Goal: Task Accomplishment & Management: Manage account settings

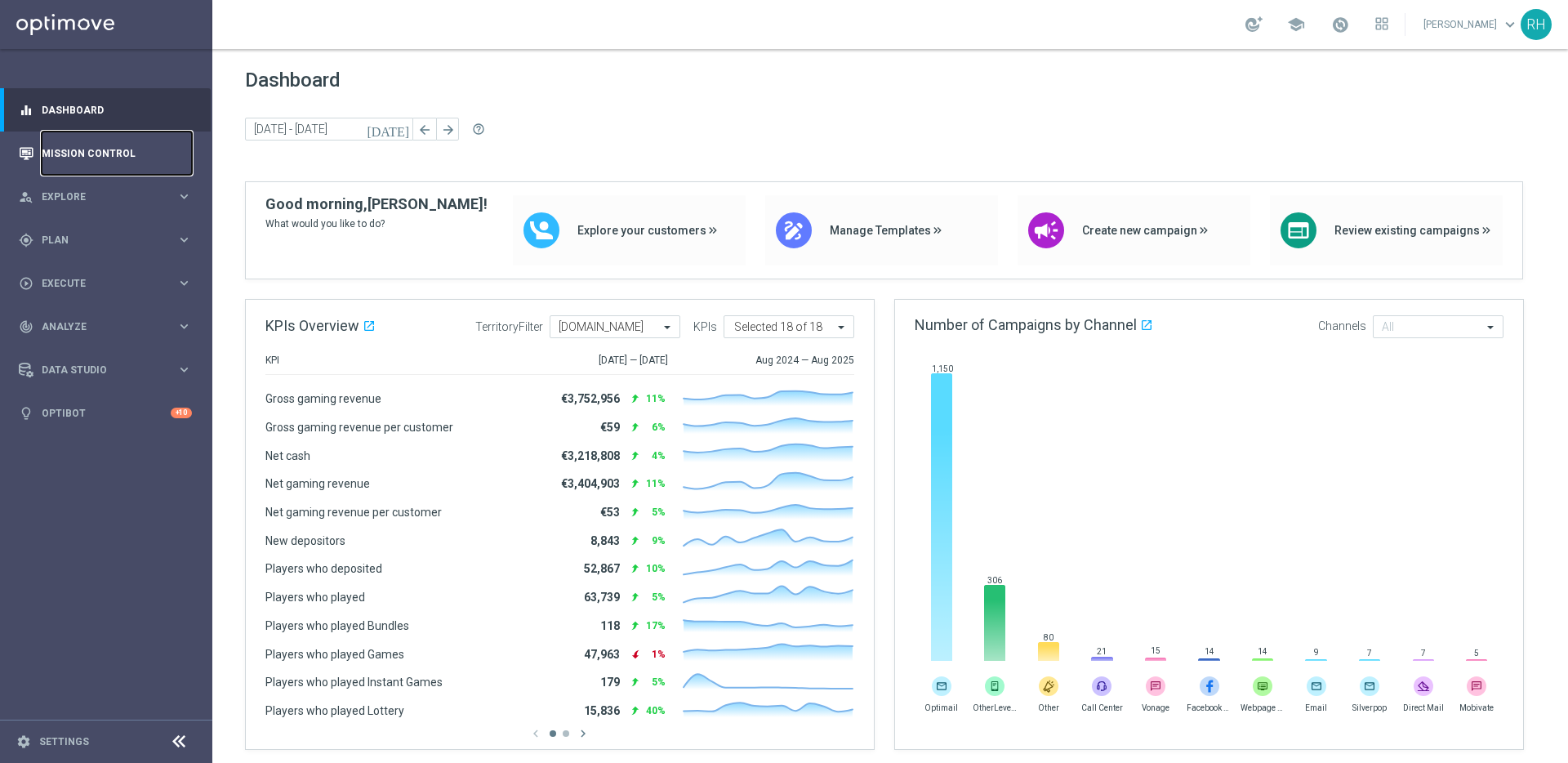
click at [133, 162] on link "Mission Control" at bounding box center [116, 153] width 150 height 43
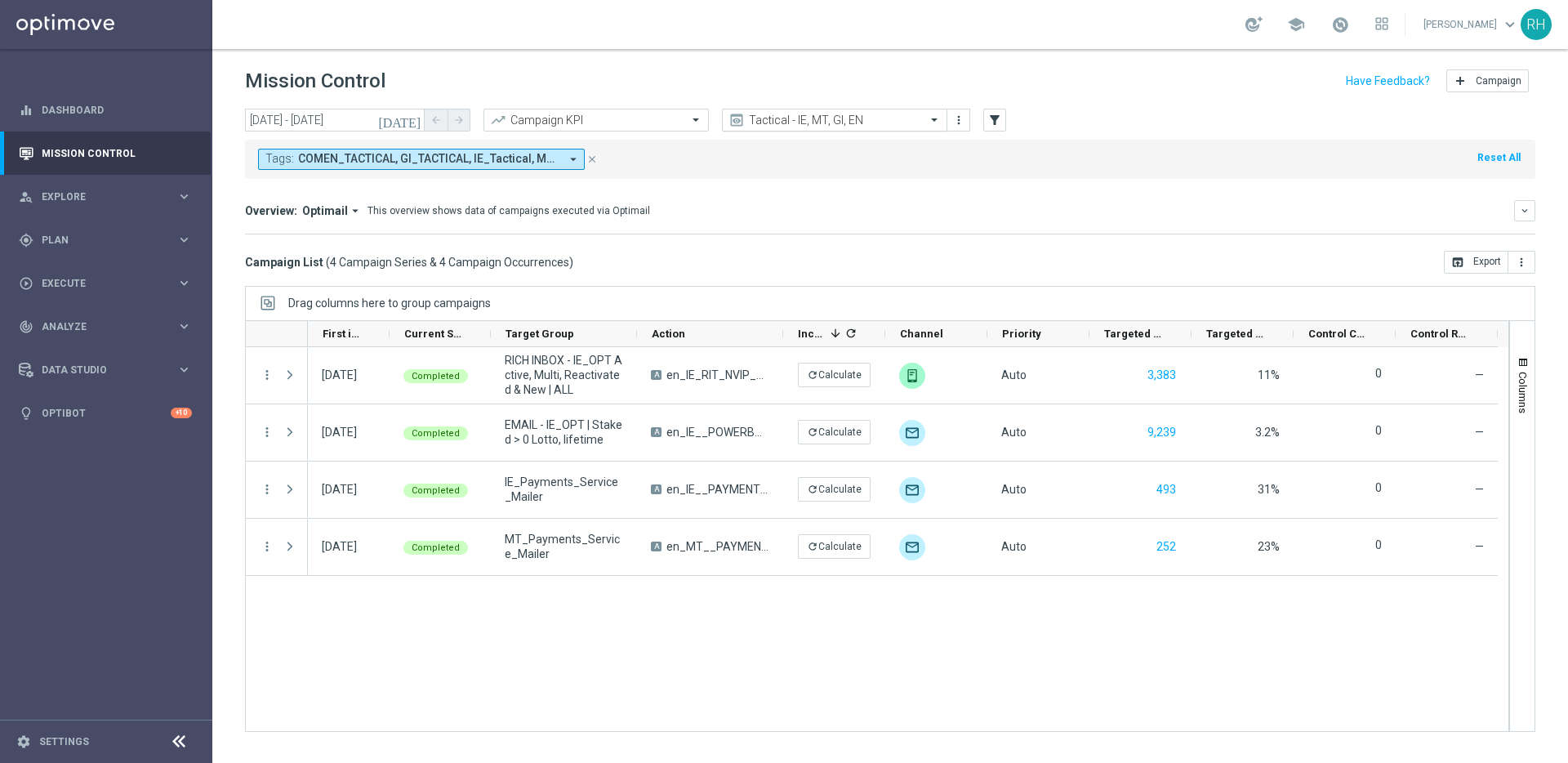
click at [886, 123] on input "text" at bounding box center [817, 120] width 174 height 14
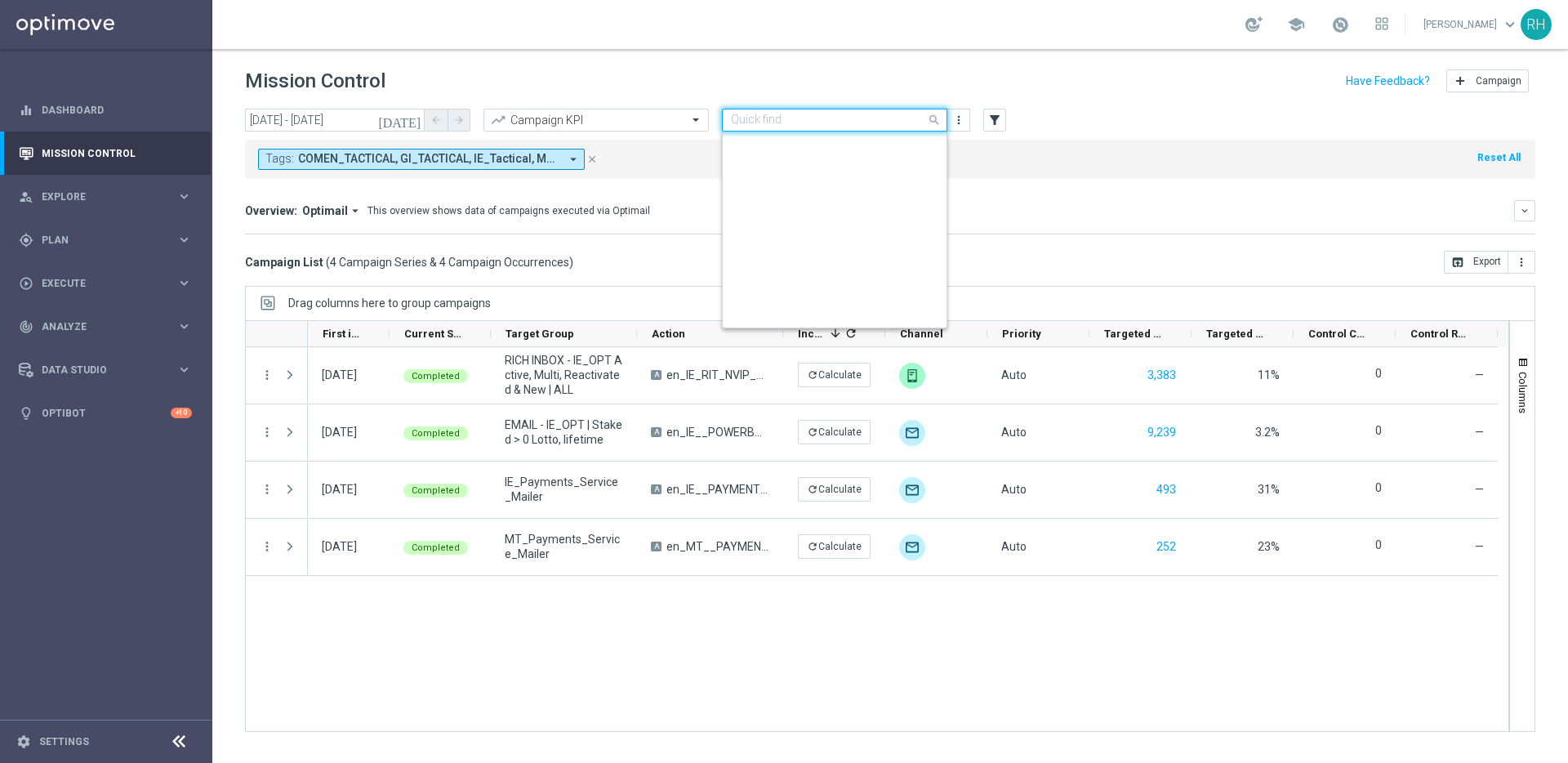
scroll to position [350, 0]
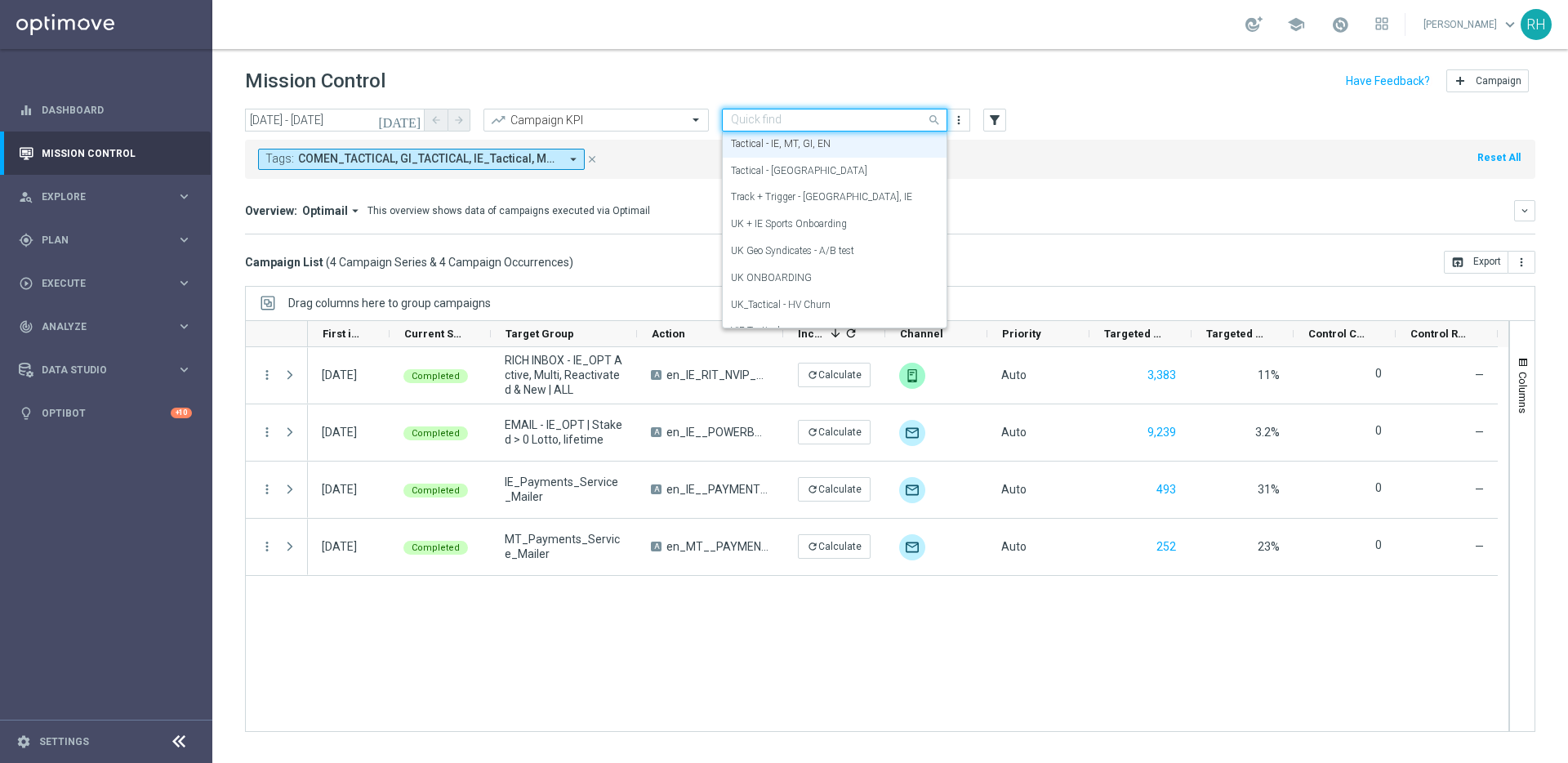
click at [977, 193] on mini-dashboard "Overview: Optimail arrow_drop_down This overview shows data of campaigns execut…" at bounding box center [890, 214] width 1290 height 72
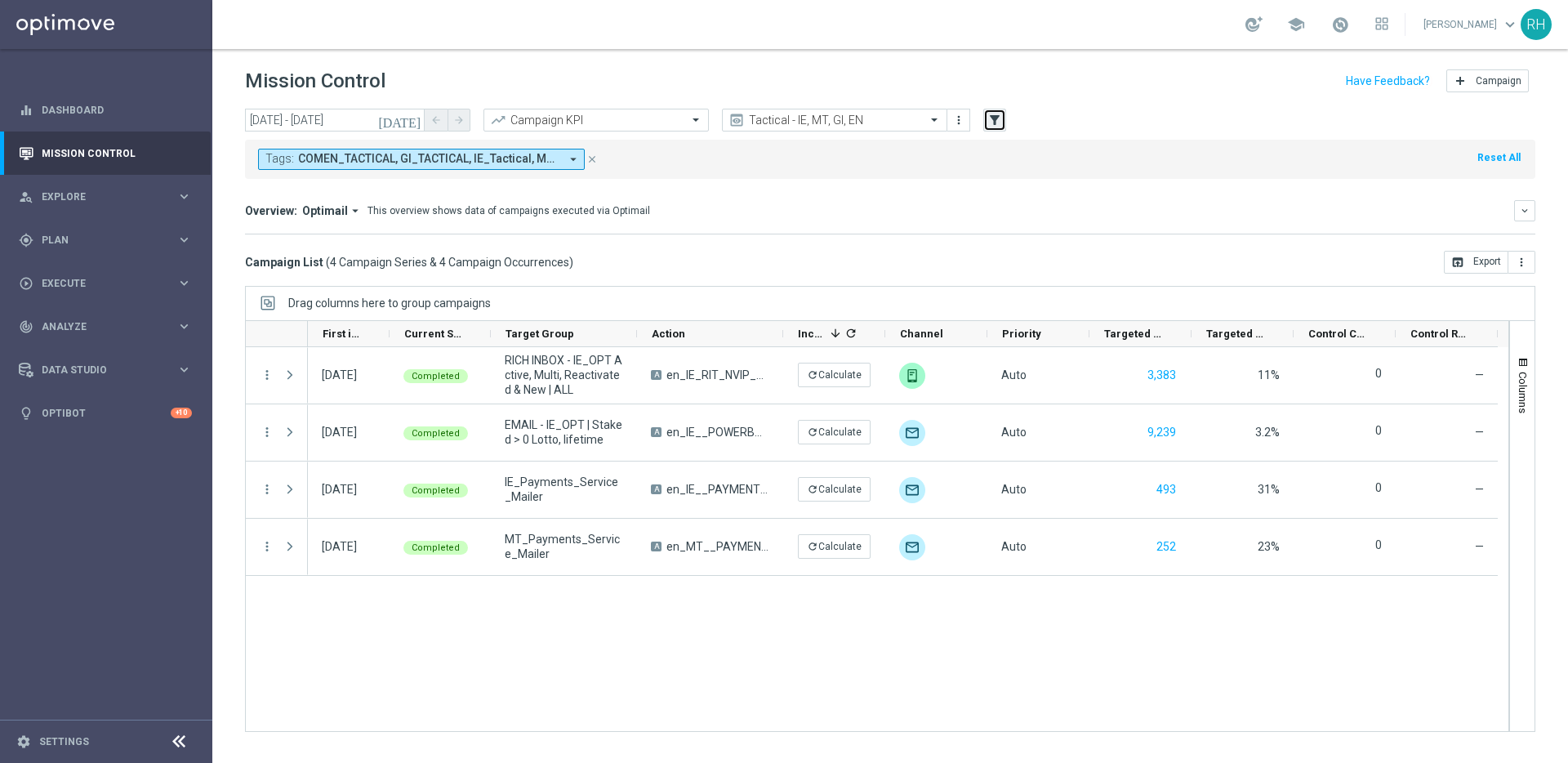
click at [1001, 120] on icon "filter_alt" at bounding box center [994, 119] width 15 height 15
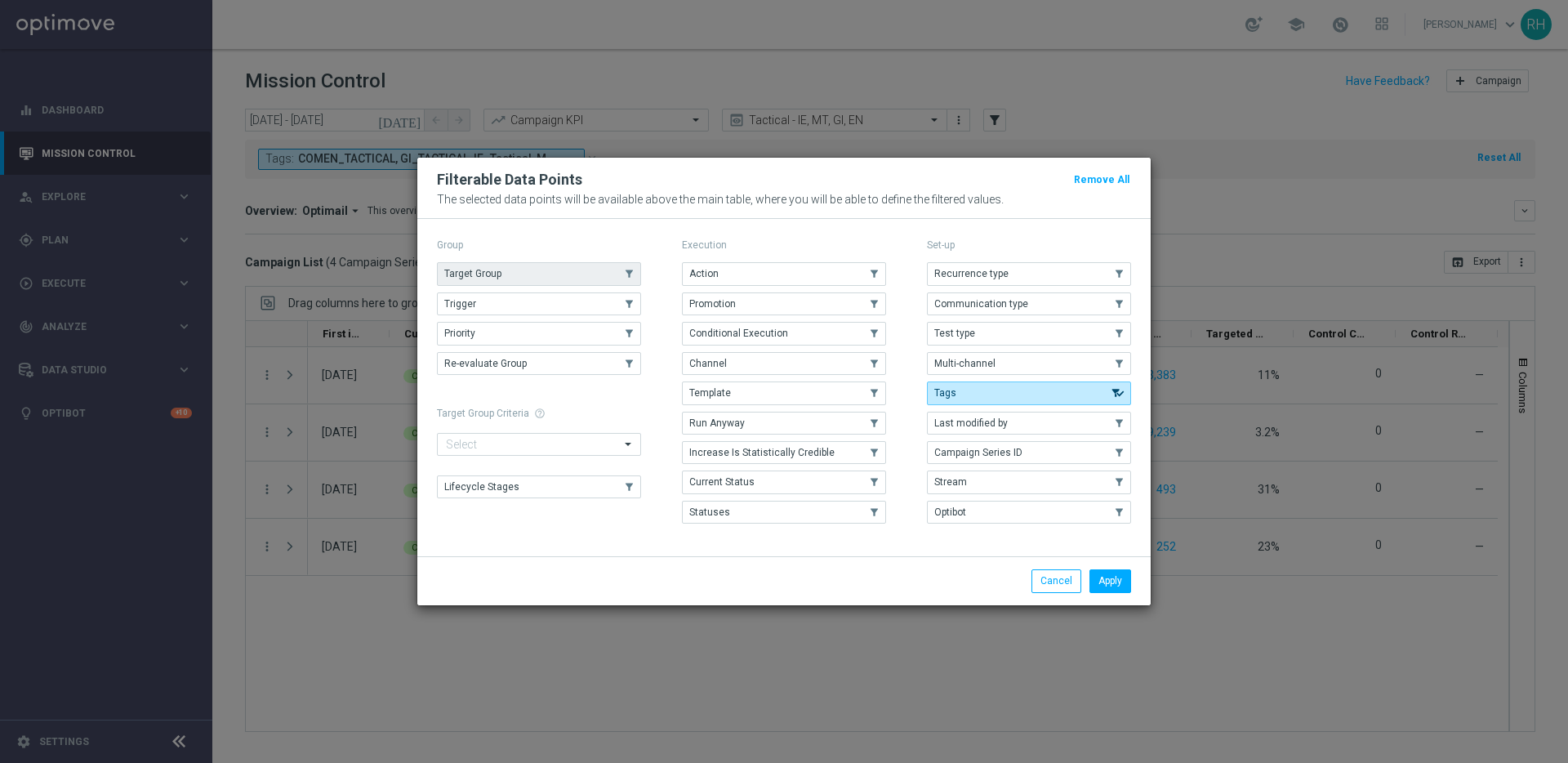
click at [611, 279] on button "Target Group" at bounding box center [538, 273] width 204 height 23
click at [1092, 581] on button "Apply" at bounding box center [1110, 580] width 41 height 23
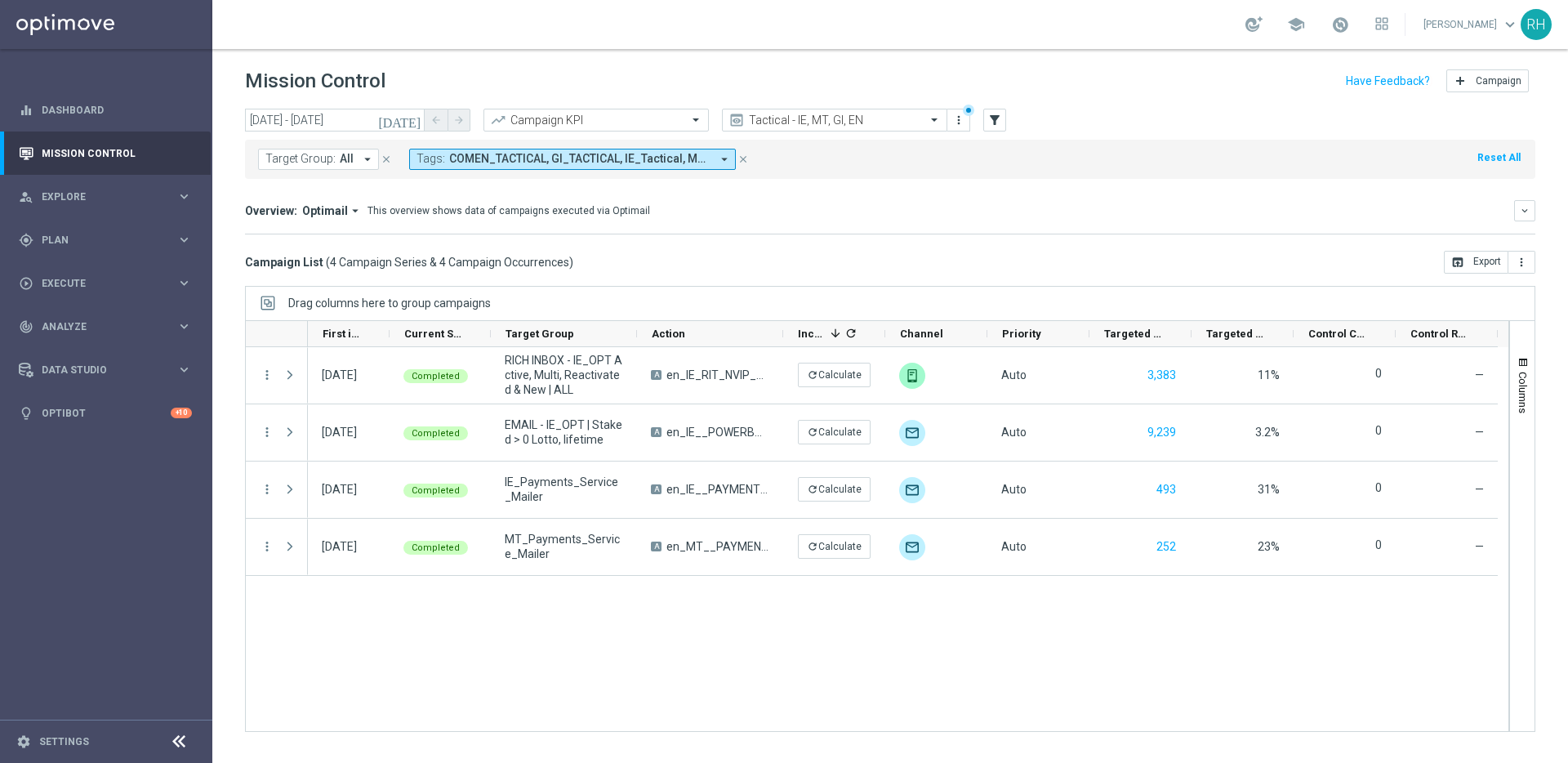
click at [742, 155] on icon "close" at bounding box center [743, 160] width 12 height 12
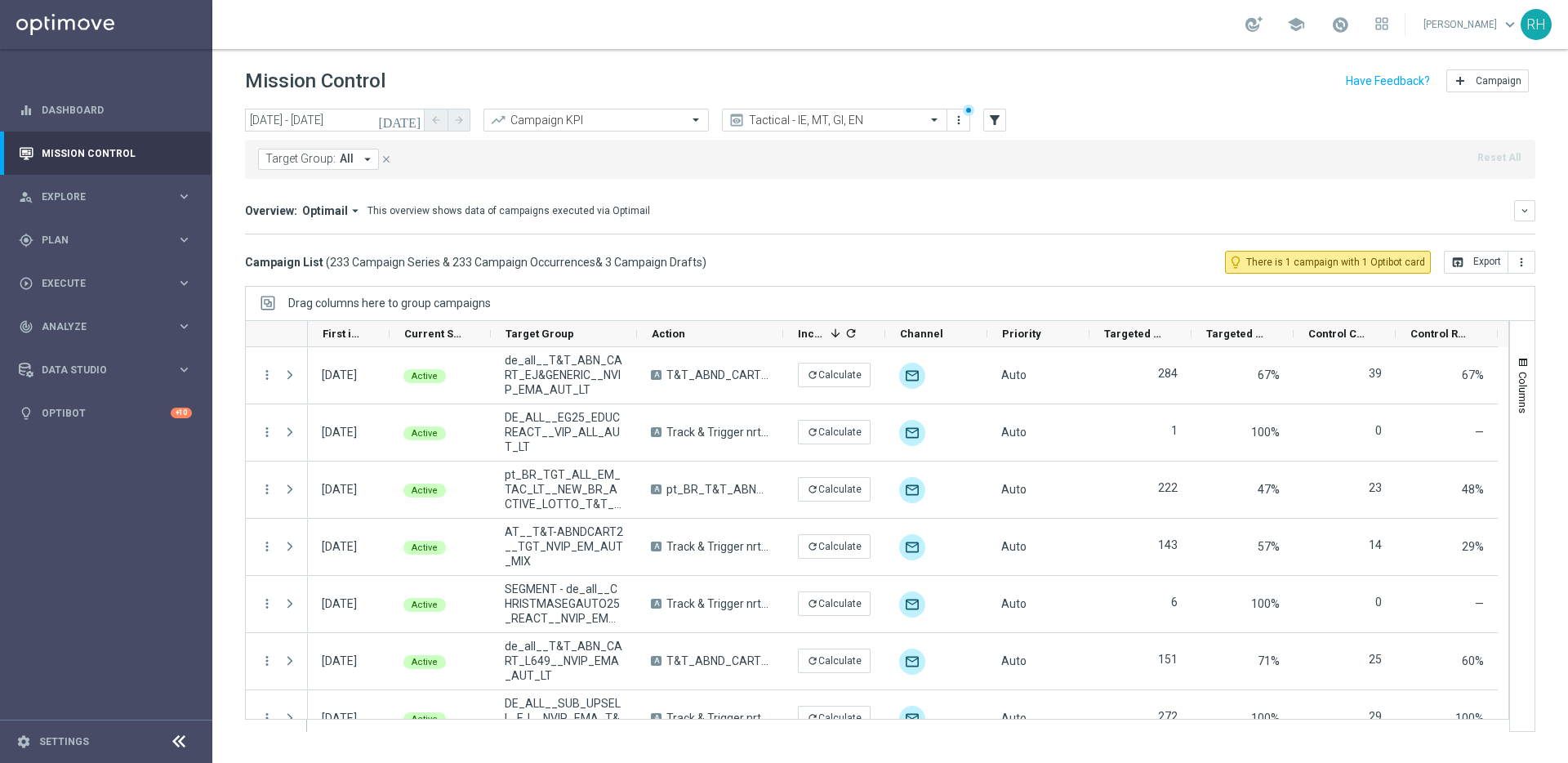
click at [335, 166] on button "Target Group: All arrow_drop_down" at bounding box center [318, 160] width 121 height 22
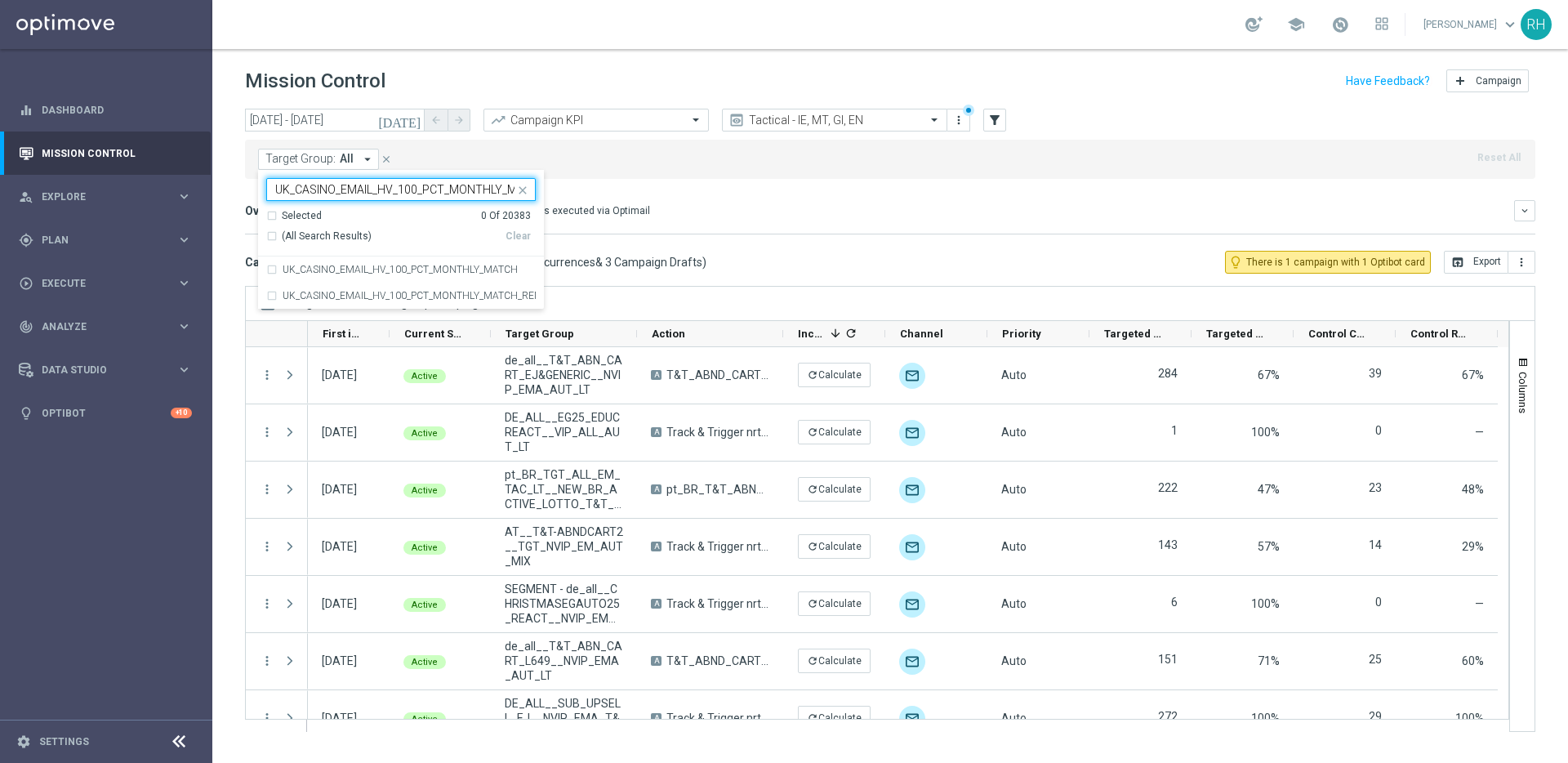
scroll to position [0, 29]
click at [378, 274] on div "UK_CASINO_EMAIL_HV_100_PCT_MONTHLY_MATCH" at bounding box center [400, 269] width 269 height 27
type input "UK_CASINO_EMAIL_HV_100_PCT_MONTHLY_MATCH"
click at [660, 232] on div "Overview: Optimail arrow_drop_down This overview shows data of campaigns execut…" at bounding box center [890, 217] width 1290 height 35
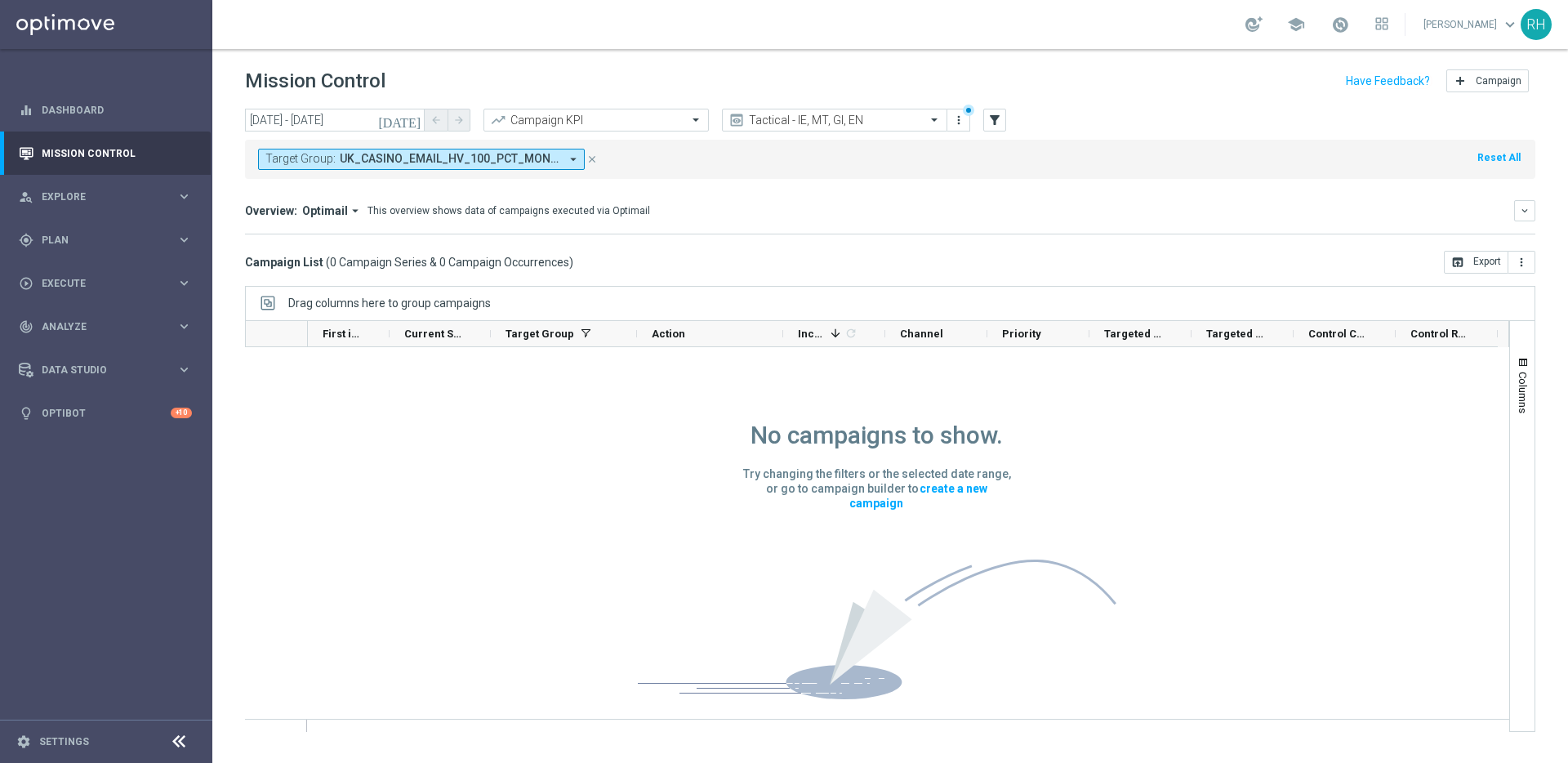
click at [421, 120] on icon "today" at bounding box center [400, 119] width 44 height 15
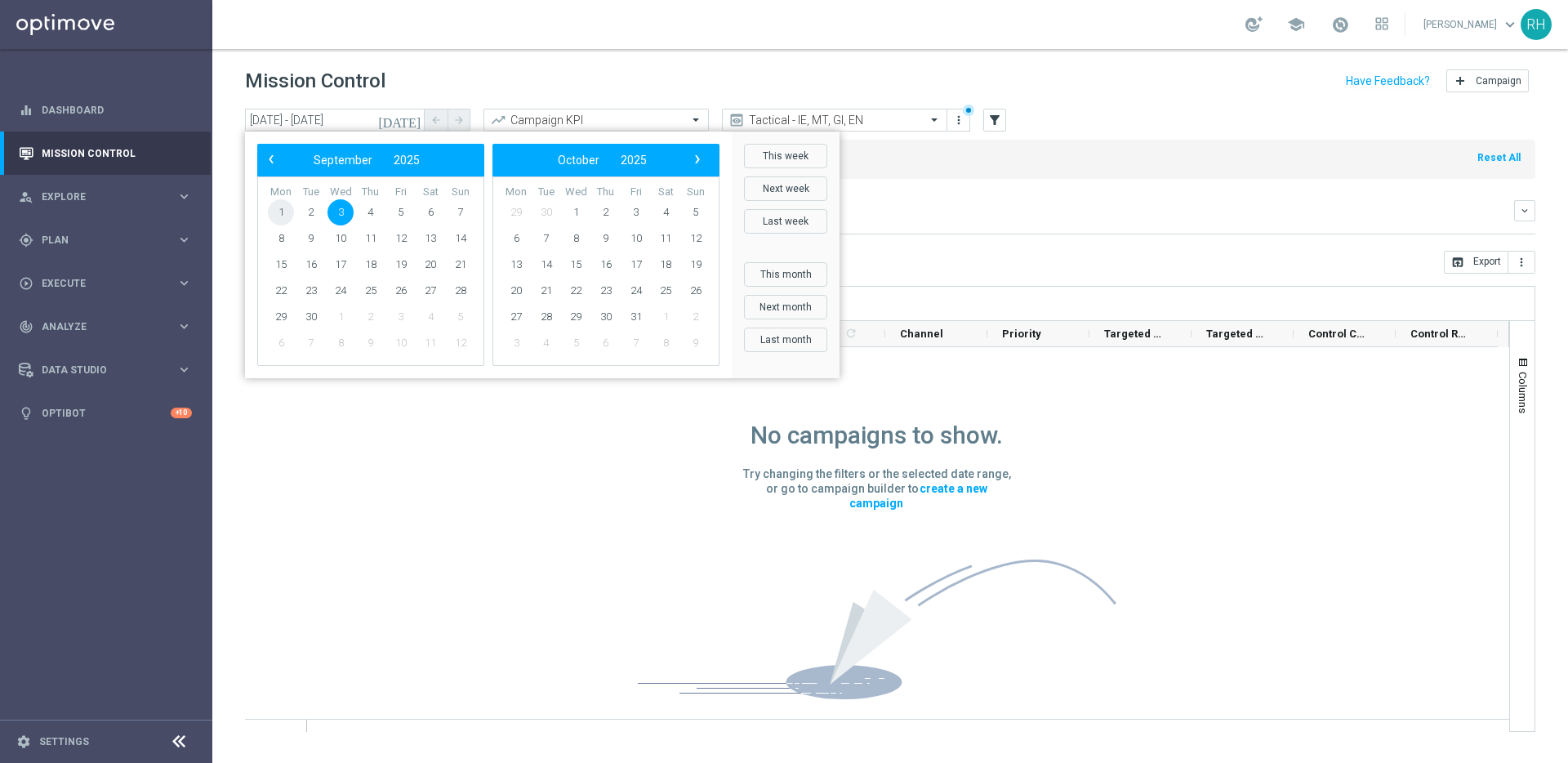
click at [276, 214] on span "1" at bounding box center [281, 212] width 27 height 27
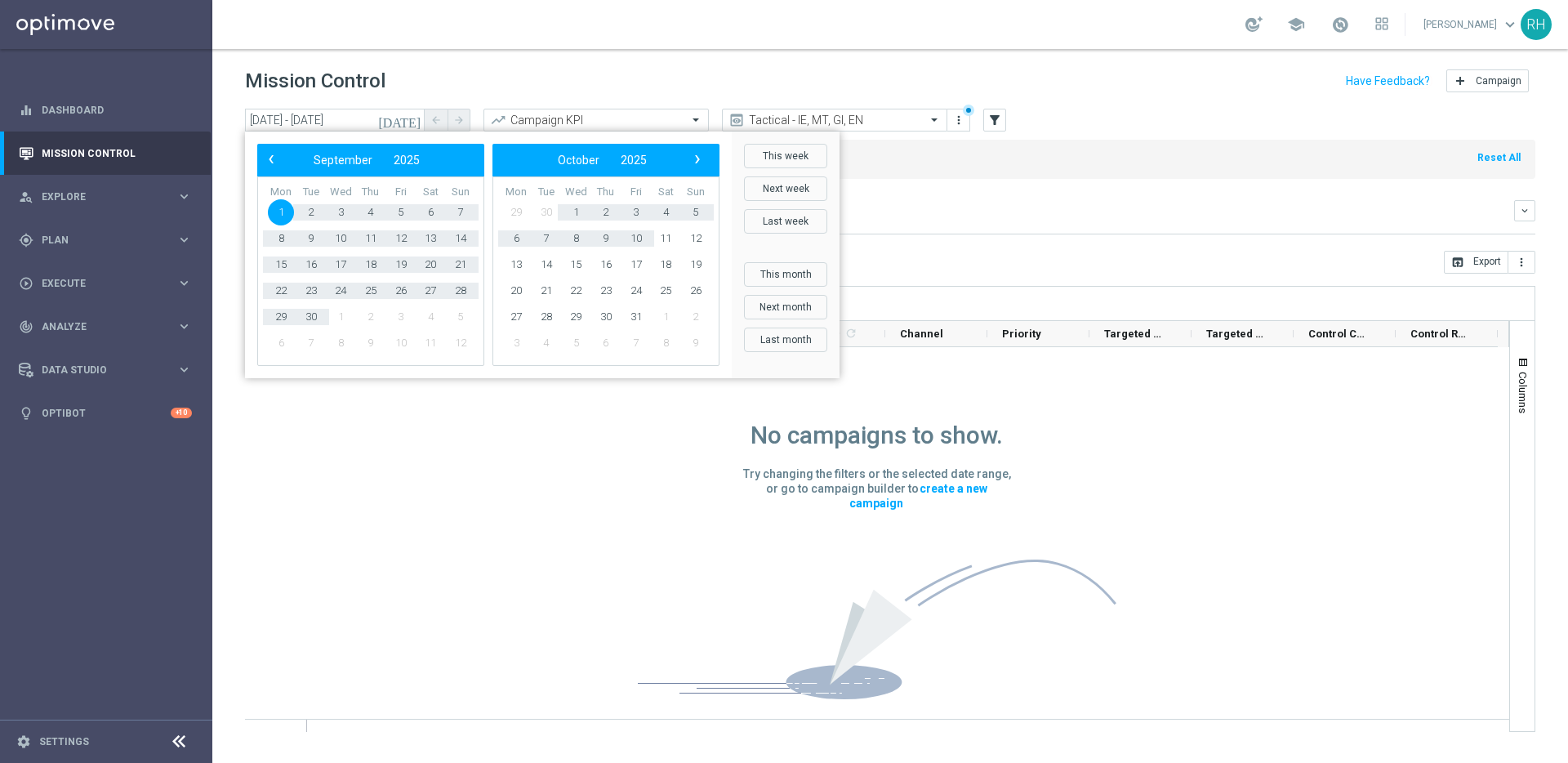
click at [1042, 236] on mini-dashboard "Overview: Optimail arrow_drop_down This overview shows data of campaigns execut…" at bounding box center [890, 214] width 1290 height 72
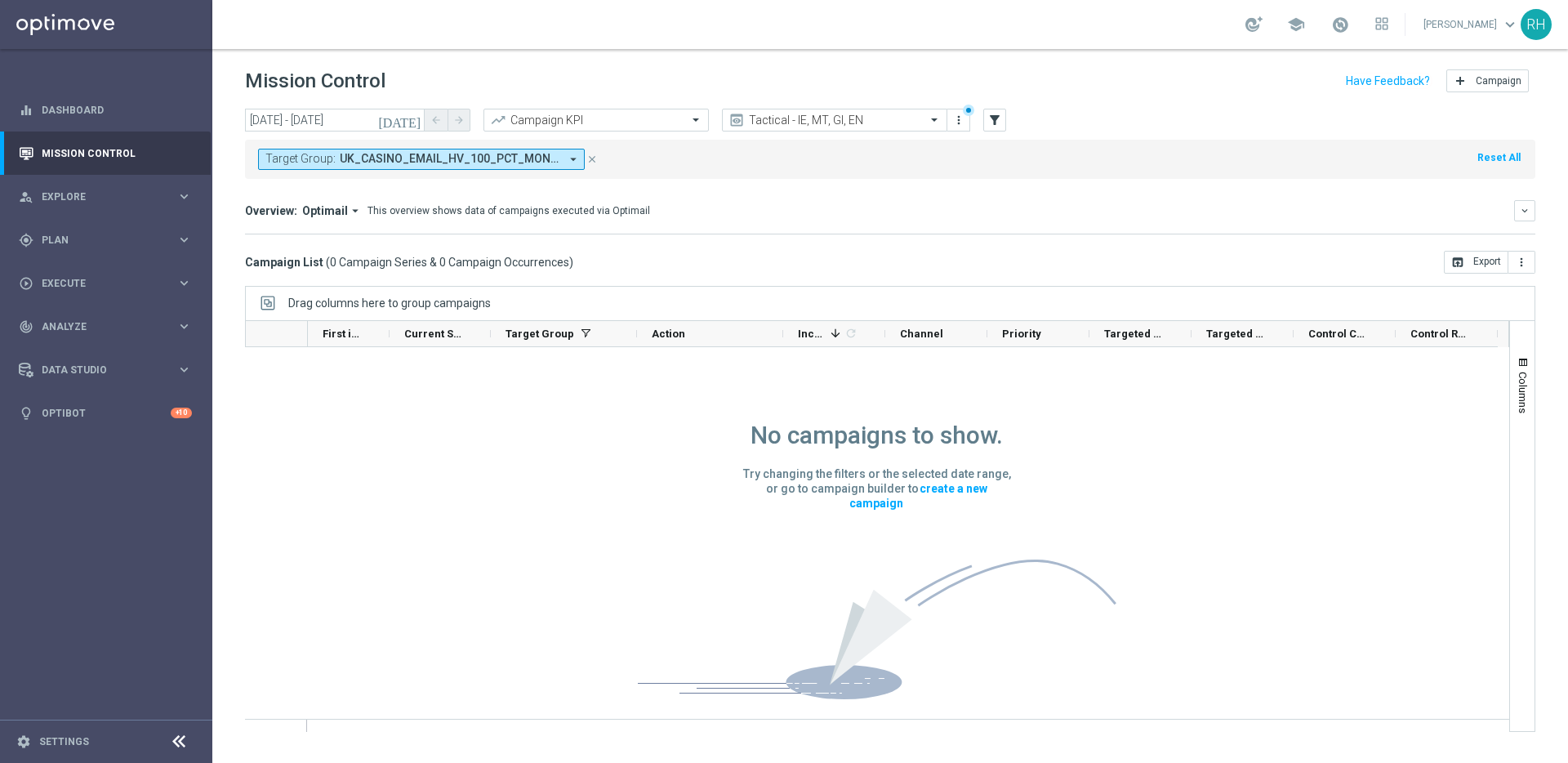
click at [418, 121] on icon "today" at bounding box center [400, 119] width 44 height 15
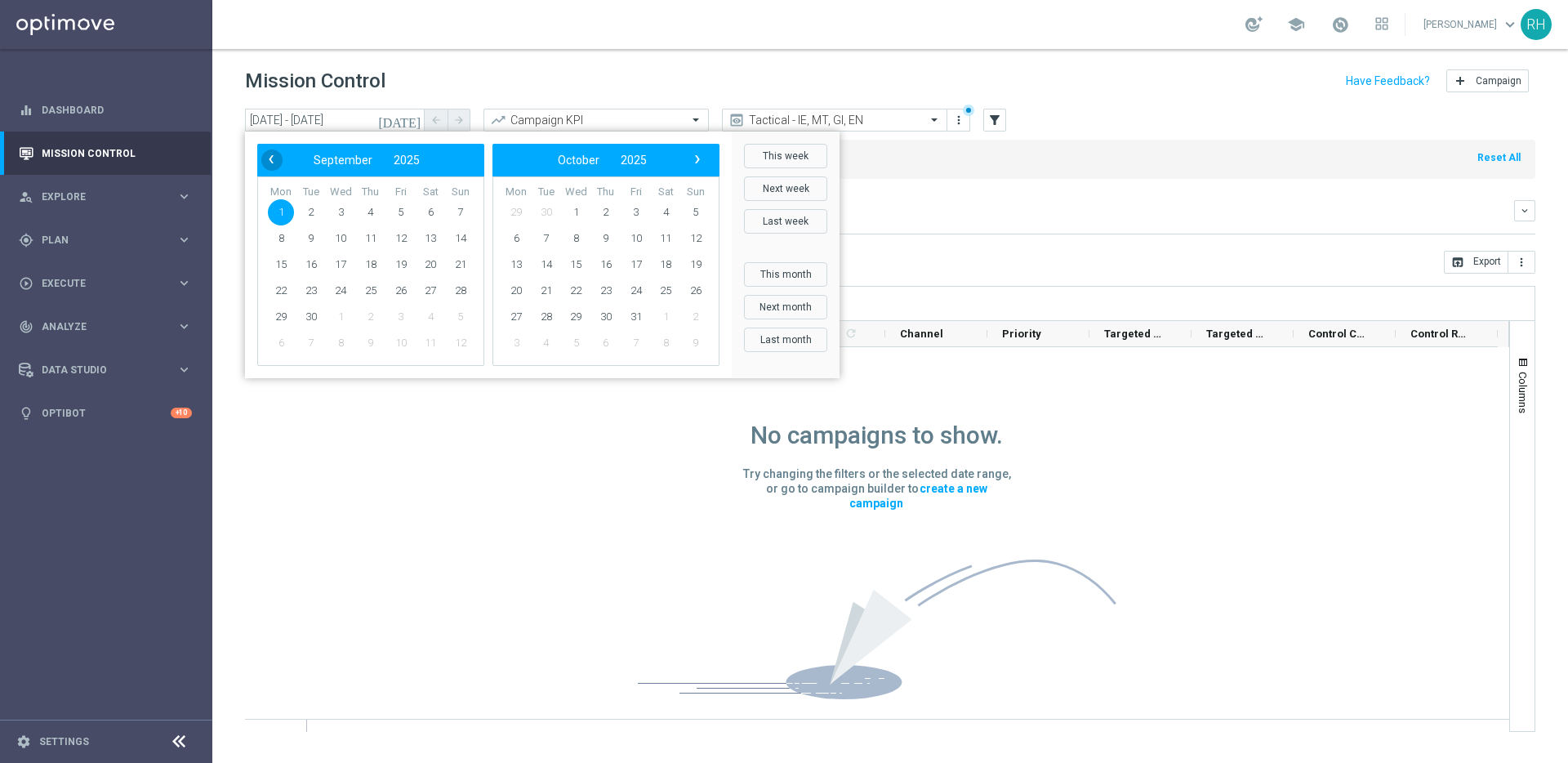
click at [266, 150] on span "‹" at bounding box center [271, 160] width 22 height 22
click at [406, 209] on span "1" at bounding box center [401, 212] width 27 height 27
click at [408, 222] on span "1" at bounding box center [401, 212] width 27 height 27
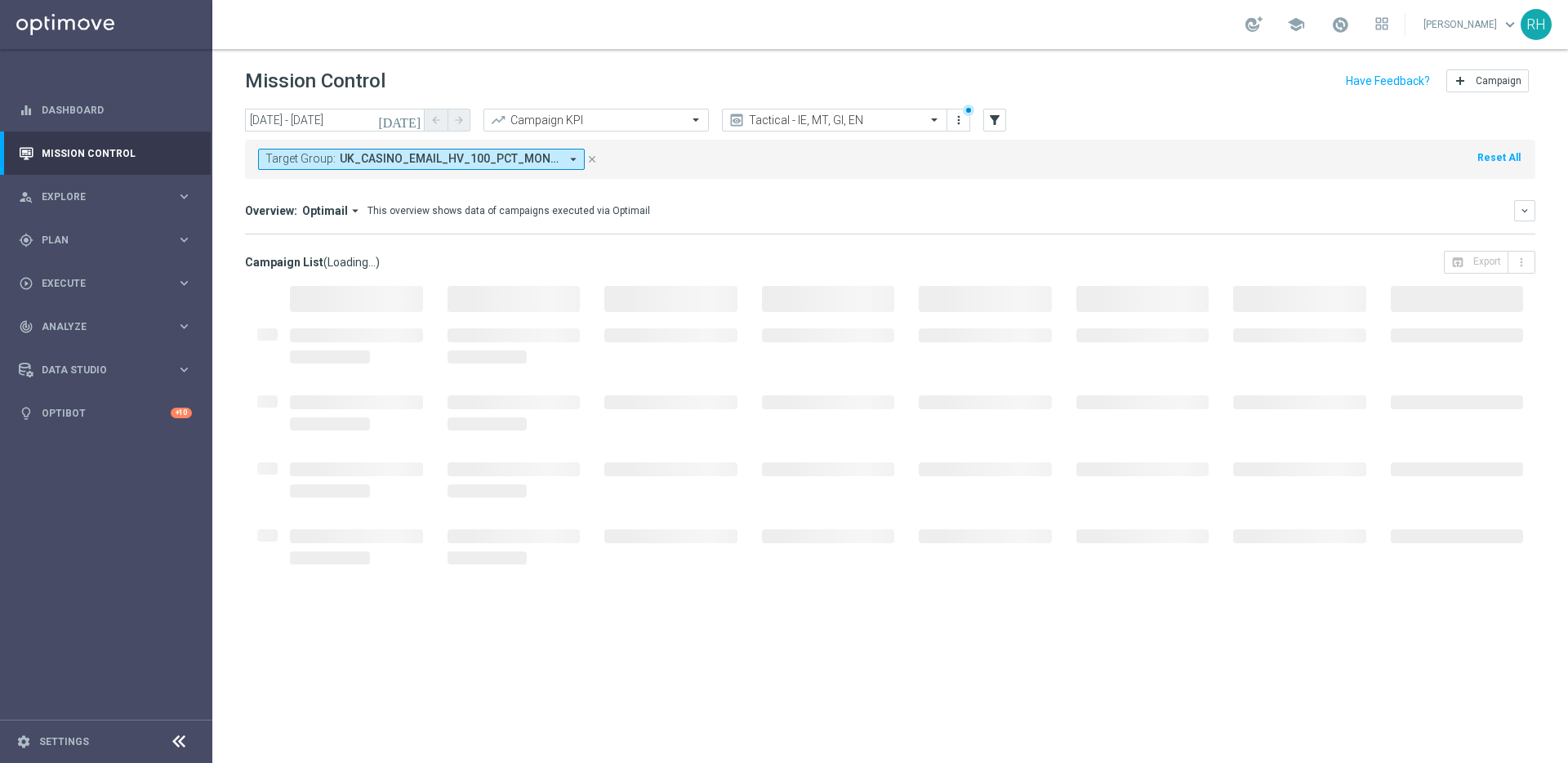
click at [985, 223] on div "Overview: Optimail arrow_drop_down This overview shows data of campaigns execut…" at bounding box center [890, 217] width 1290 height 35
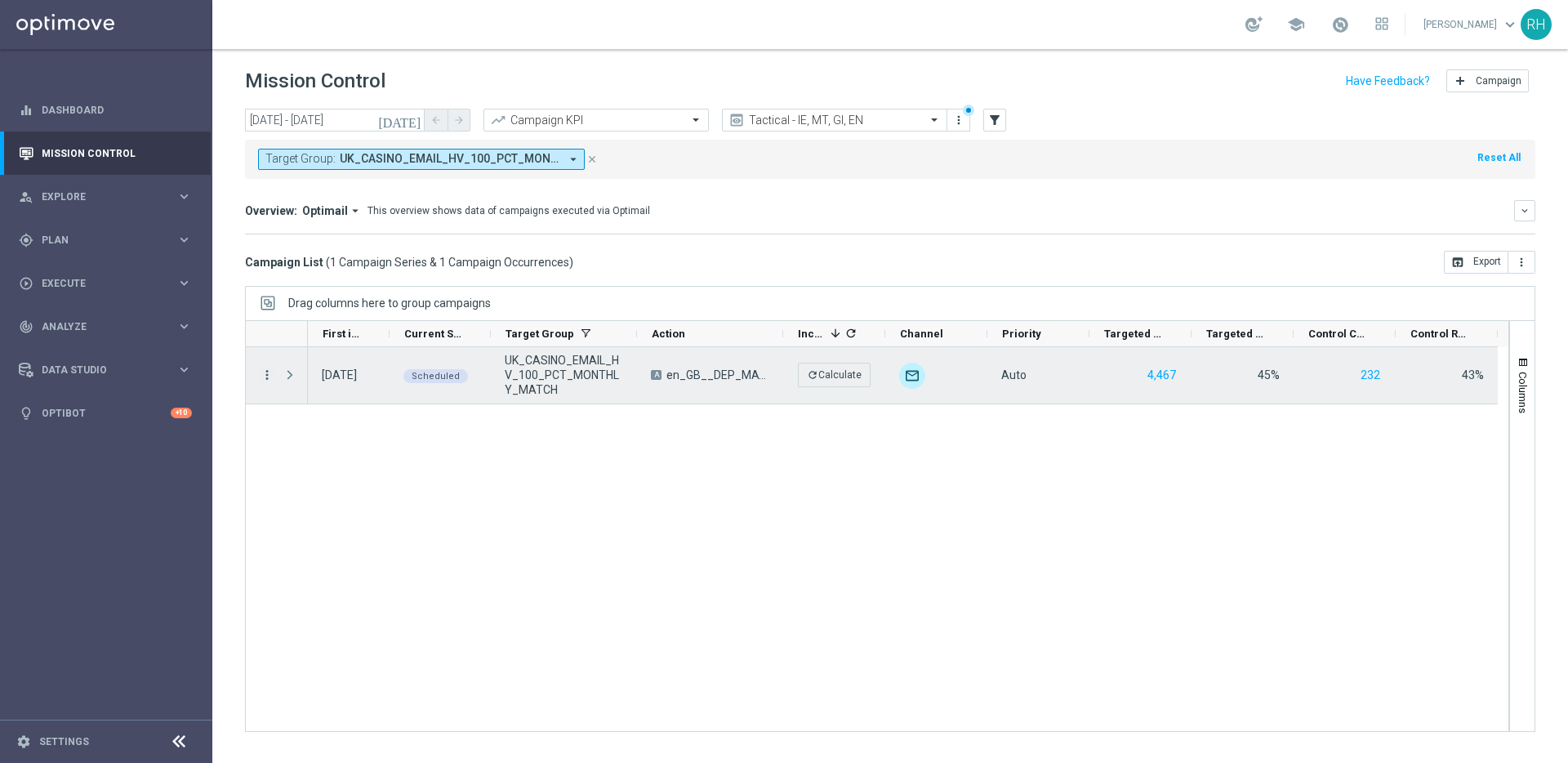
click at [270, 375] on icon "more_vert" at bounding box center [266, 375] width 15 height 15
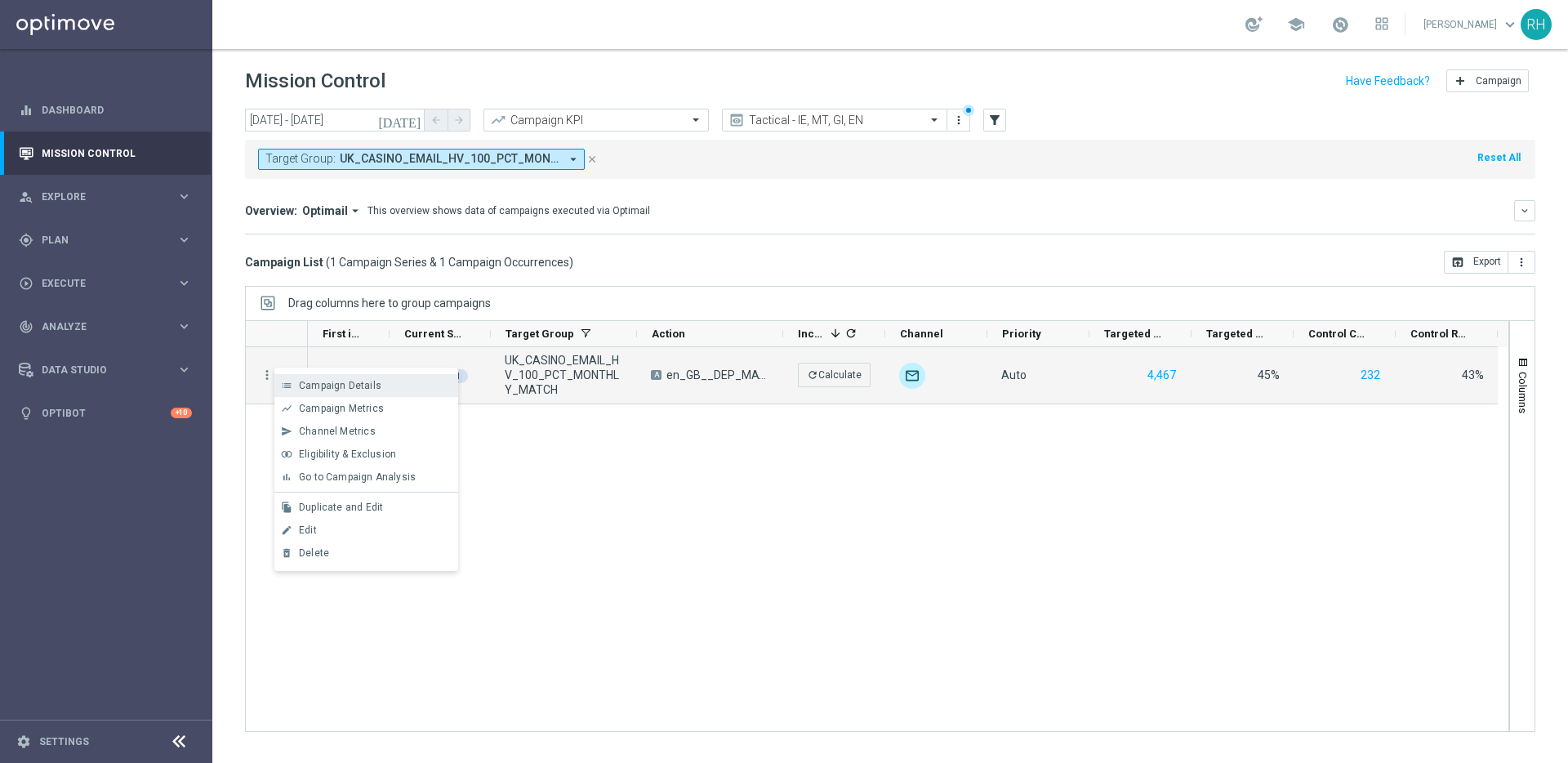
click at [287, 375] on div "list Campaign Details" at bounding box center [366, 384] width 183 height 23
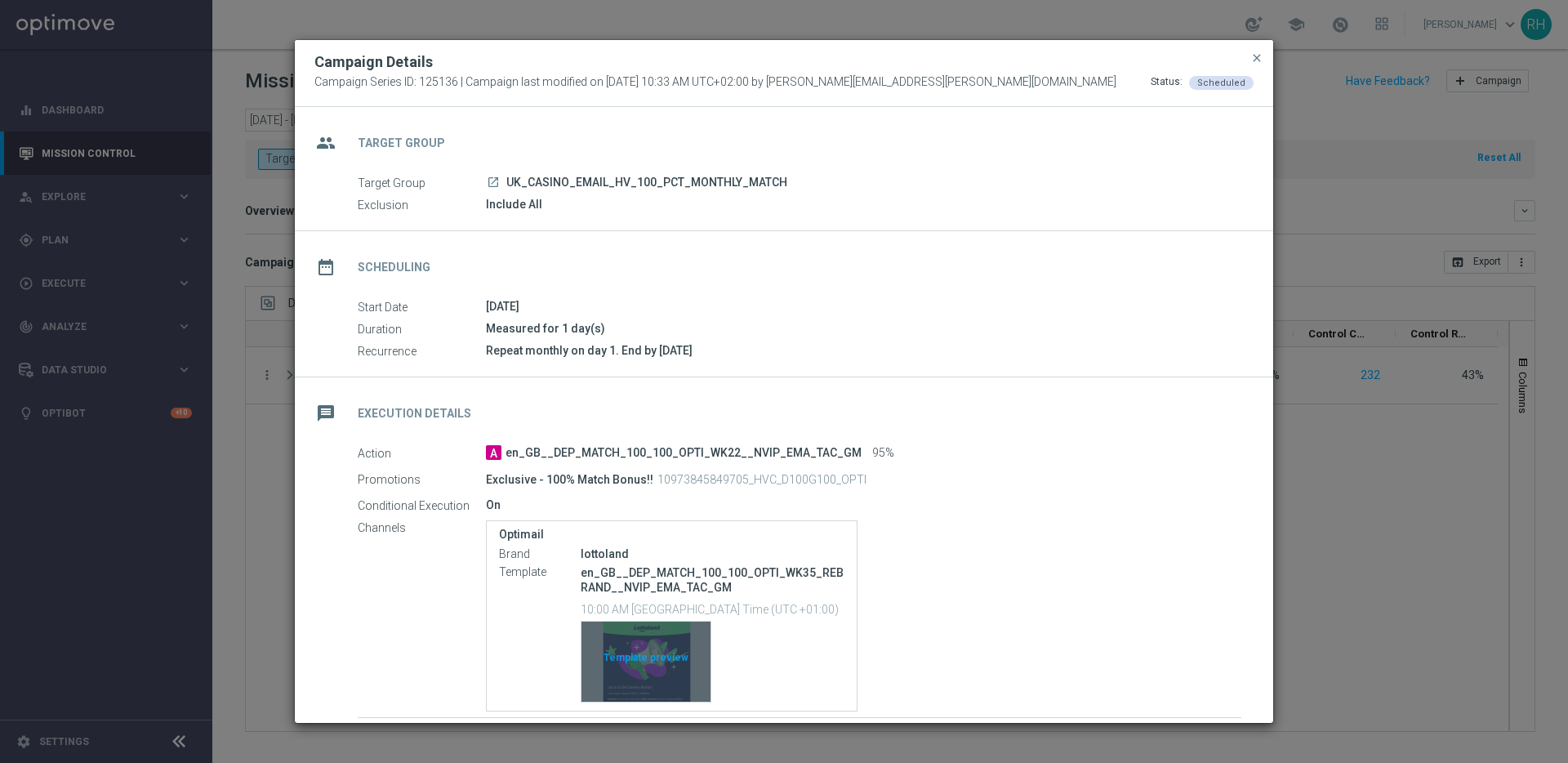
click at [654, 668] on div "Template preview" at bounding box center [646, 660] width 129 height 80
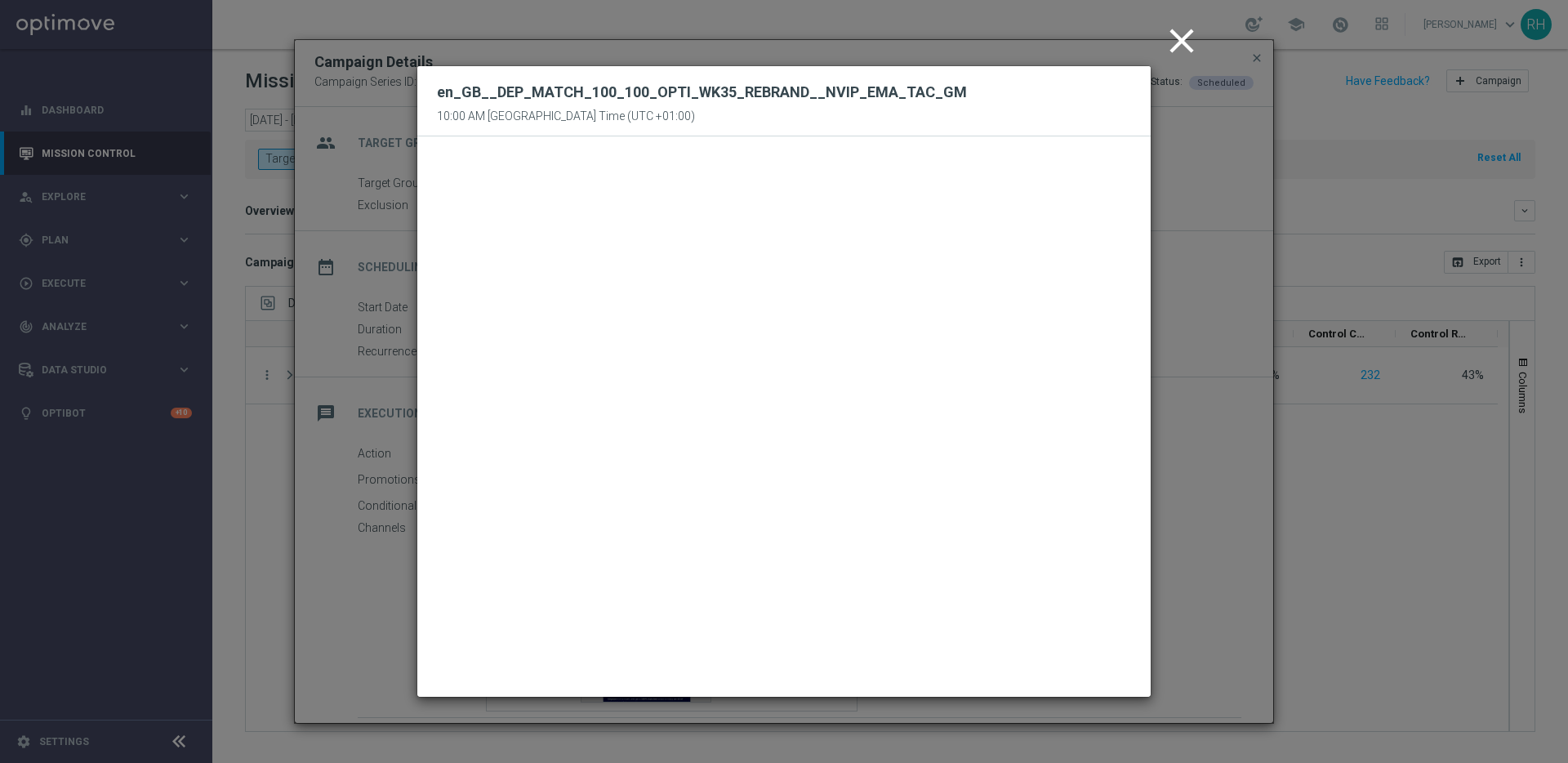
click at [1179, 39] on icon "close" at bounding box center [1181, 40] width 40 height 40
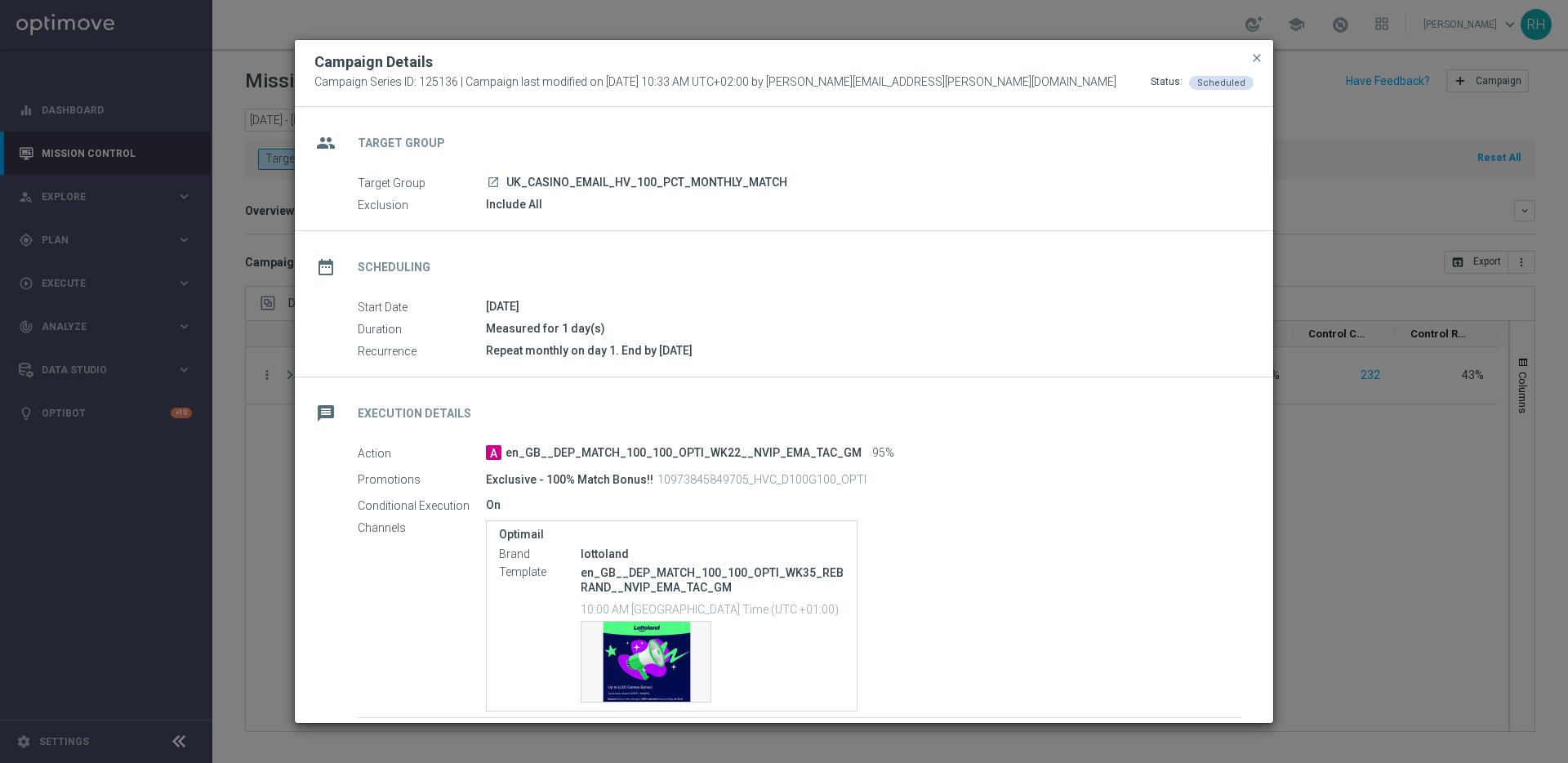
click at [488, 187] on icon "launch" at bounding box center [493, 181] width 13 height 13
click at [735, 579] on p "en_GB__DEP_MATCH_100_100_OPTI_WK35_REBRAND__NVIP_EMA_TAC_GM" at bounding box center [713, 580] width 264 height 30
copy div "en_GB__DEP_MATCH_100_100_OPTI_WK35_REBRAND__NVIP_EMA_TAC_GM"
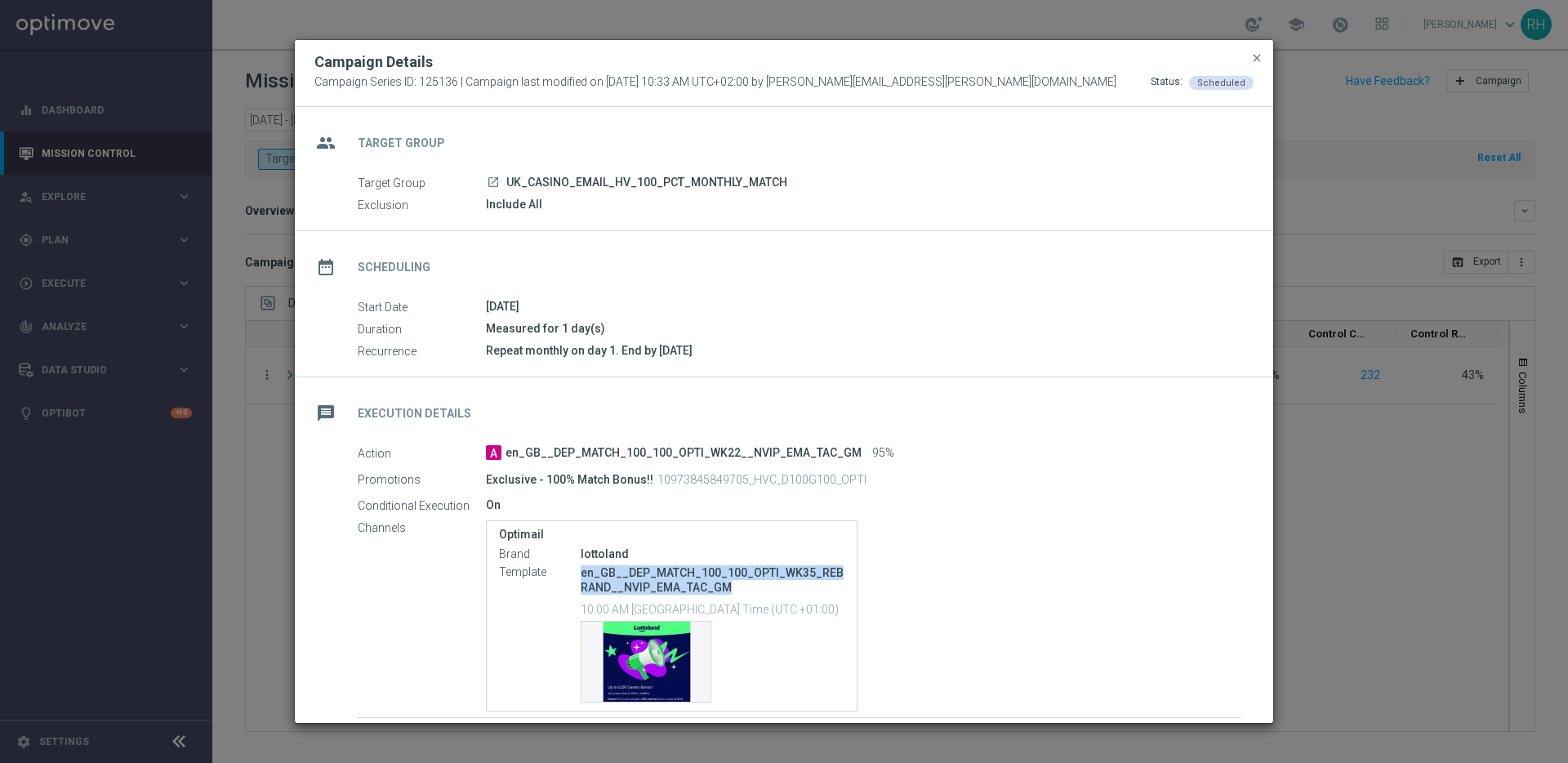
click at [1249, 62] on button "close" at bounding box center [1257, 58] width 17 height 20
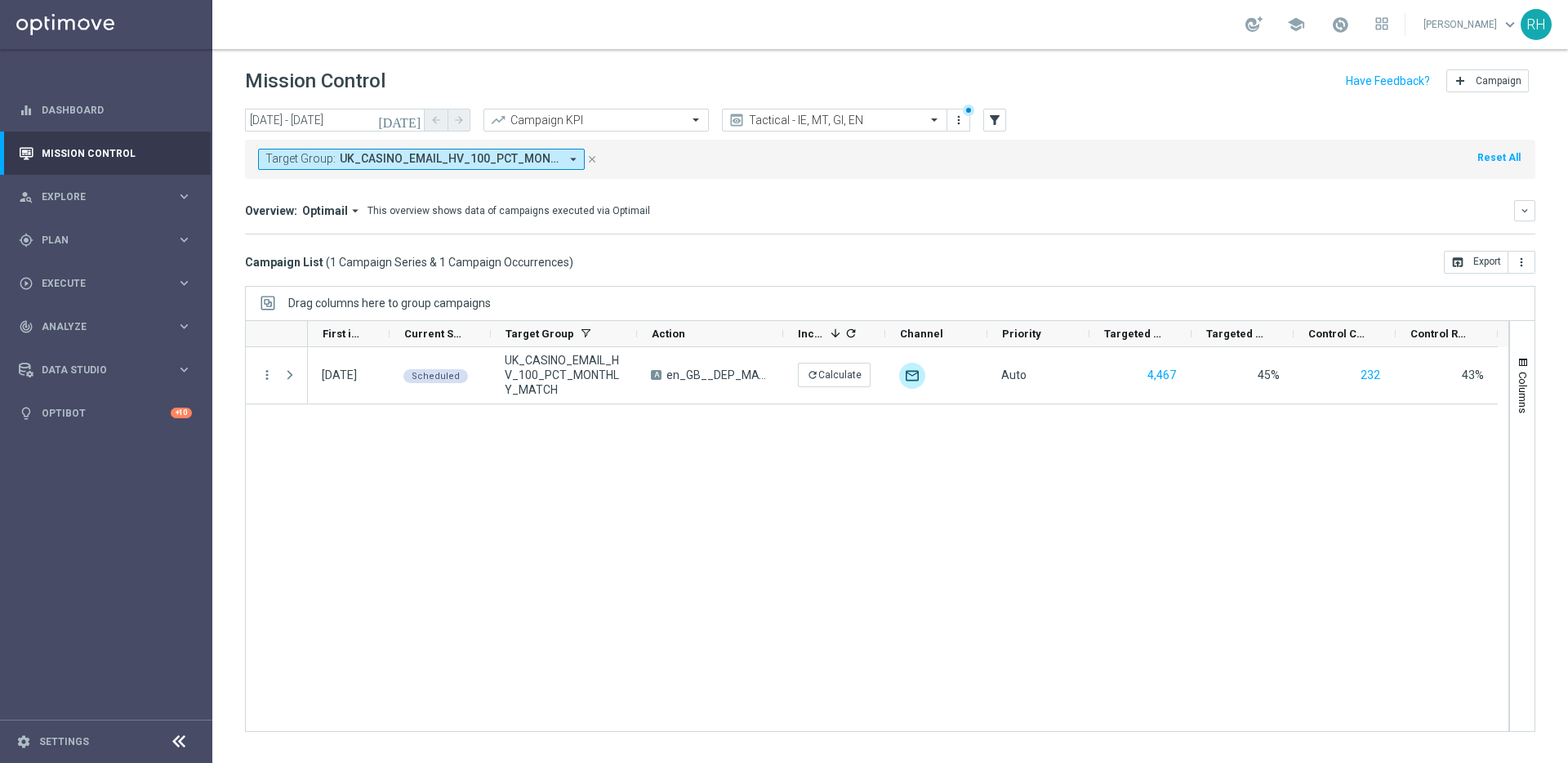
click at [1164, 625] on div "01 Aug 2025, Friday Scheduled UK_CASINO_EMAIL_HV_100_PCT_MONTHLY_MATCH A en_GB_…" at bounding box center [908, 538] width 1200 height 383
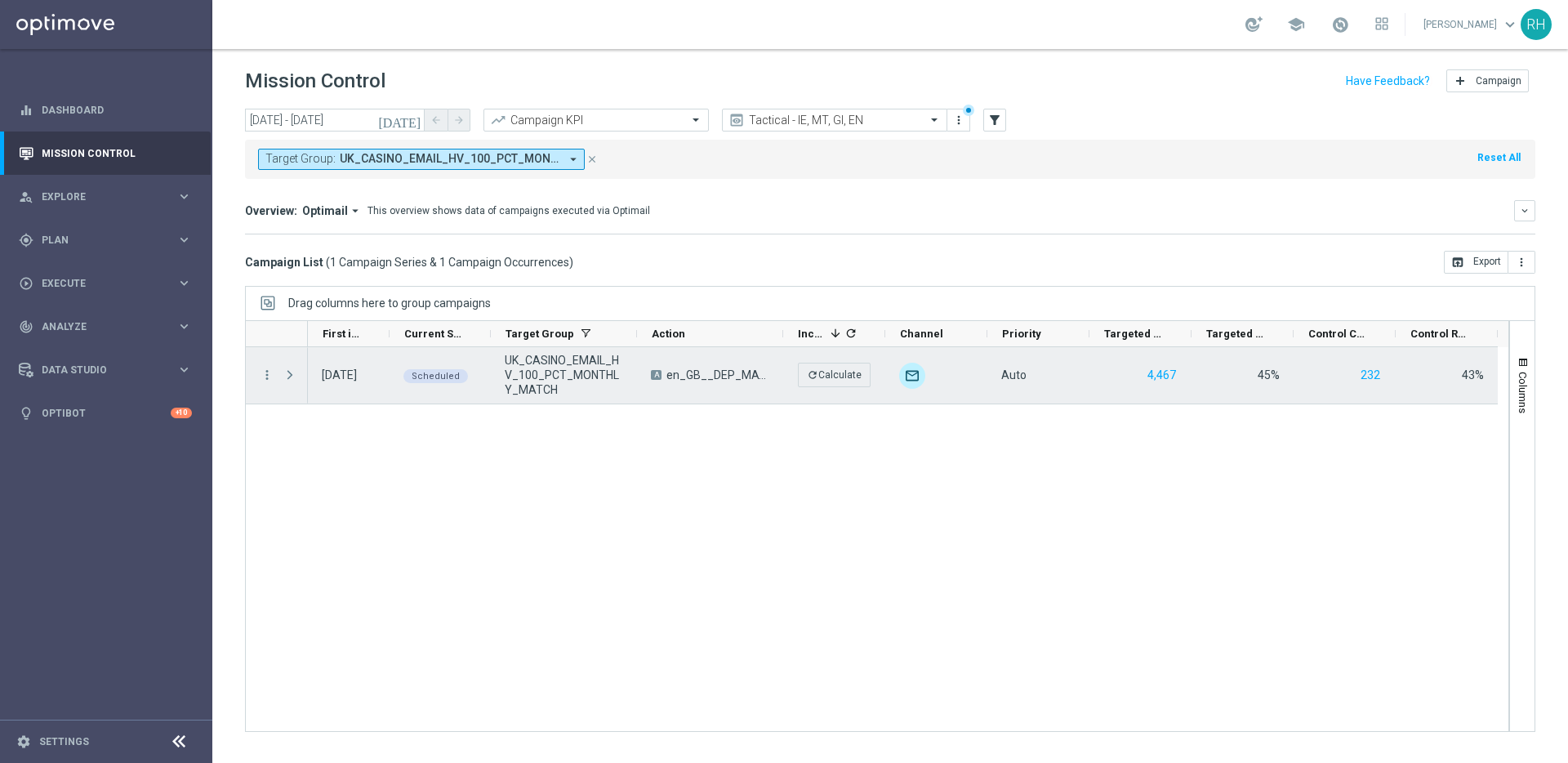
click at [535, 370] on span "UK_CASINO_EMAIL_HV_100_PCT_MONTHLY_MATCH" at bounding box center [564, 375] width 118 height 44
click at [276, 374] on div "Press SPACE to select this row." at bounding box center [291, 375] width 33 height 56
click at [270, 375] on icon "more_vert" at bounding box center [266, 375] width 15 height 15
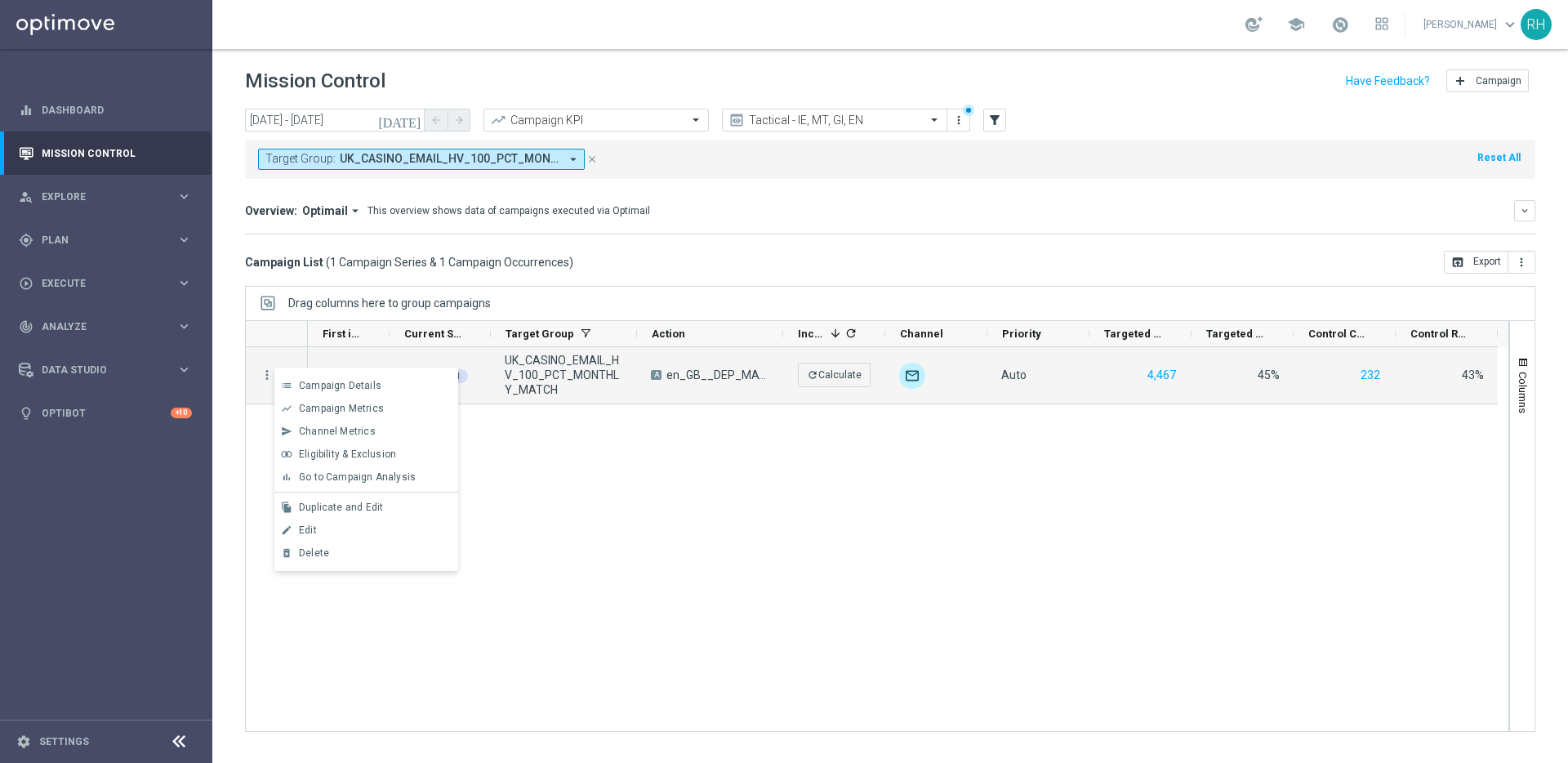
click at [680, 483] on div "01 Aug 2025, Friday Scheduled UK_CASINO_EMAIL_HV_100_PCT_MONTHLY_MATCH A en_GB_…" at bounding box center [908, 538] width 1200 height 383
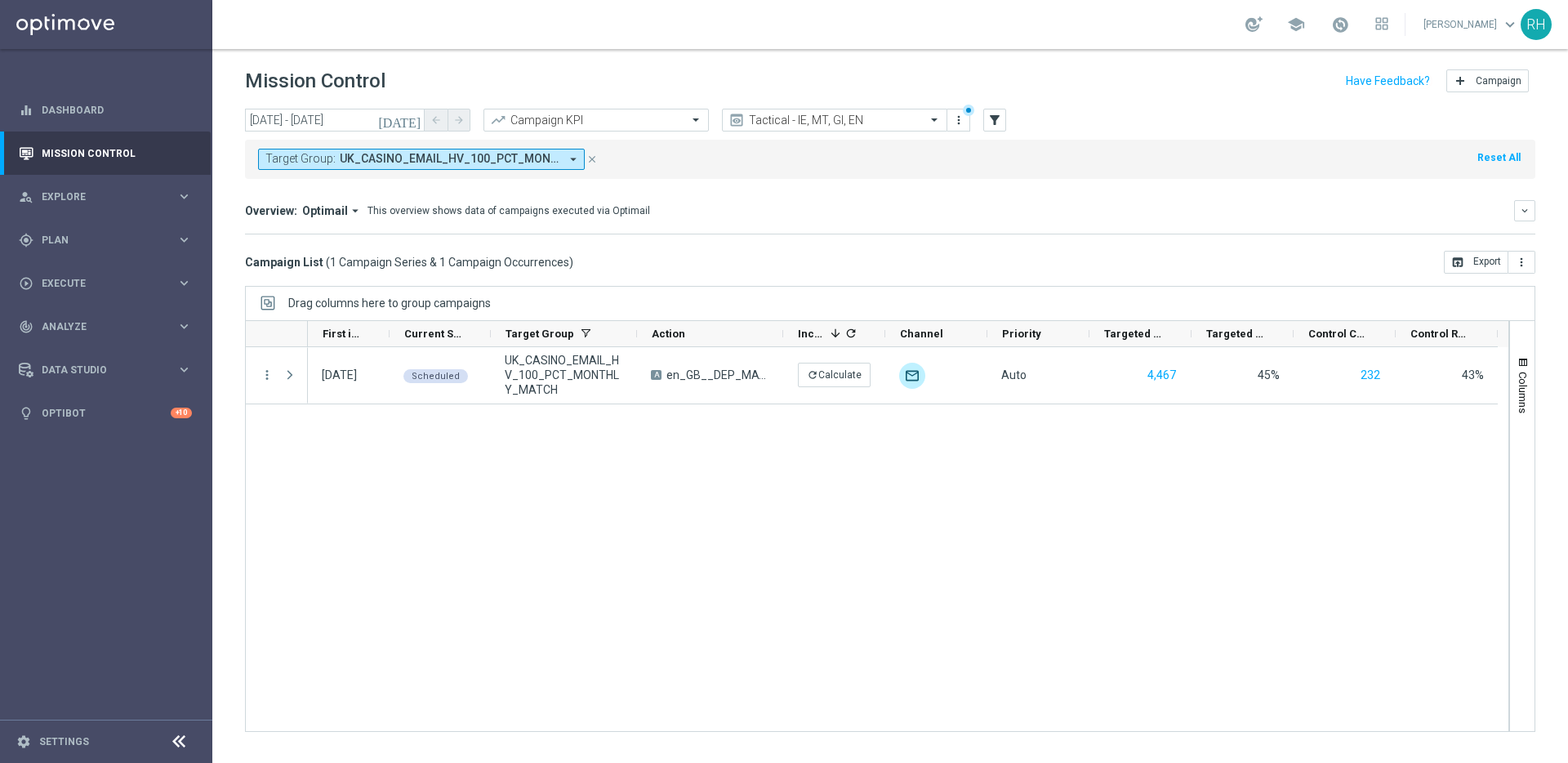
click at [413, 116] on icon "today" at bounding box center [400, 119] width 44 height 15
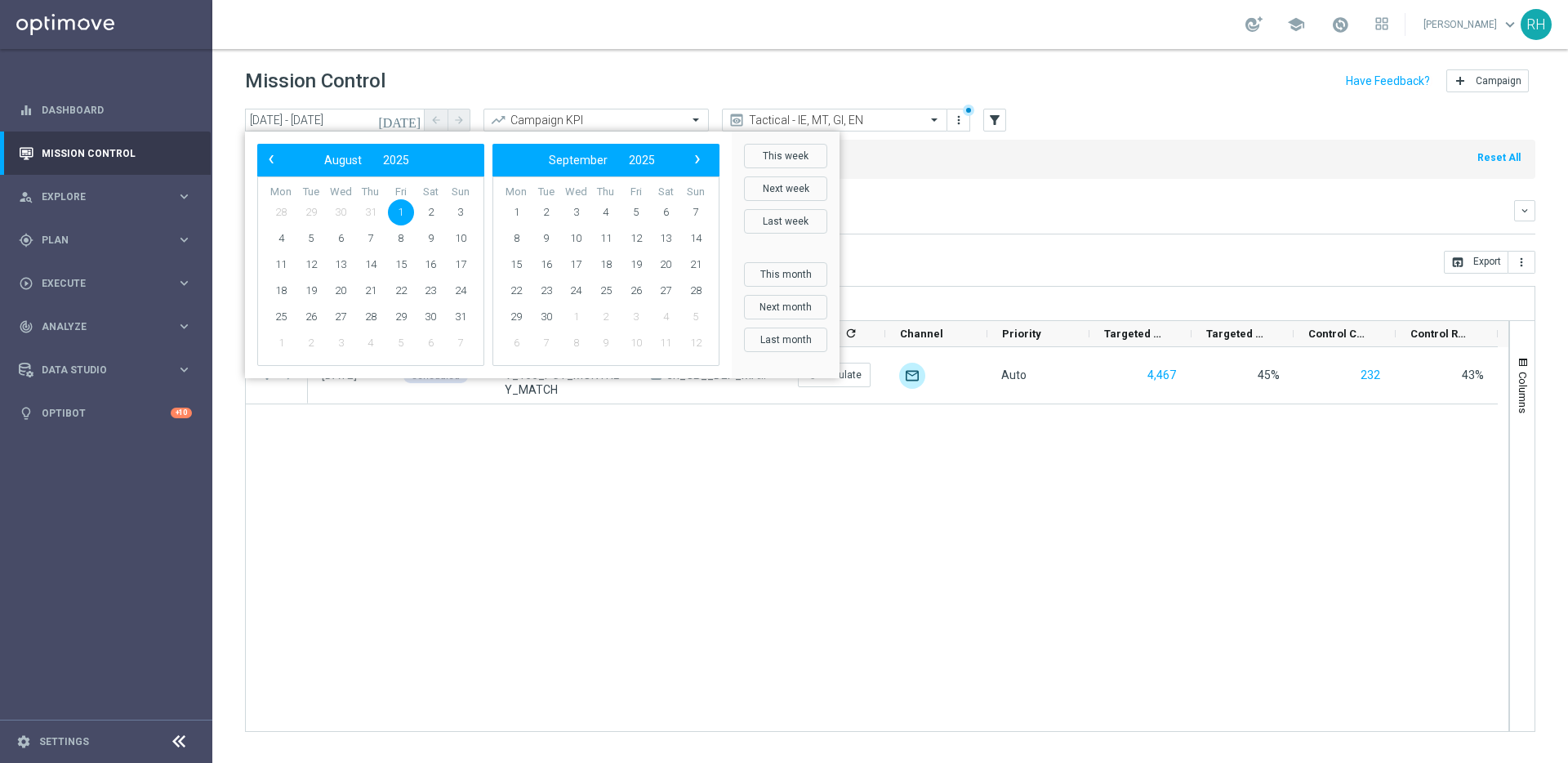
click at [405, 209] on span "1" at bounding box center [401, 212] width 27 height 27
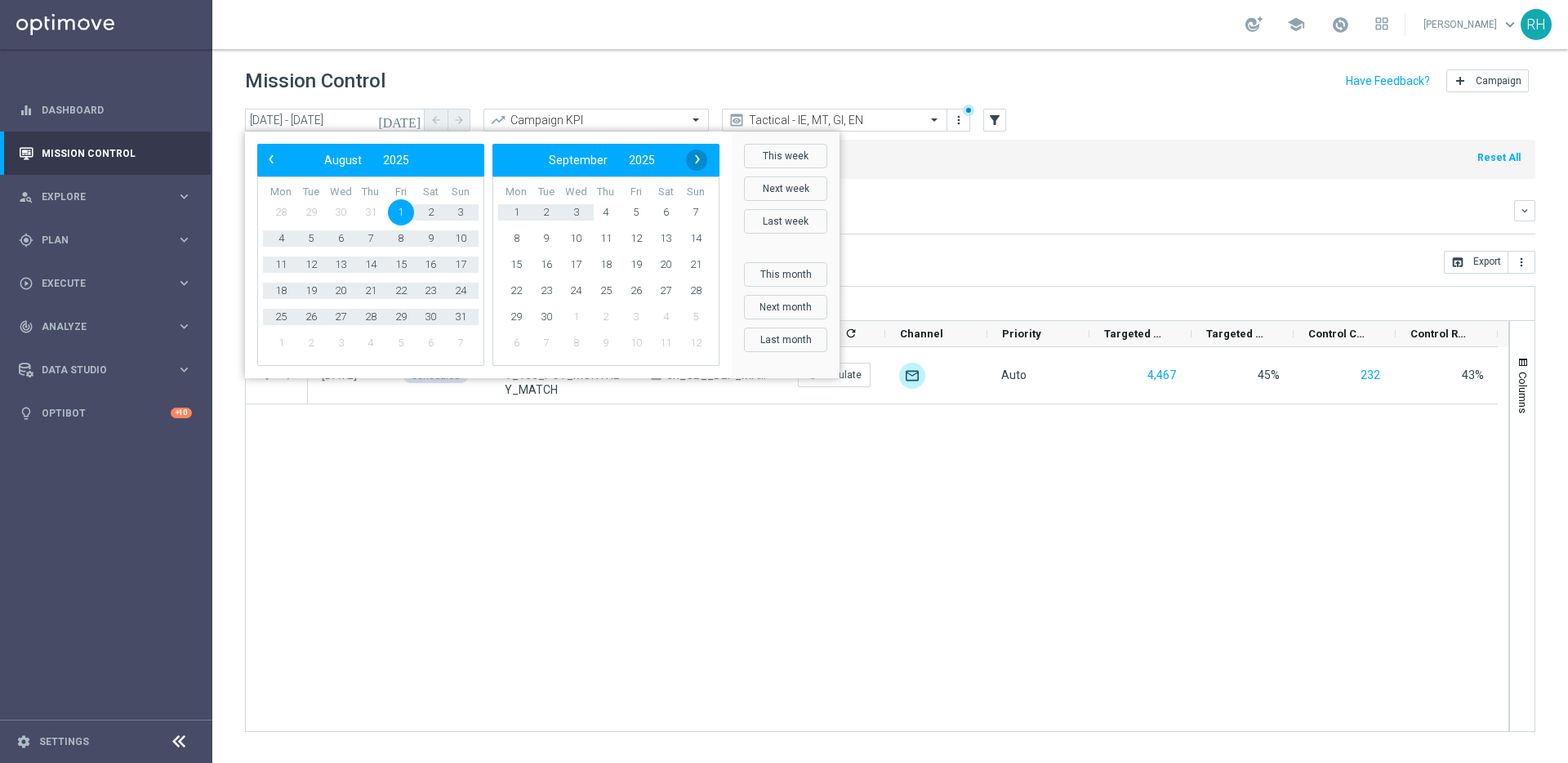
click at [698, 160] on span "›" at bounding box center [698, 160] width 22 height 22
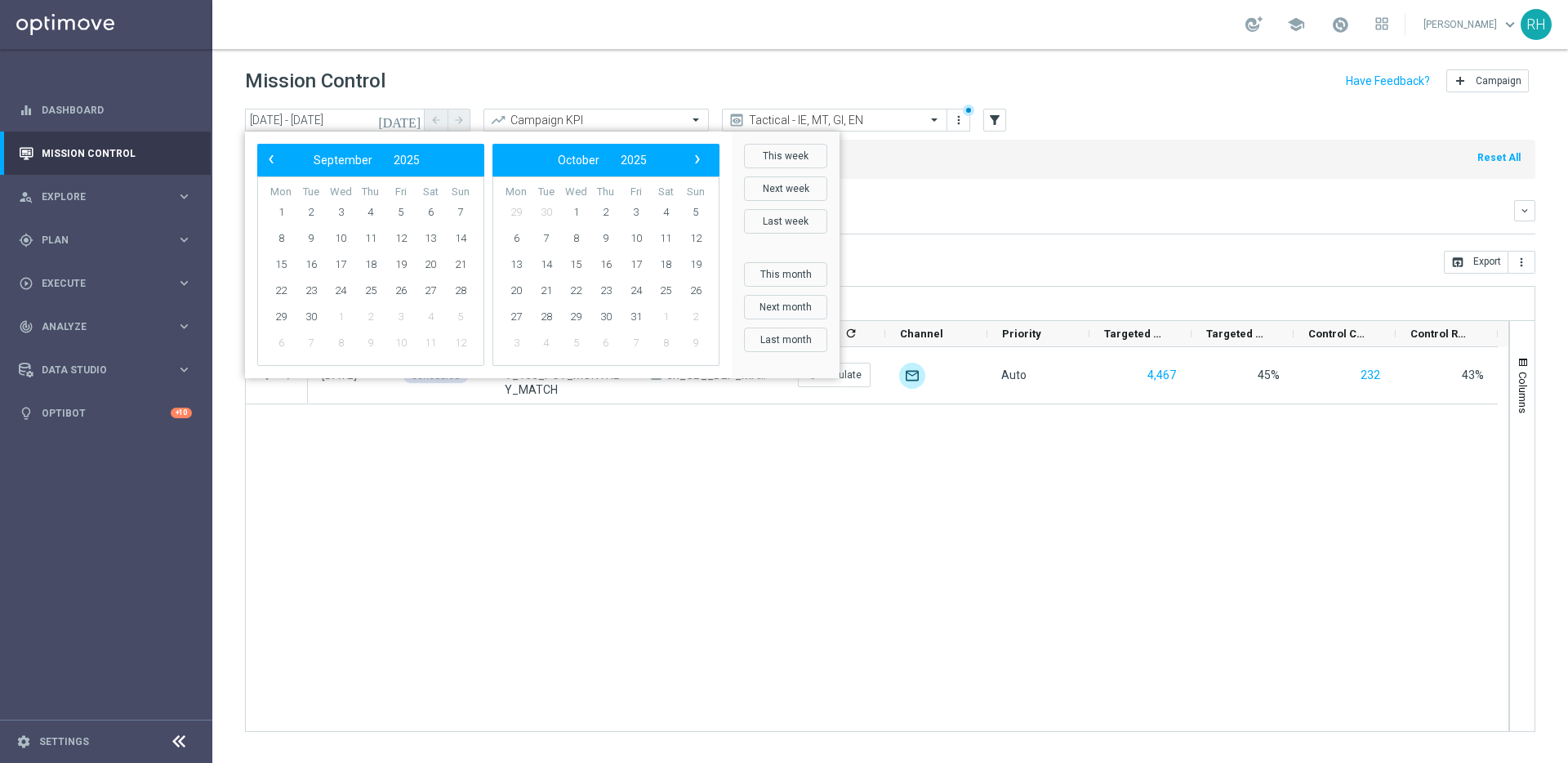
click at [698, 160] on span "›" at bounding box center [698, 160] width 22 height 22
click at [286, 209] on span "1" at bounding box center [281, 212] width 27 height 27
type input "01 Aug 2025 - 01 Dec 2025"
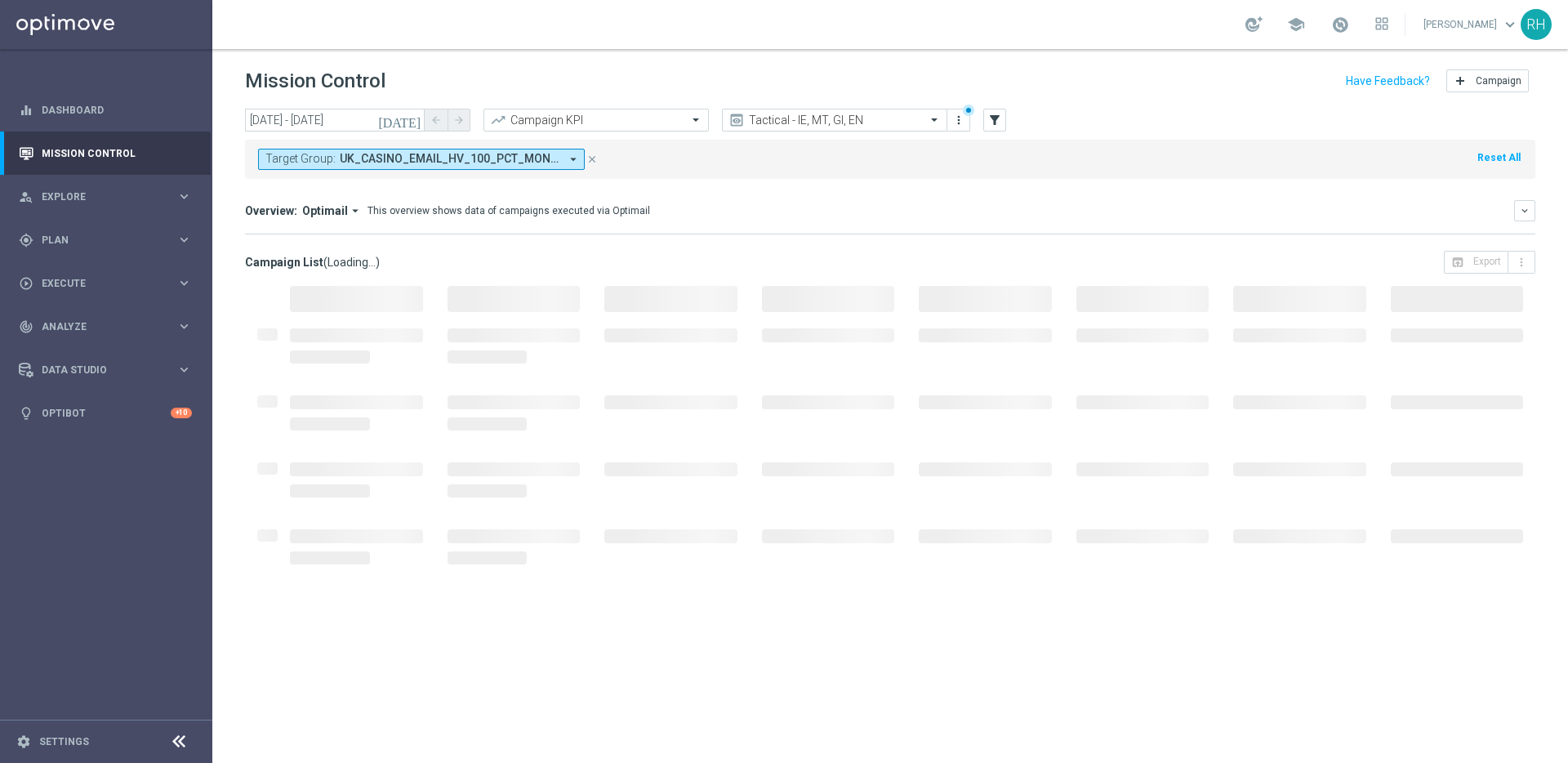
click at [686, 249] on mini-dashboard "Overview: Optimail arrow_drop_down This overview shows data of campaigns execut…" at bounding box center [890, 214] width 1290 height 72
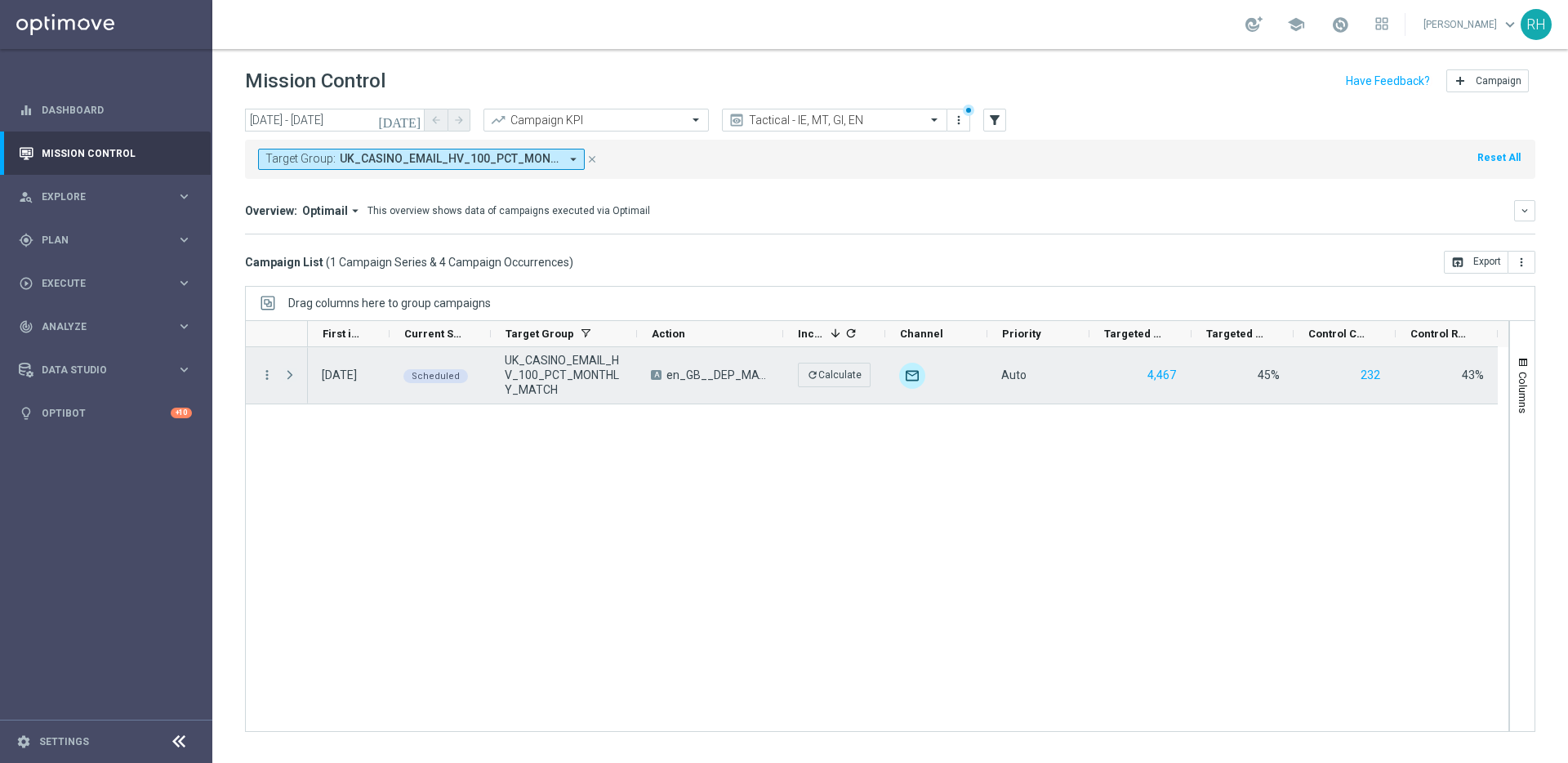
click at [289, 377] on span "Press SPACE to select this row." at bounding box center [290, 375] width 15 height 13
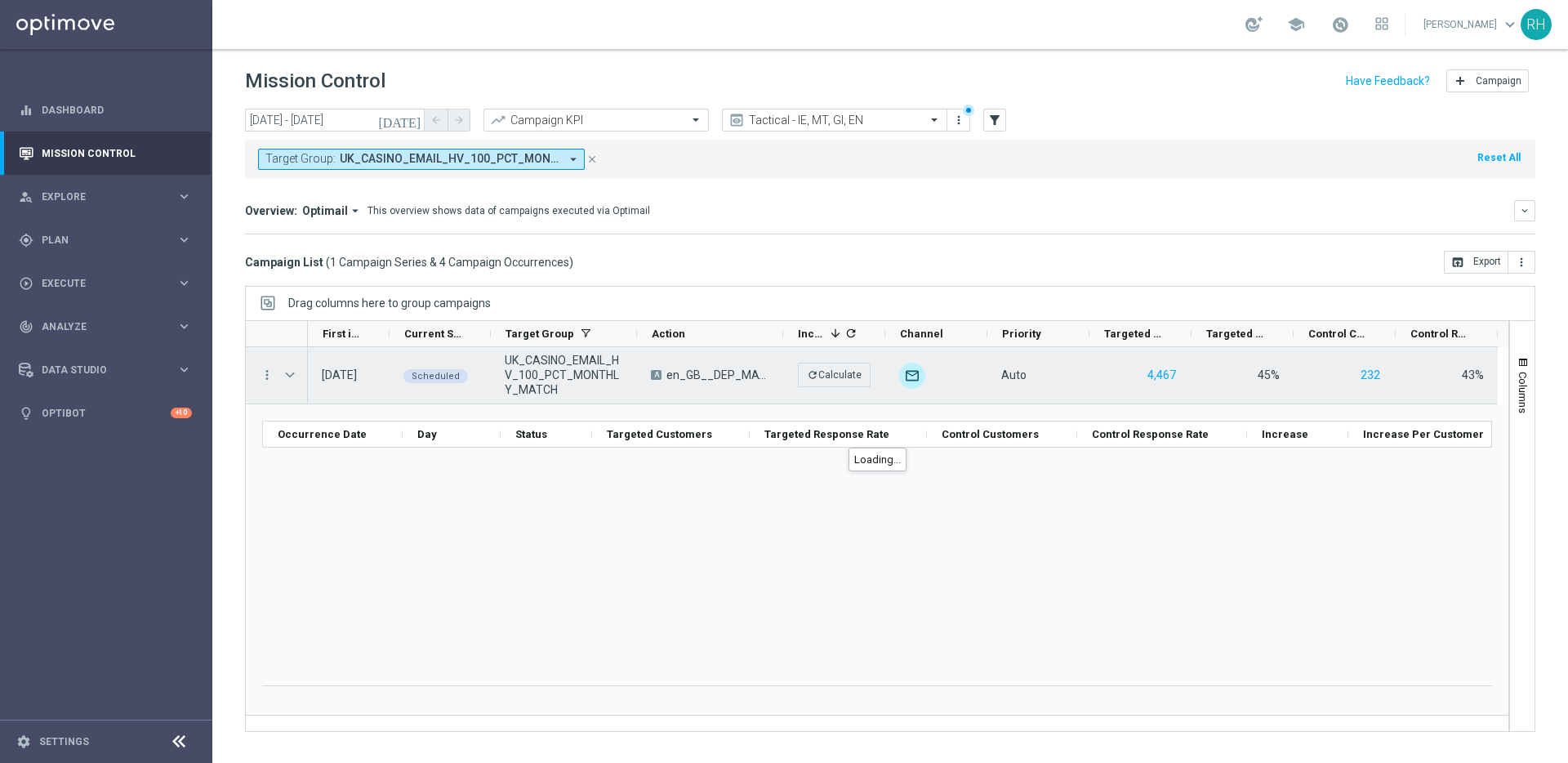
click at [695, 381] on span "en_GB__DEP_MATCH_100_100_OPTI_WK22__NVIP_EMA_TAC_GM" at bounding box center [717, 375] width 102 height 15
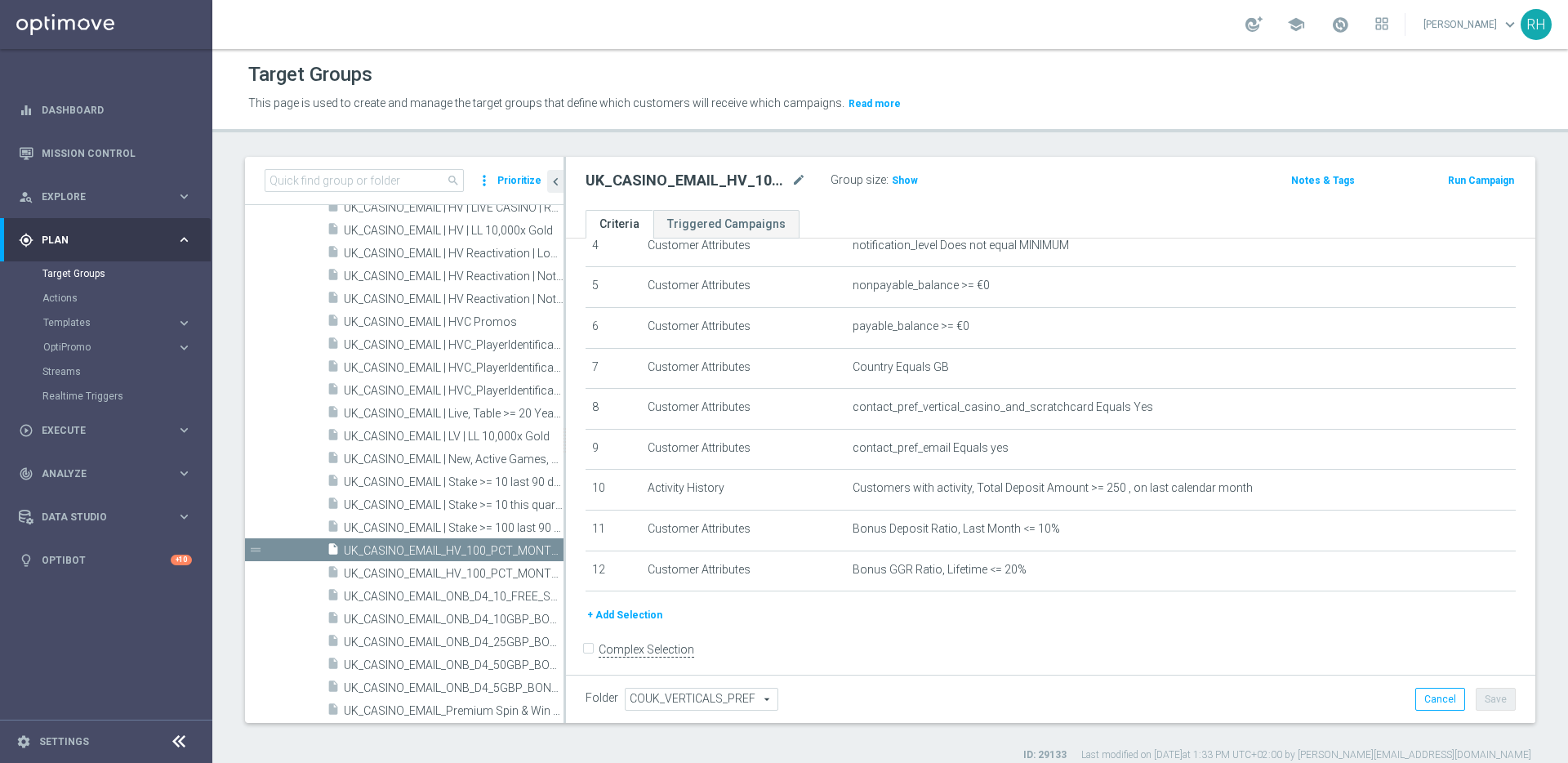
scroll to position [199, 0]
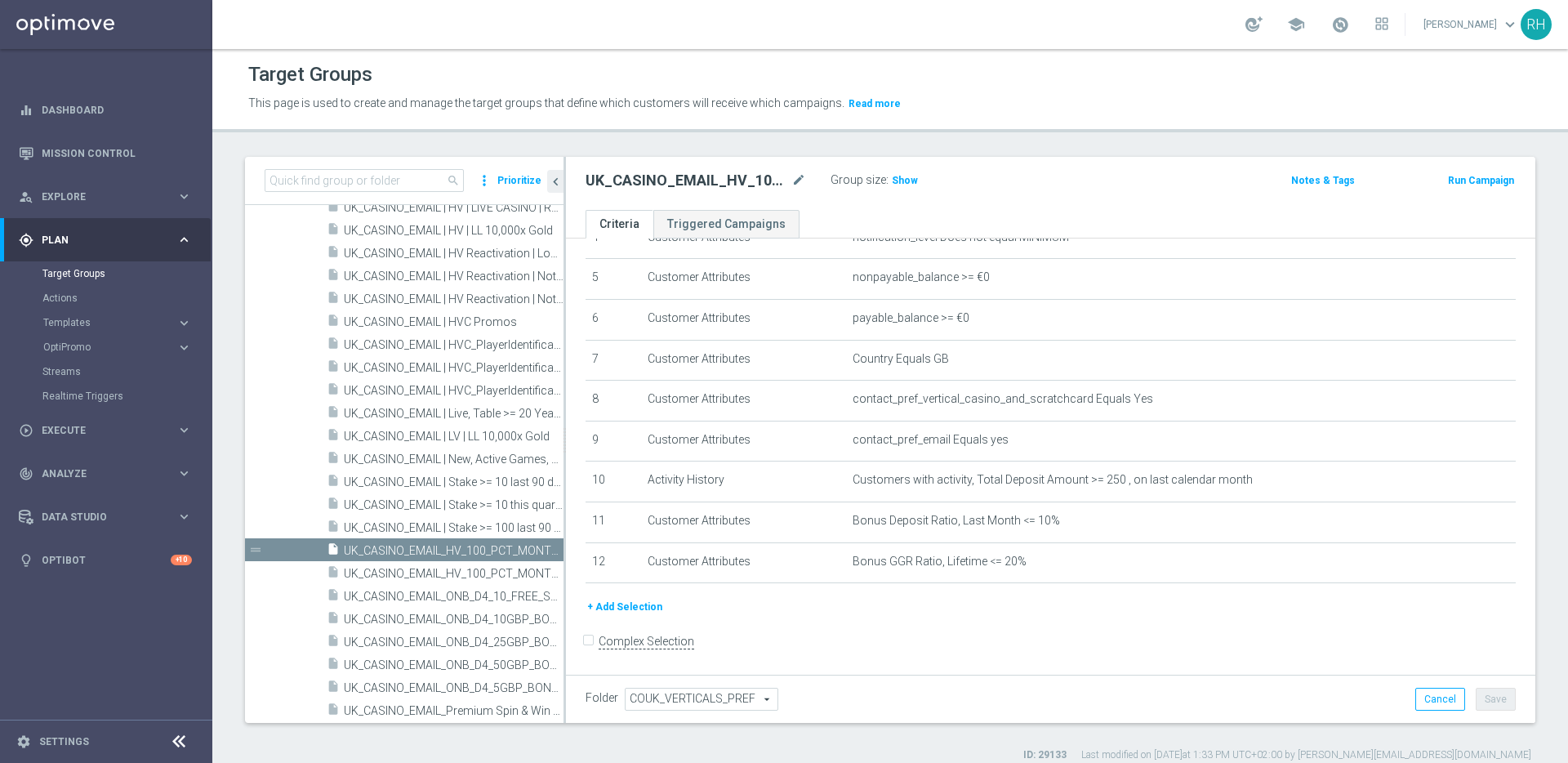
click at [1236, 631] on form "Complex Selection Invalid Expression" at bounding box center [1051, 659] width 930 height 60
click at [1239, 634] on form "Complex Selection Invalid Expression" at bounding box center [1051, 659] width 930 height 60
click at [910, 176] on span "Show" at bounding box center [905, 180] width 27 height 12
click at [1016, 160] on div "UK_CASINO_EMAIL_HV_100_PCT_MONTHLY_MATCH mode_edit Group size : 4,556 Notes & T…" at bounding box center [1050, 183] width 969 height 53
click at [417, 170] on input at bounding box center [364, 179] width 199 height 23
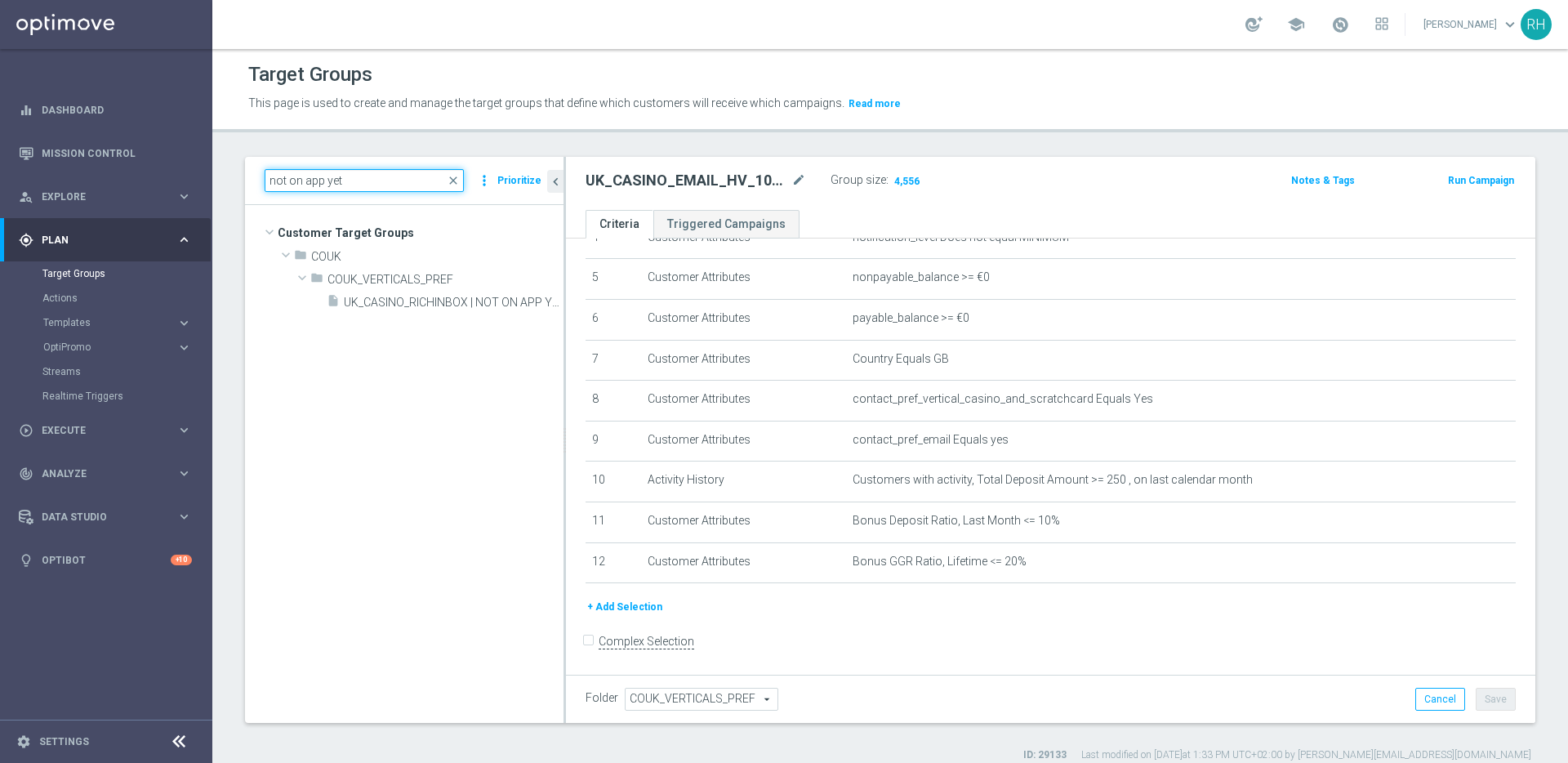
scroll to position [0, 0]
type input "not on app yet"
click at [423, 308] on span "UK_CASINO_RICHINBOX | NOT ON APP YET" at bounding box center [436, 303] width 183 height 14
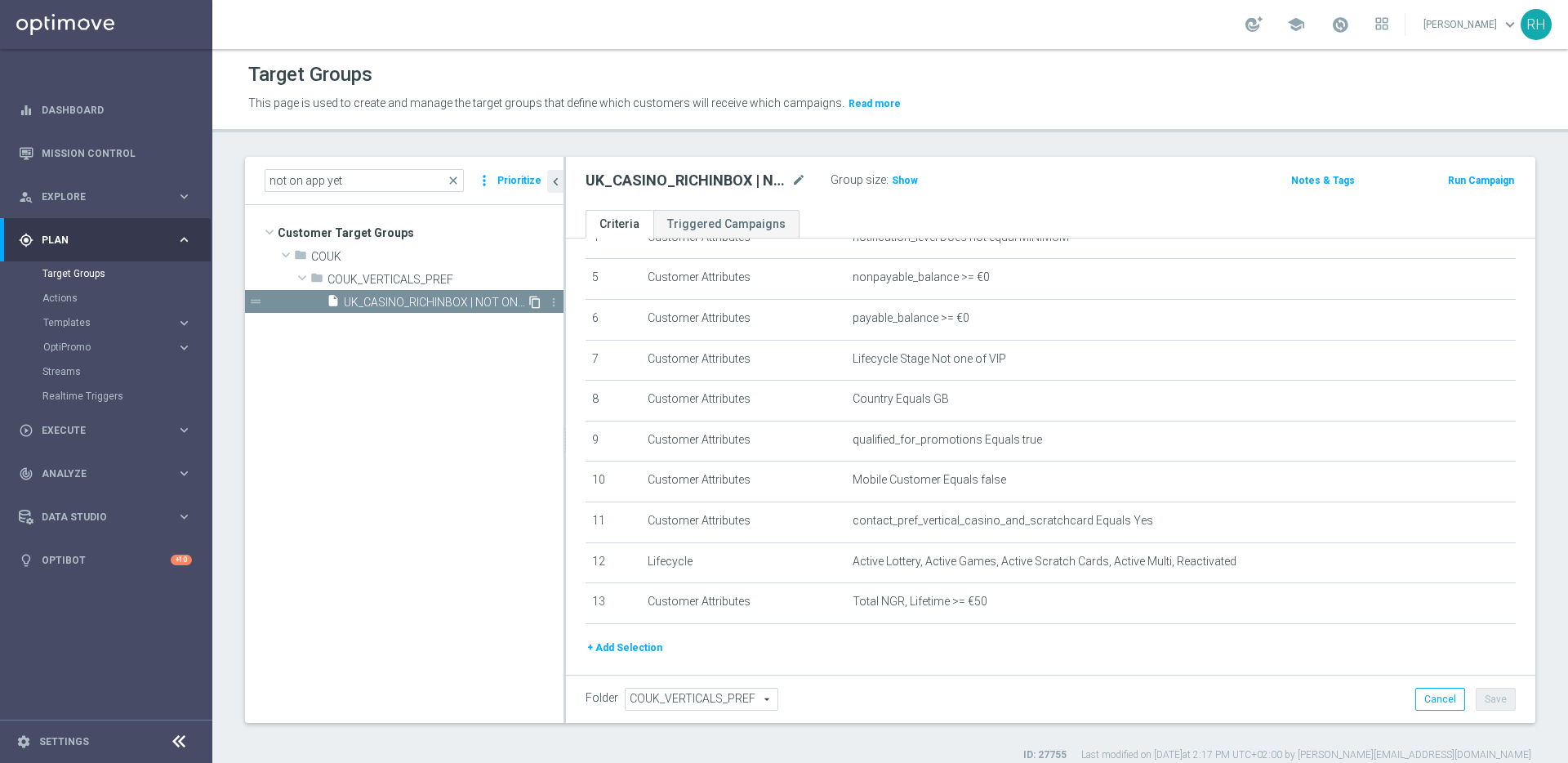
click at [530, 304] on icon "content_copy" at bounding box center [534, 302] width 13 height 13
click at [797, 179] on icon "mode_edit" at bounding box center [798, 180] width 15 height 20
click at [740, 174] on input "Copy of UK_CASINO_RICHINBOX | NOT ON APP YET" at bounding box center [696, 181] width 221 height 23
drag, startPoint x: 706, startPoint y: 182, endPoint x: 646, endPoint y: 177, distance: 60.2
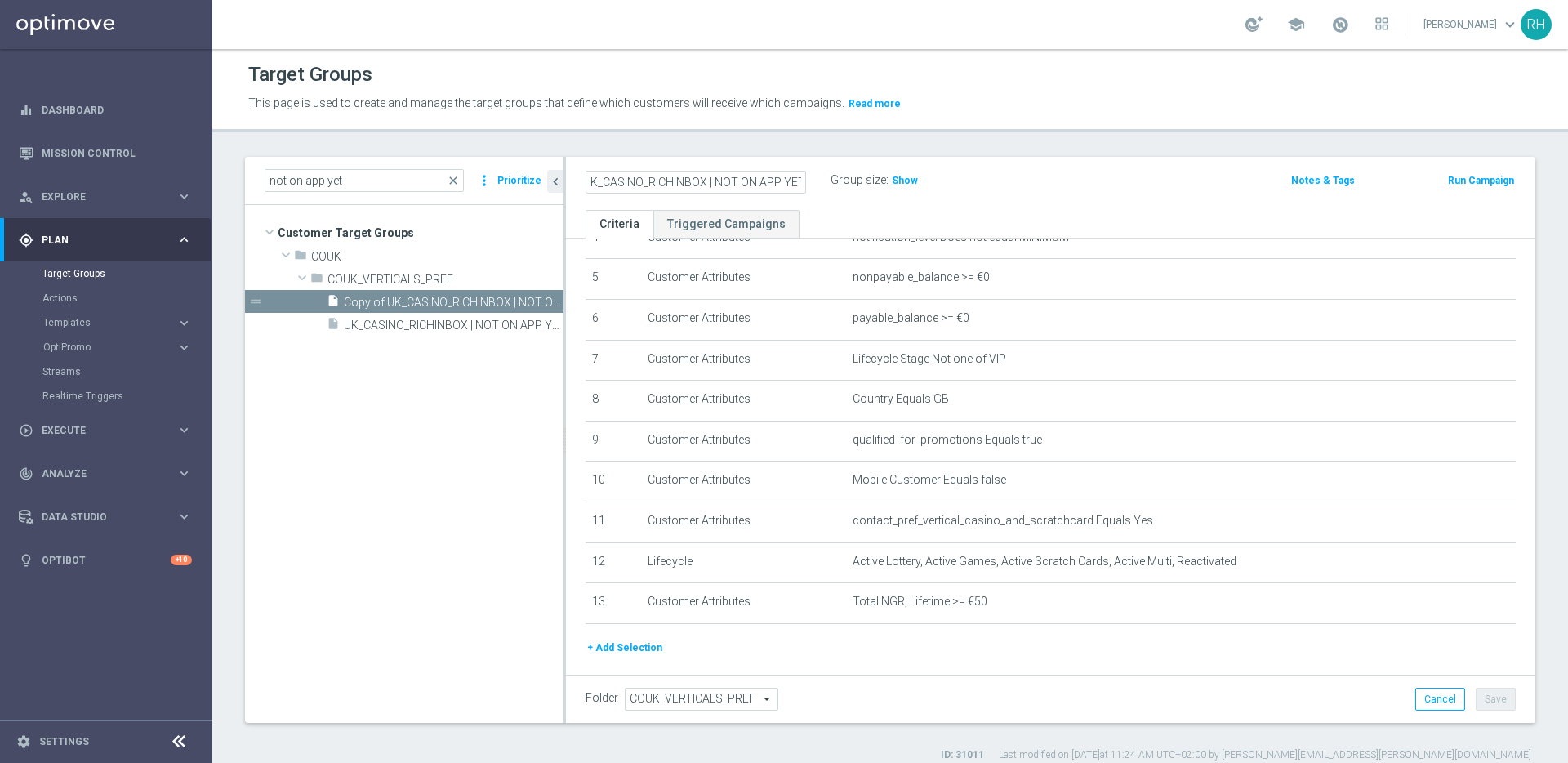
click at [646, 177] on input "Copy of UK_CASINO_RICHINBOX | NOT ON APP YET" at bounding box center [696, 181] width 221 height 23
drag, startPoint x: 631, startPoint y: 185, endPoint x: 557, endPoint y: 183, distance: 74.0
click at [557, 183] on as-split "not on app yet close more_vert Prioritize Customer Target Groups library_add cr…" at bounding box center [890, 440] width 1290 height 566
type input "UK_CASINO_EMAIL | NOT ON APP YET"
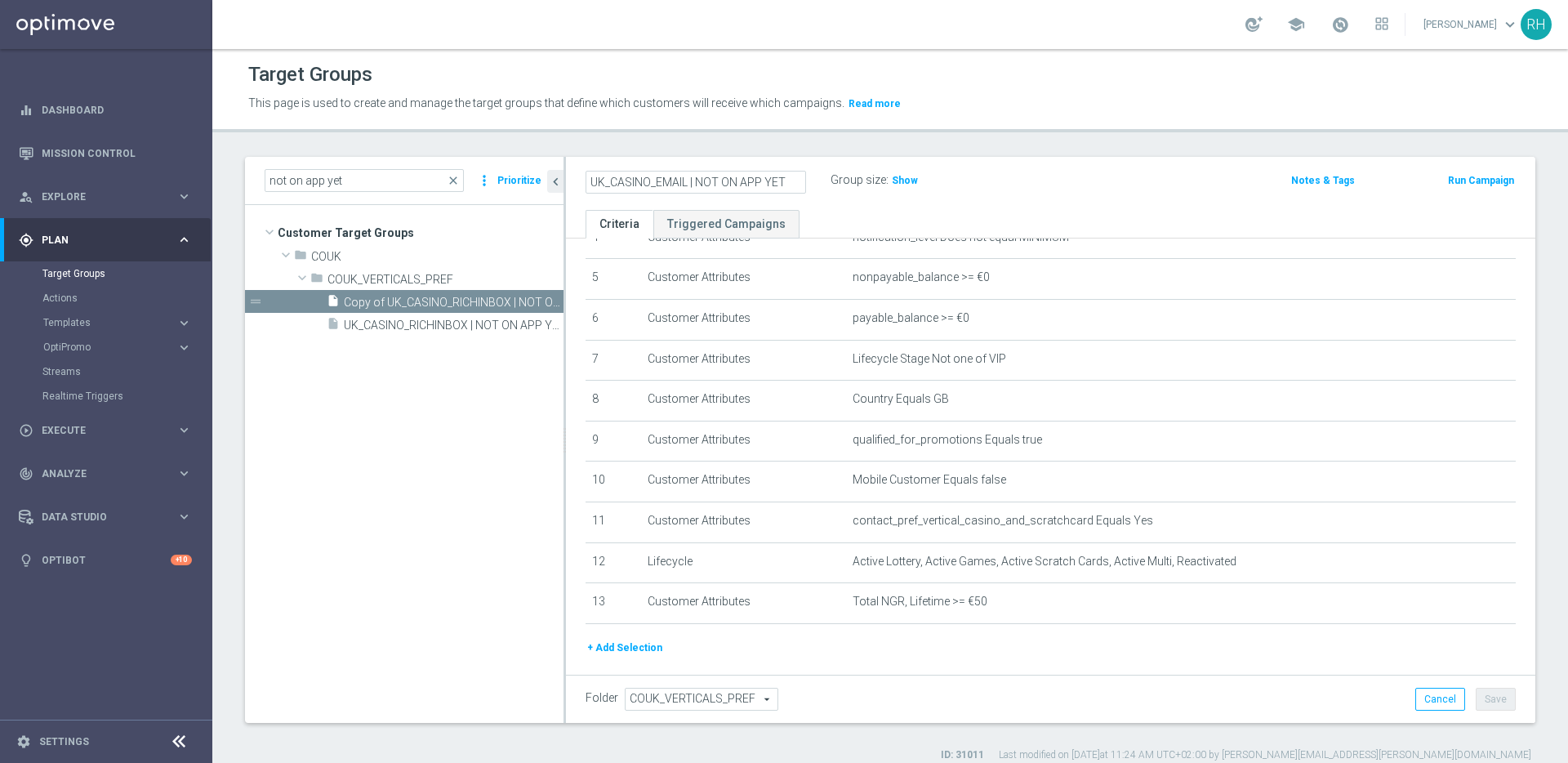
click at [918, 109] on p "This page is used to create and manage the target groups that define which cust…" at bounding box center [726, 104] width 957 height 18
click at [634, 641] on button "+ Add Selection" at bounding box center [625, 648] width 79 height 18
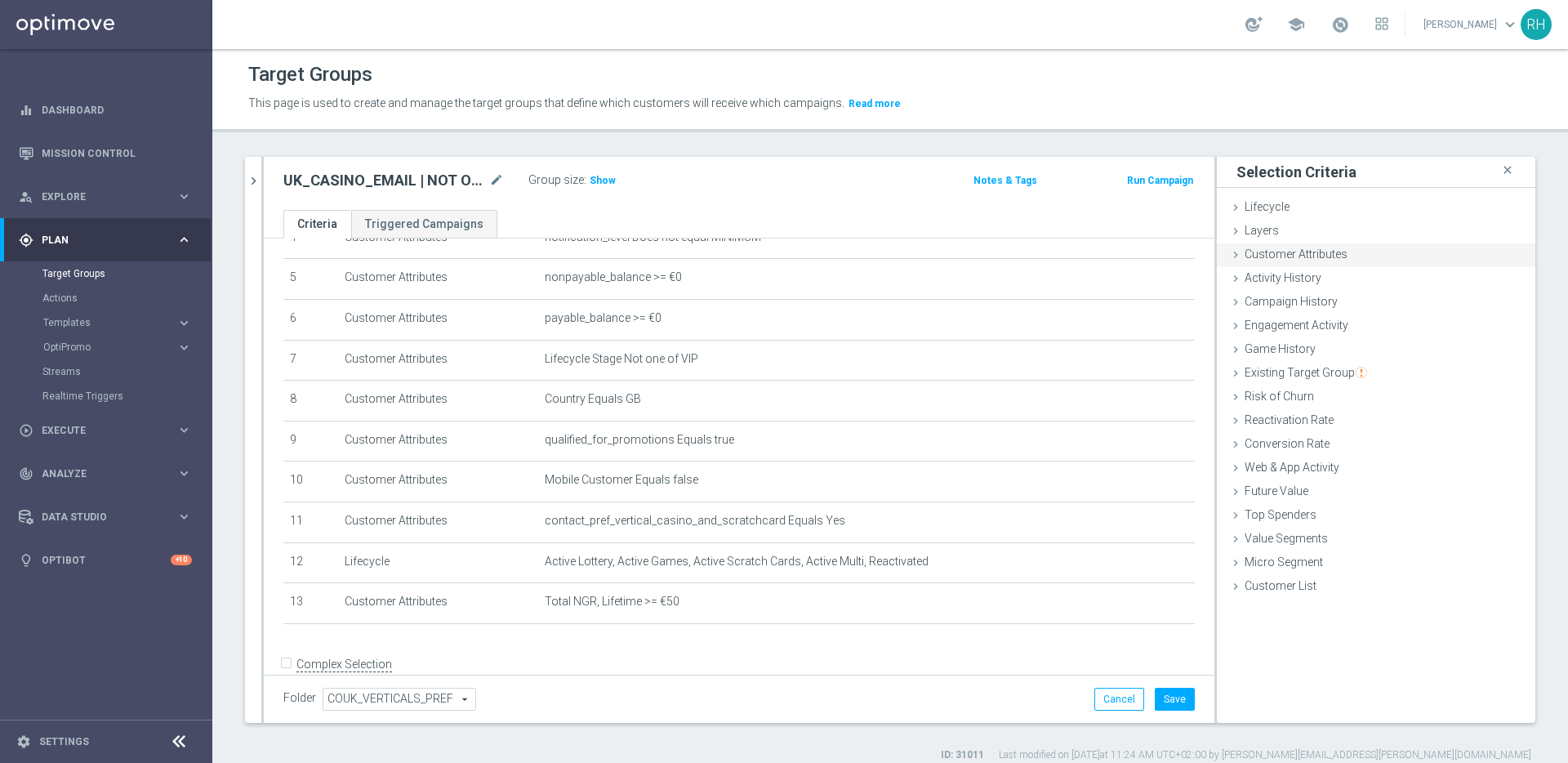
click at [1339, 254] on div "Customer Attributes done" at bounding box center [1375, 255] width 318 height 25
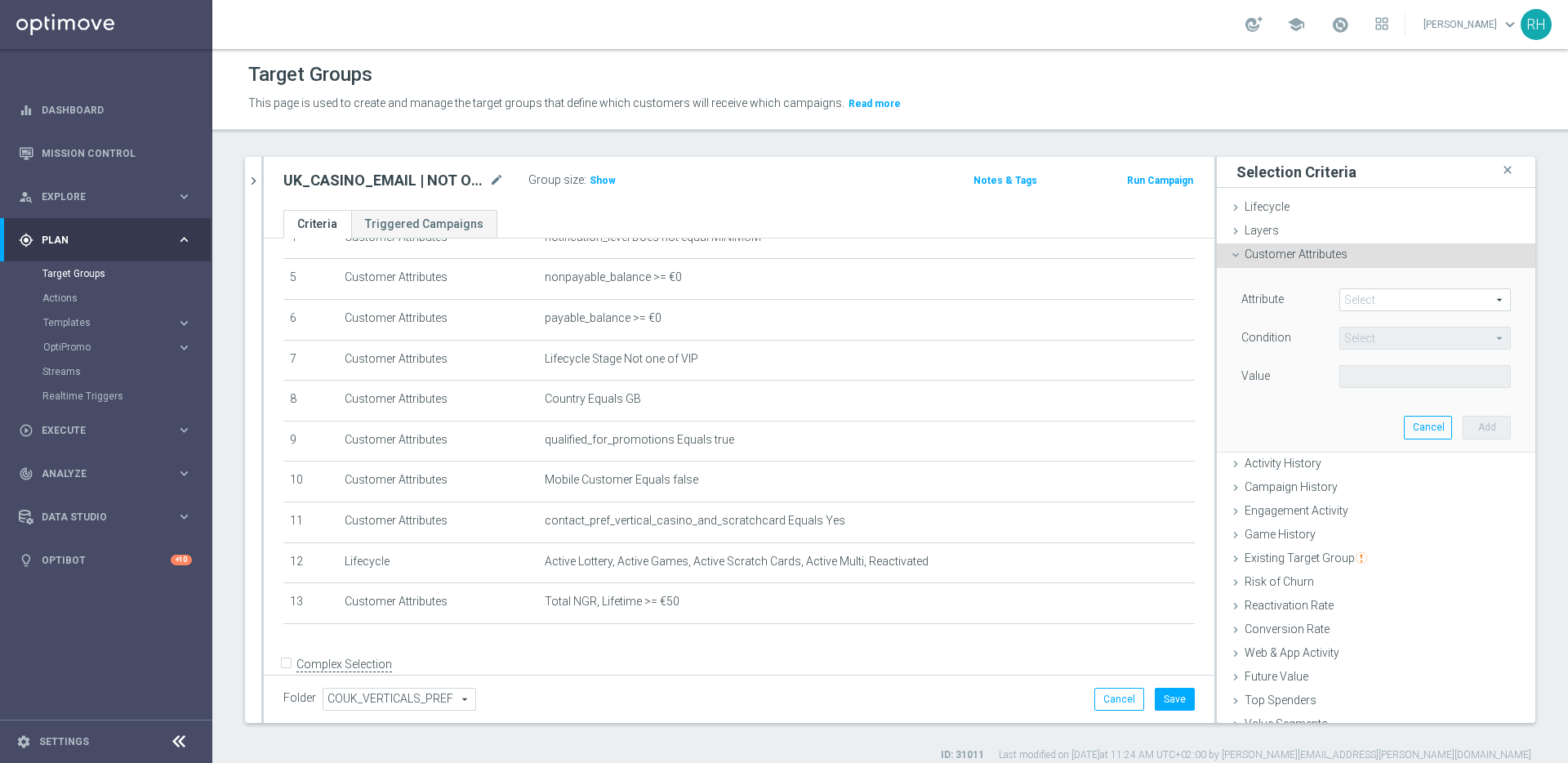
click at [1358, 295] on span at bounding box center [1424, 300] width 170 height 22
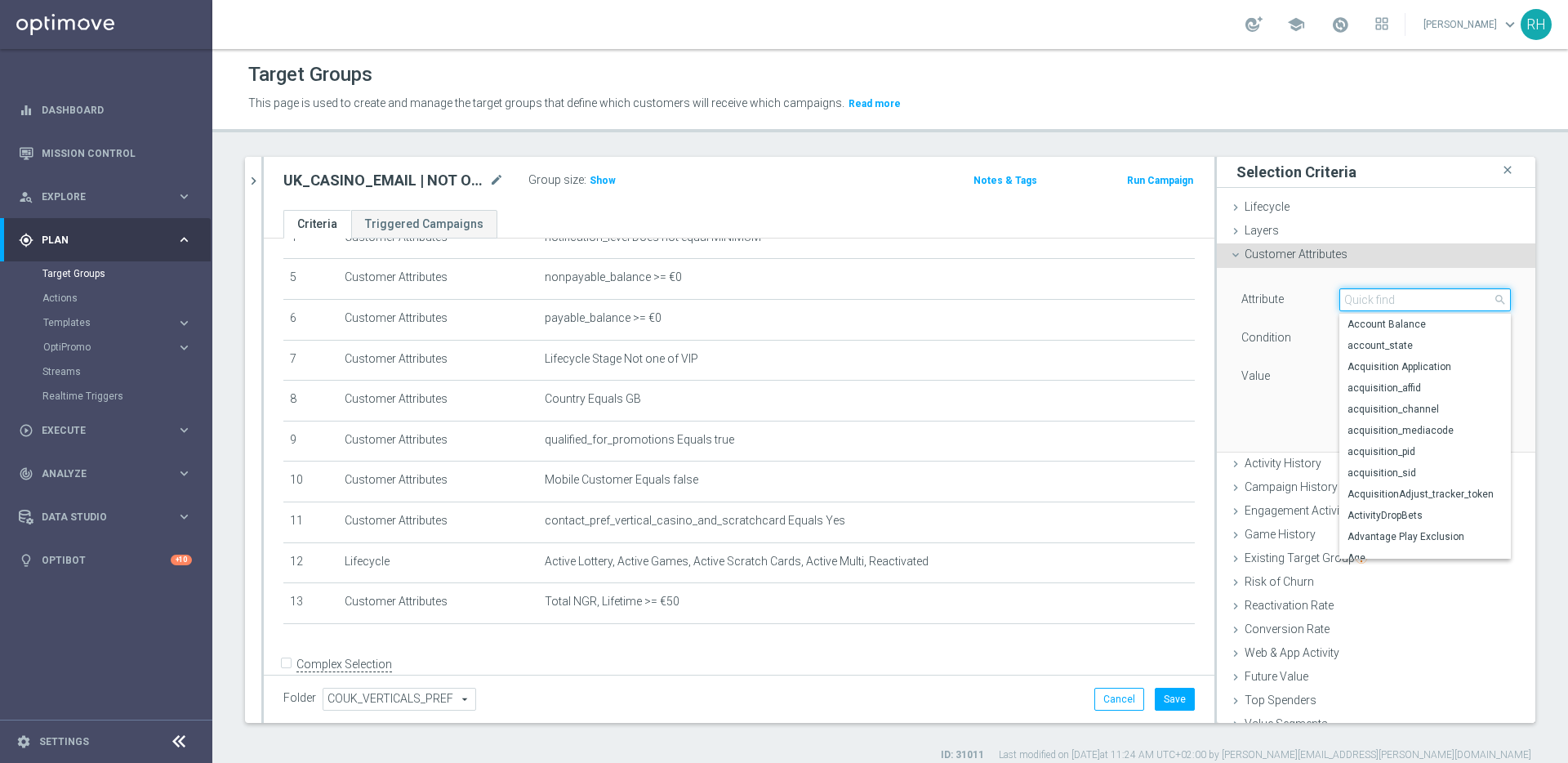
click at [1358, 295] on input "search" at bounding box center [1425, 299] width 171 height 23
type input "conta"
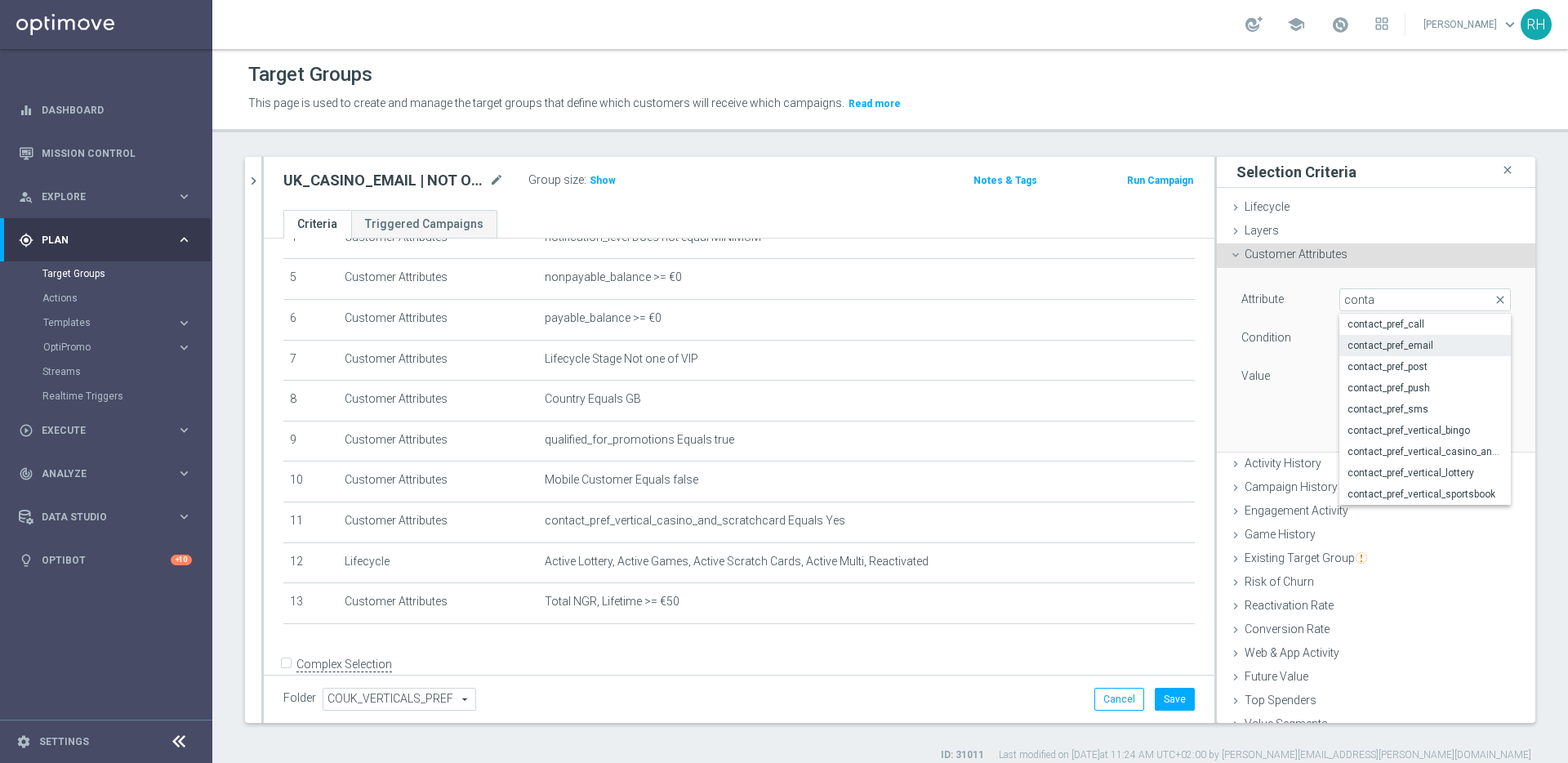
click at [1364, 336] on label "contact_pref_email" at bounding box center [1425, 346] width 171 height 22
type input "contact_pref_email"
type input "Equals"
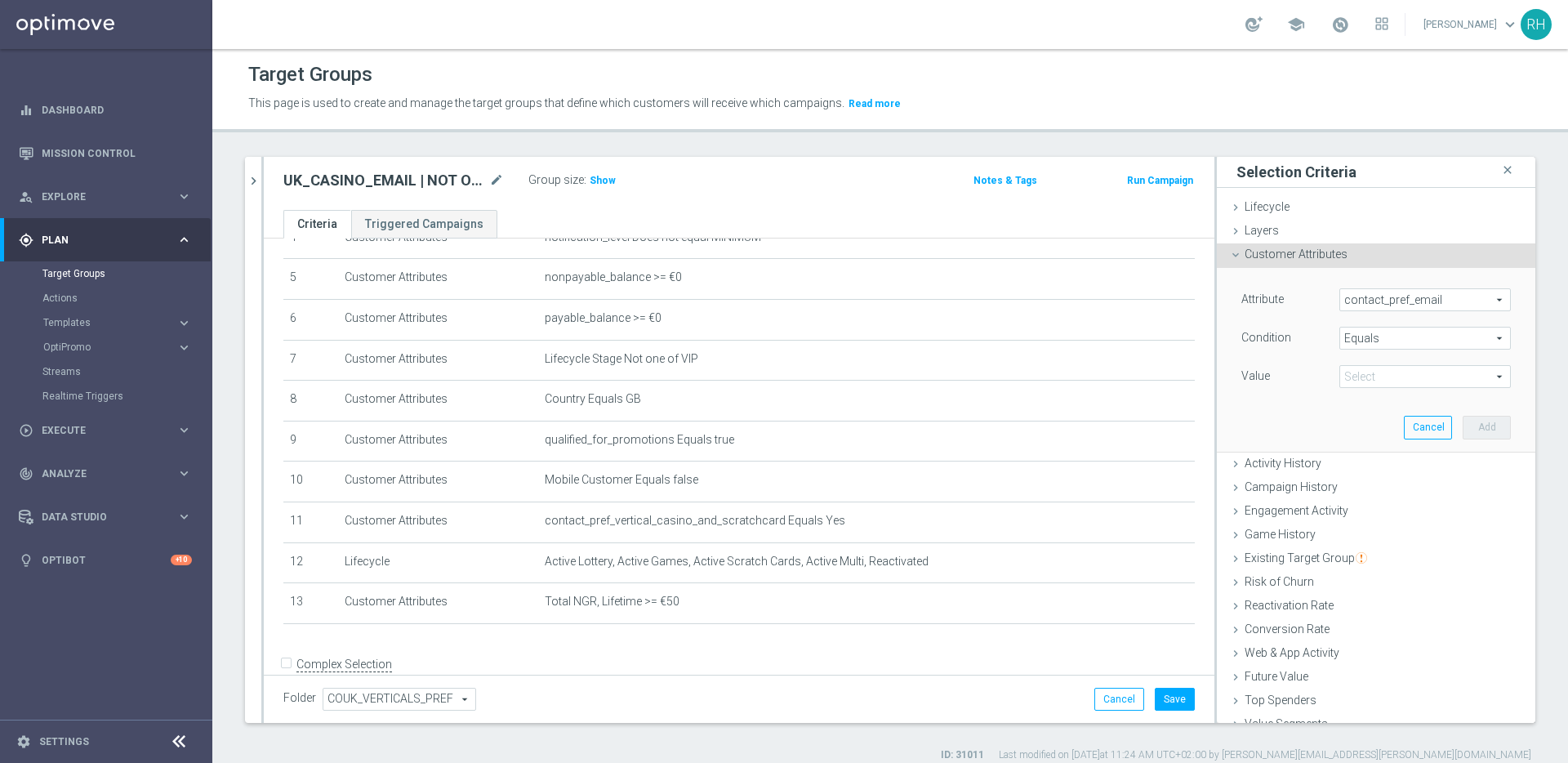
click at [1373, 376] on span at bounding box center [1424, 377] width 170 height 22
click at [1373, 423] on span "yes" at bounding box center [1424, 422] width 155 height 13
type input "yes"
click at [1463, 425] on button "Add" at bounding box center [1486, 427] width 48 height 23
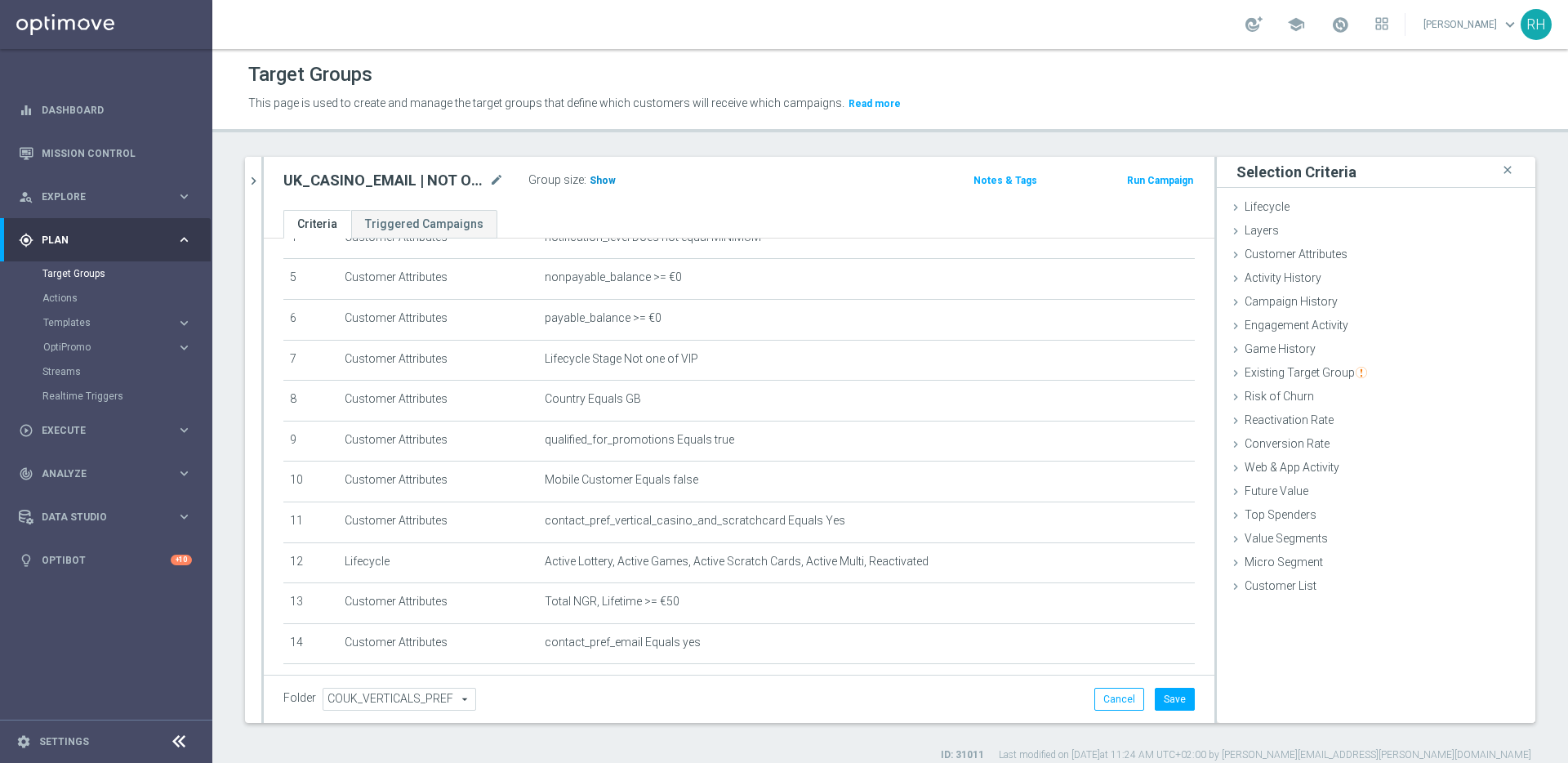
click at [595, 180] on span "Show" at bounding box center [602, 180] width 27 height 12
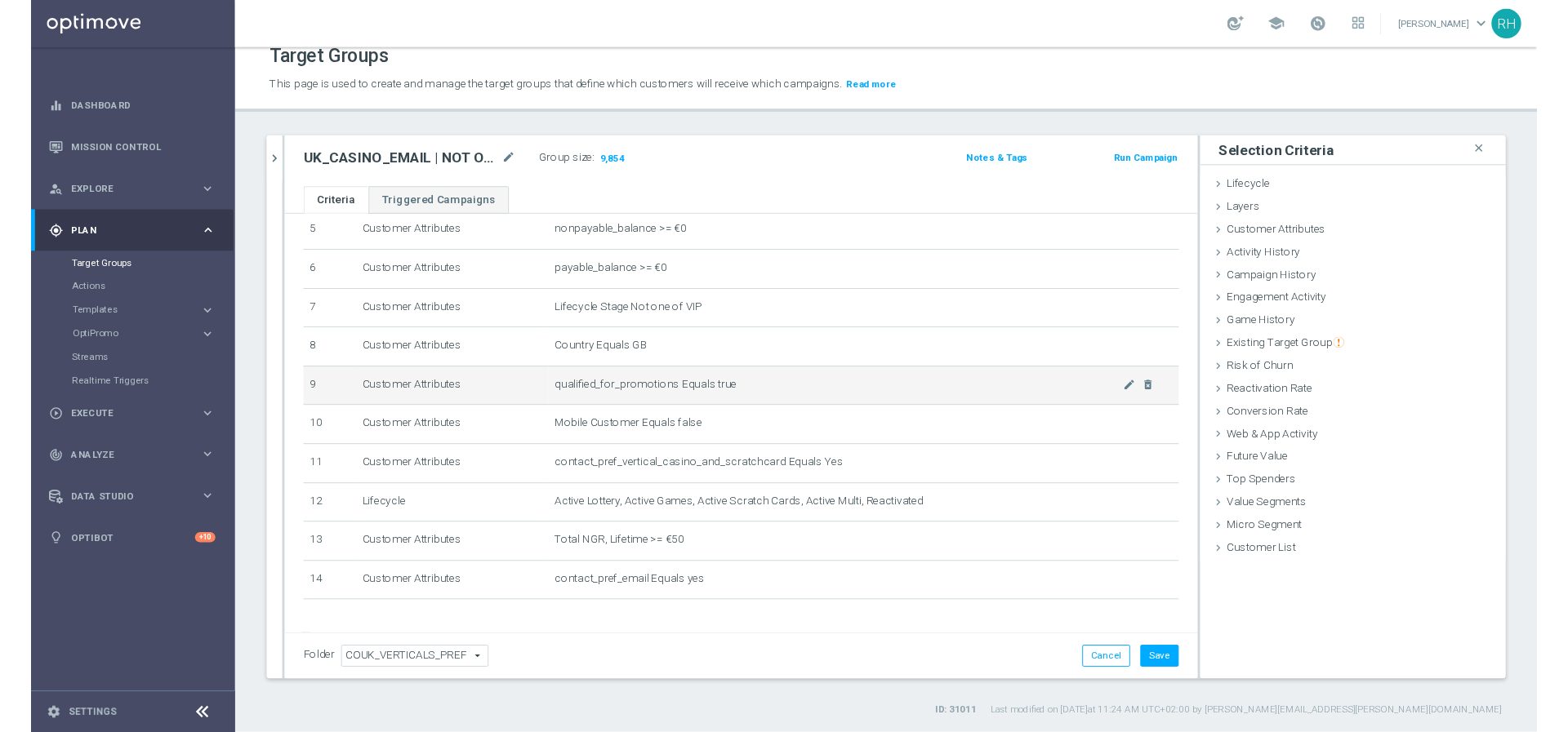
scroll to position [228, 0]
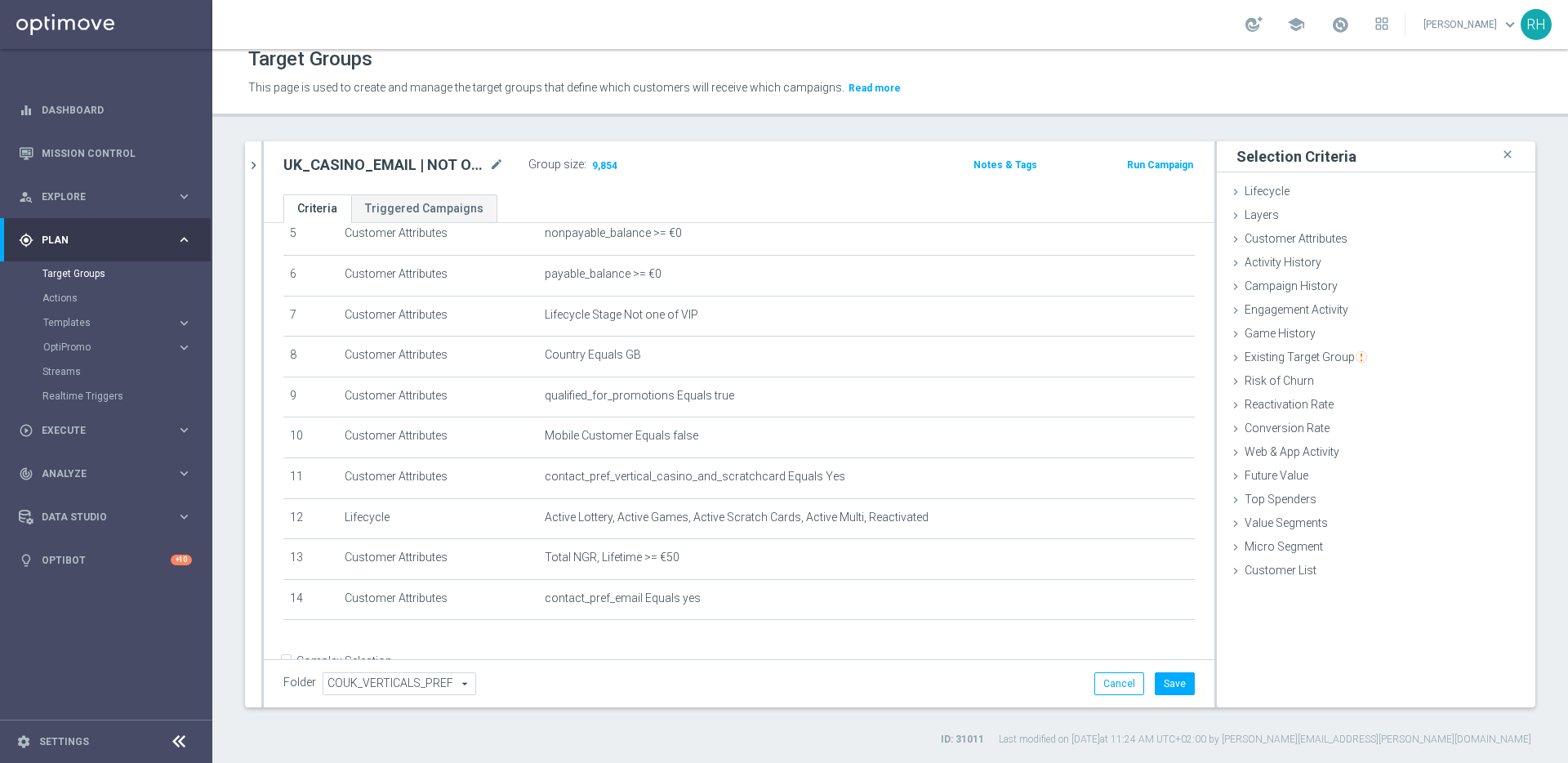
click at [1183, 688] on div "Folder COUK_VERTICALS_PREF COUK_VERTICALS_PREF arrow_drop_down search Cancel Sa…" at bounding box center [739, 683] width 950 height 48
click at [1177, 686] on button "Save" at bounding box center [1174, 683] width 40 height 23
click at [320, 172] on h2 "UK_CASINO_EMAIL | NOT ON APP YET" at bounding box center [383, 165] width 202 height 20
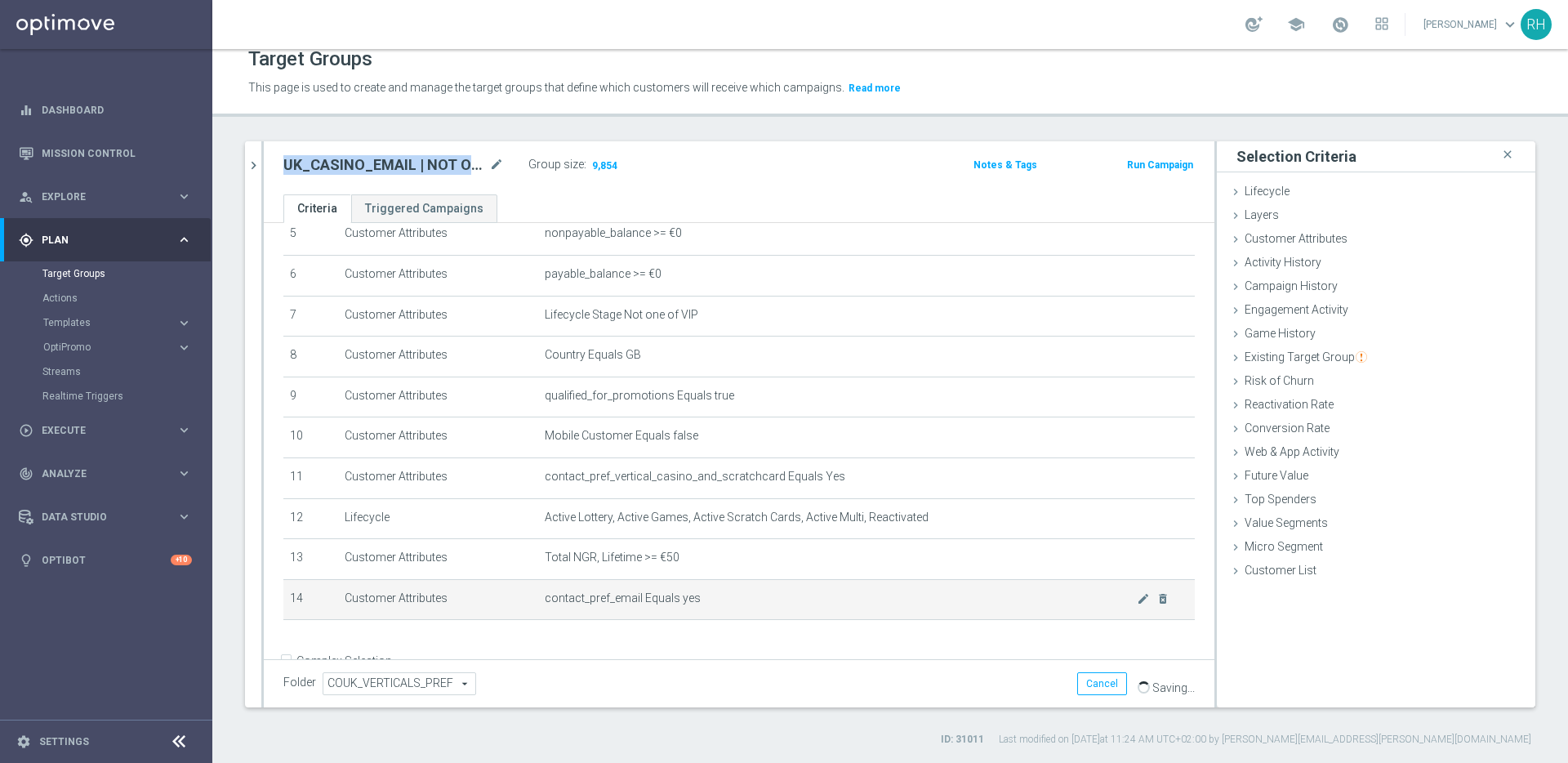
copy div "UK_CASINO_EMAIL | NOT ON APP YET"
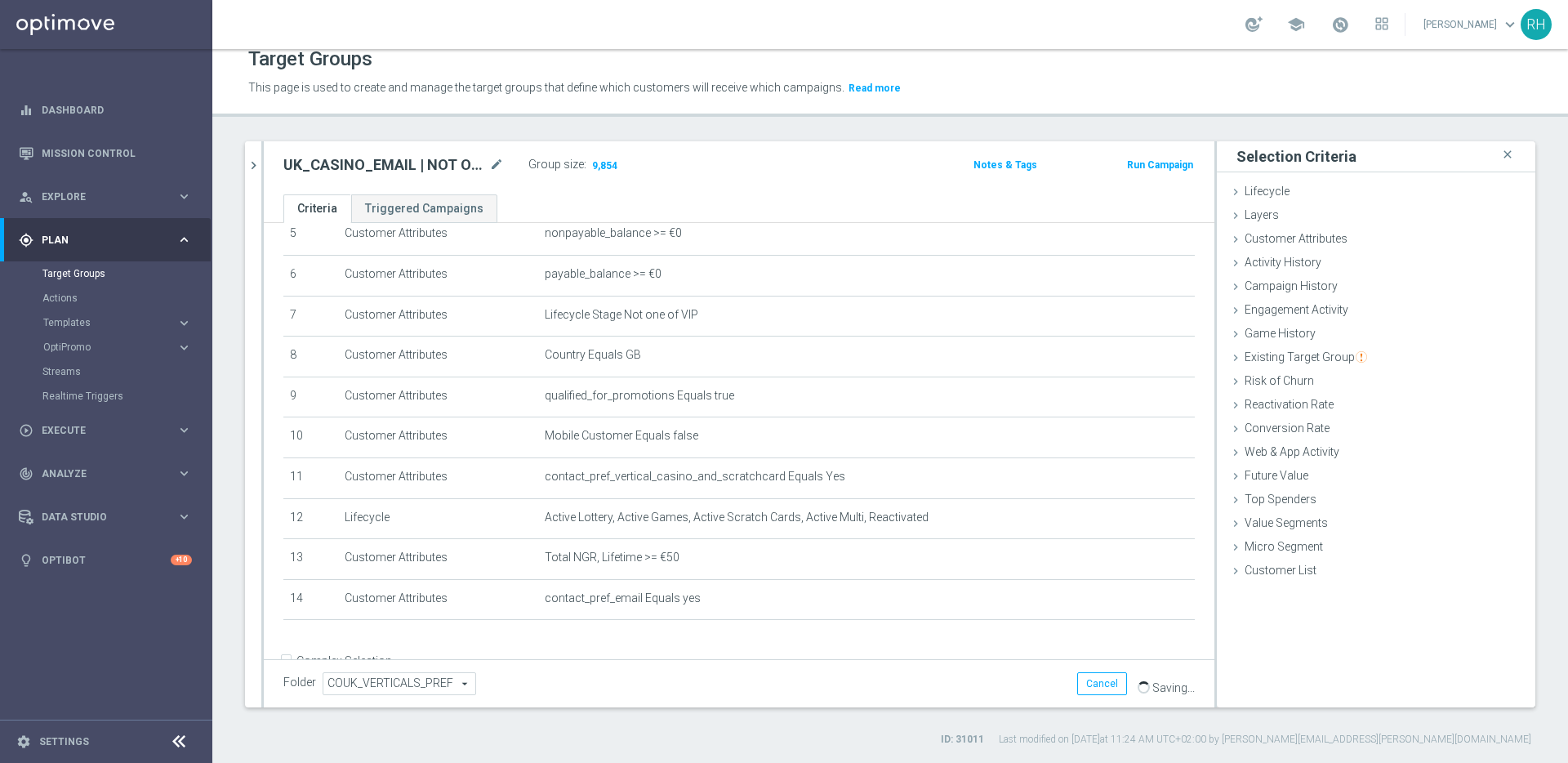
click at [732, 156] on div "UK_CASINO_EMAIL | NOT ON APP YET mode_edit Group size : 9,854" at bounding box center [582, 167] width 624 height 27
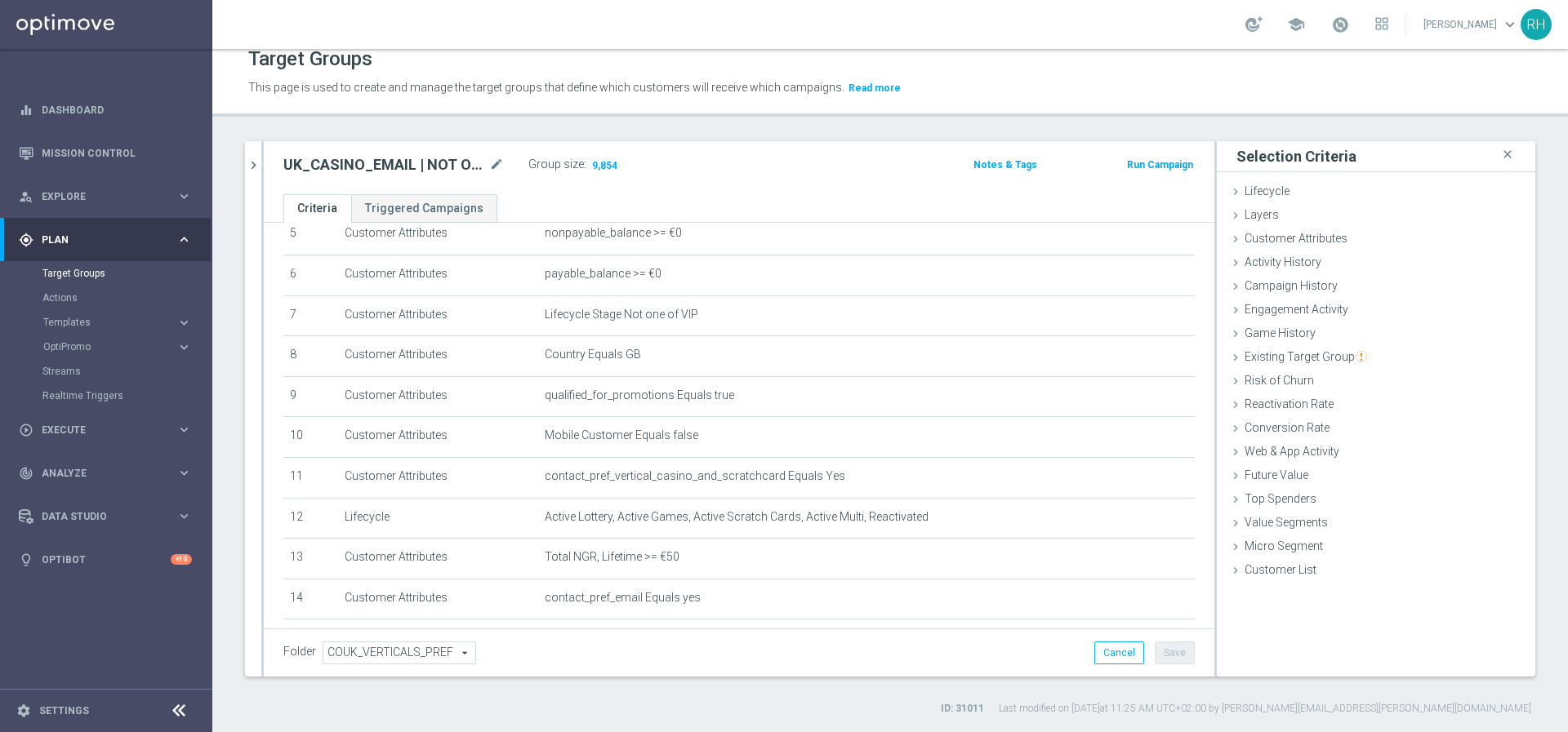
click at [427, 160] on h2 "UK_CASINO_EMAIL | NOT ON APP YET" at bounding box center [383, 165] width 202 height 20
copy div "UK_CASINO_EMAIL | NOT ON APP YET"
click at [888, 116] on div "Target Groups This page is used to create and manage the target groups that def…" at bounding box center [889, 390] width 1355 height 683
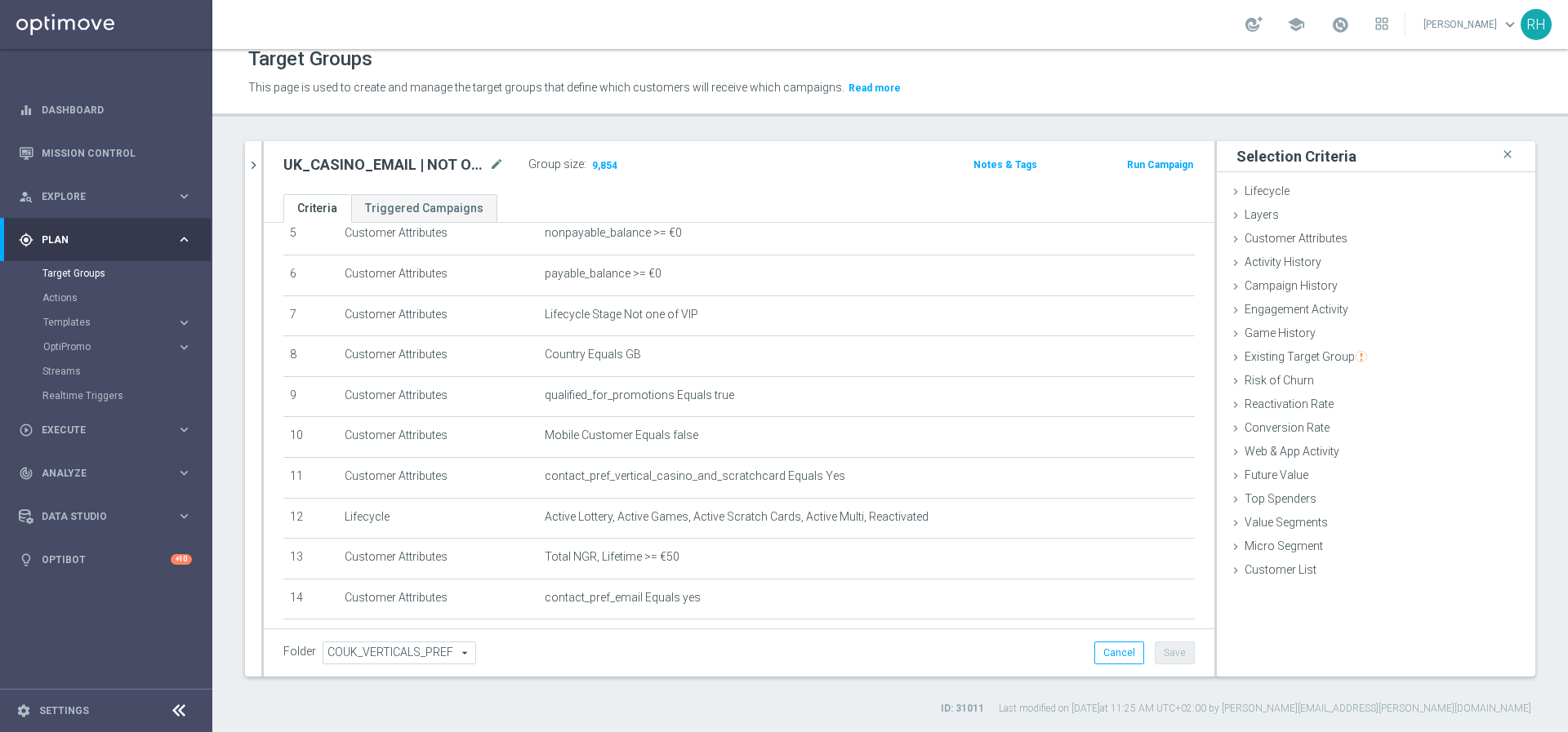
click at [888, 117] on div "Target Groups This page is used to create and manage the target groups that def…" at bounding box center [889, 390] width 1355 height 683
click at [1105, 87] on p "This page is used to create and manage the target groups that define which cust…" at bounding box center [726, 88] width 957 height 18
click at [260, 171] on icon "chevron_right" at bounding box center [253, 166] width 16 height 16
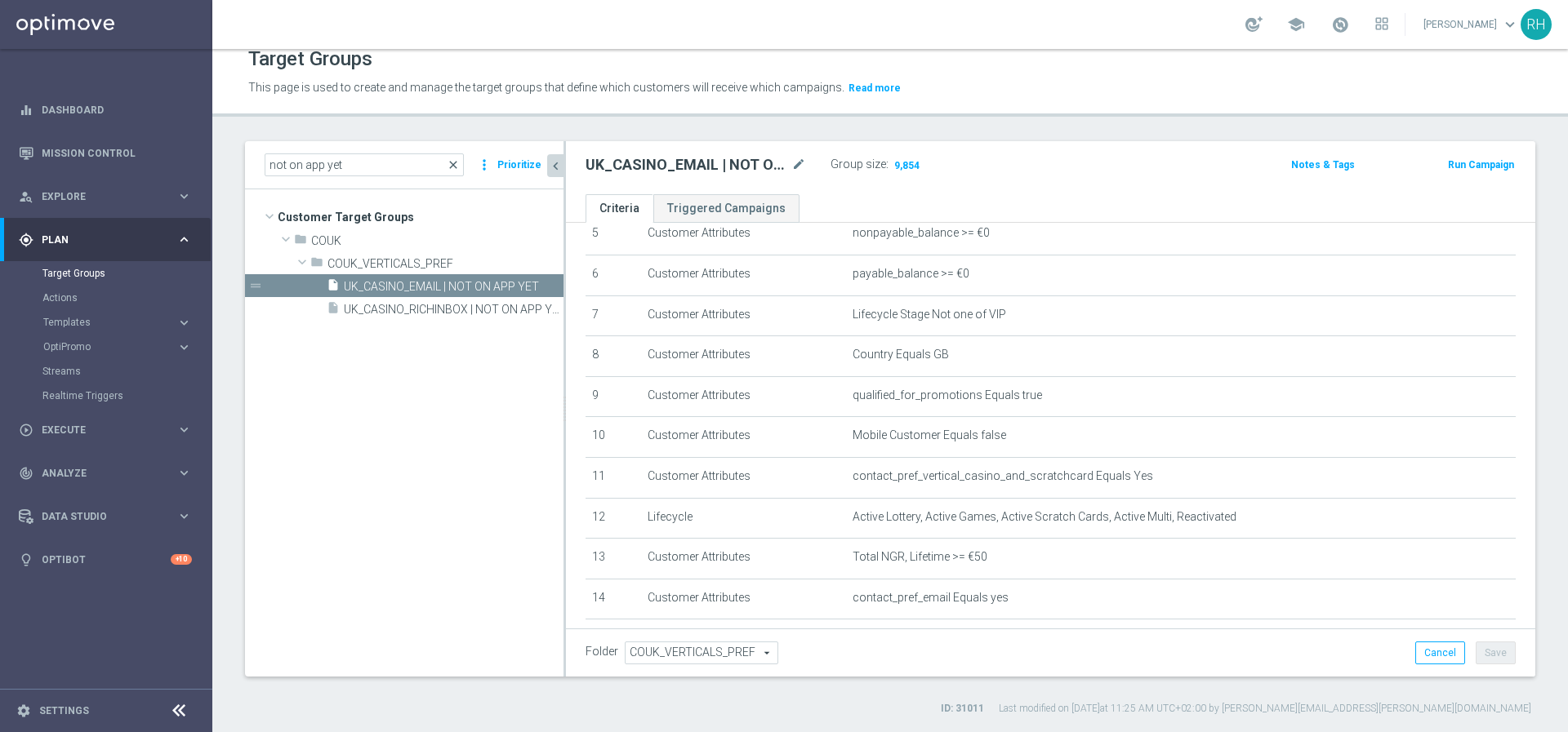
click at [455, 161] on span "close" at bounding box center [452, 165] width 13 height 13
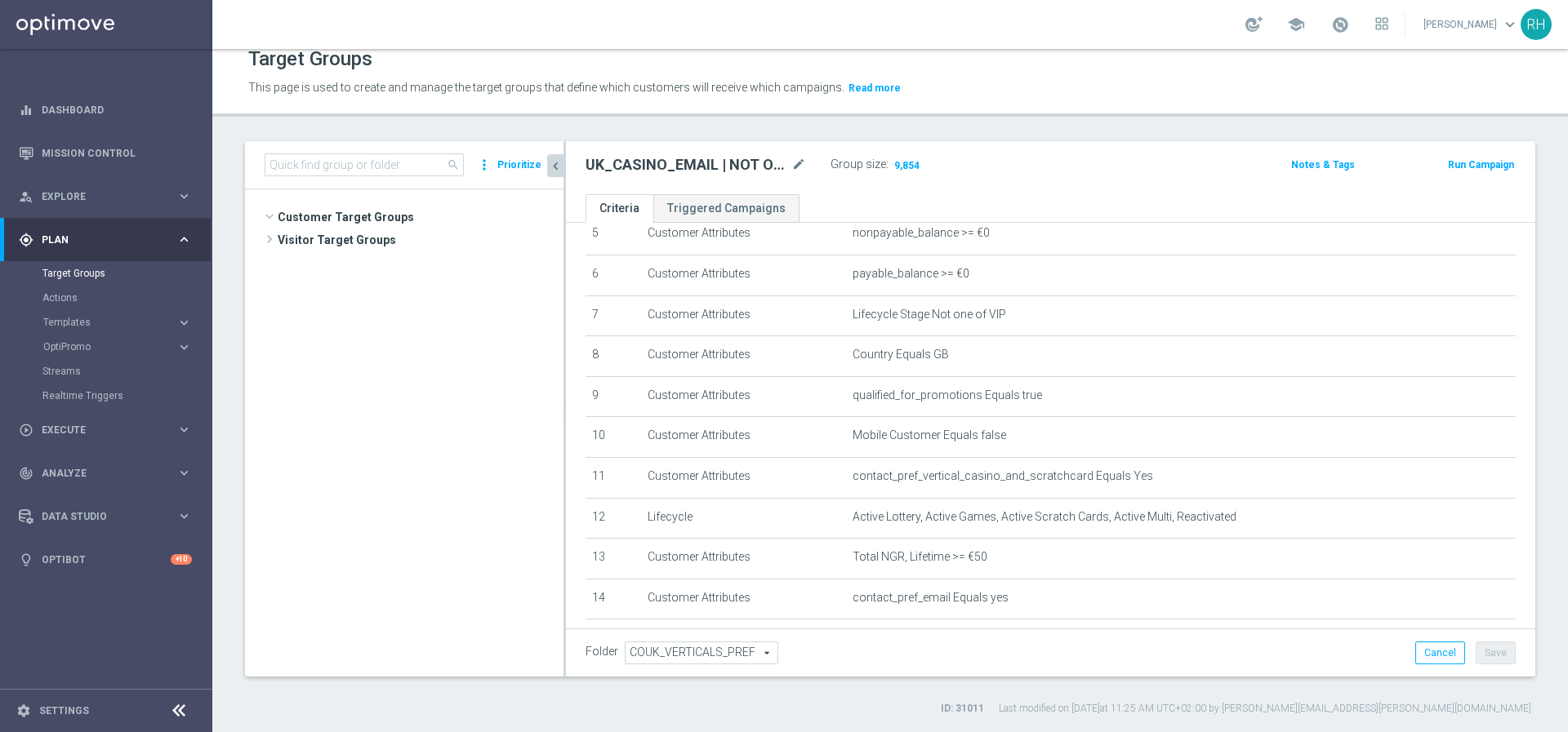
scroll to position [294, 0]
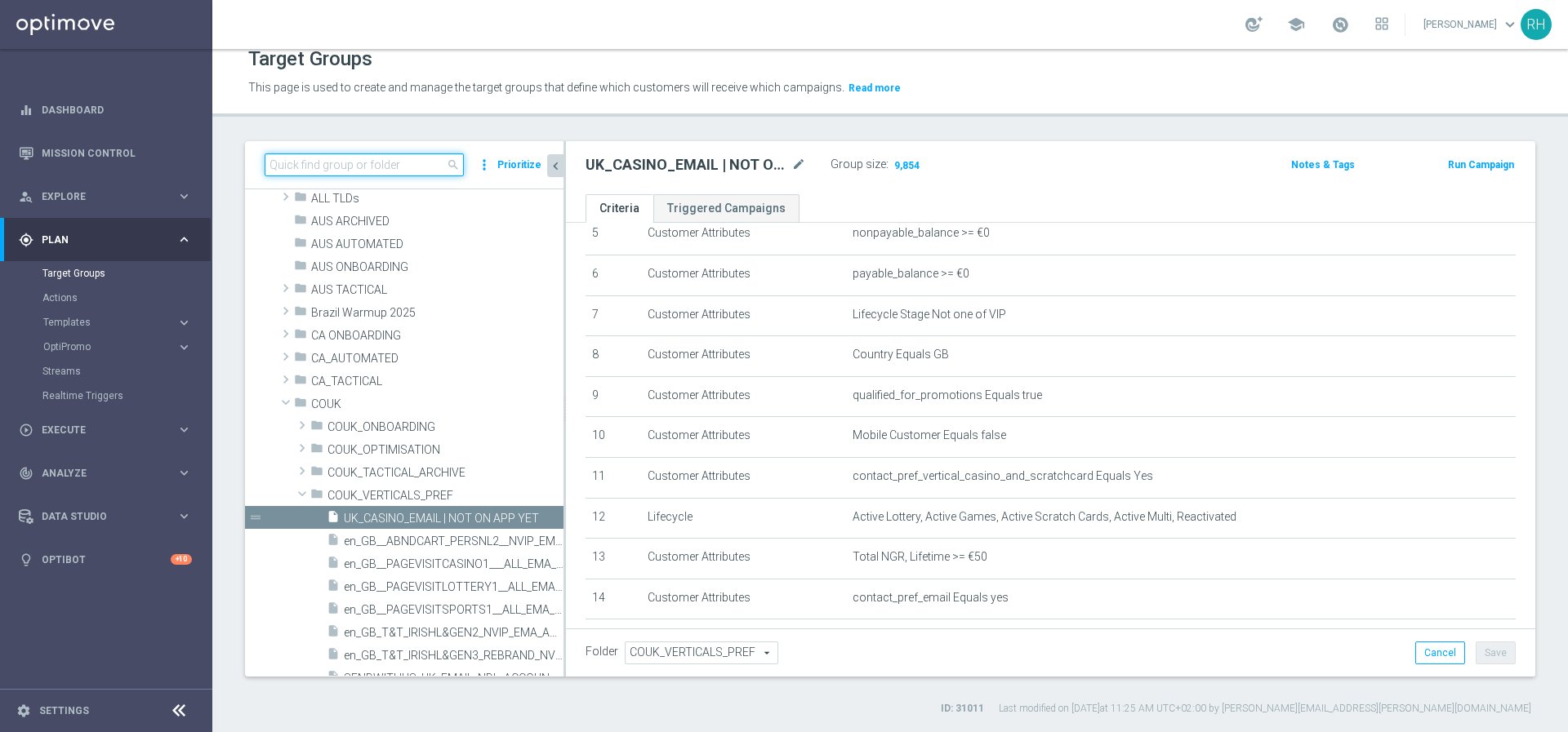
click at [383, 157] on input at bounding box center [364, 165] width 199 height 23
paste input "UK_SPORTSBOOK_EMAIL"
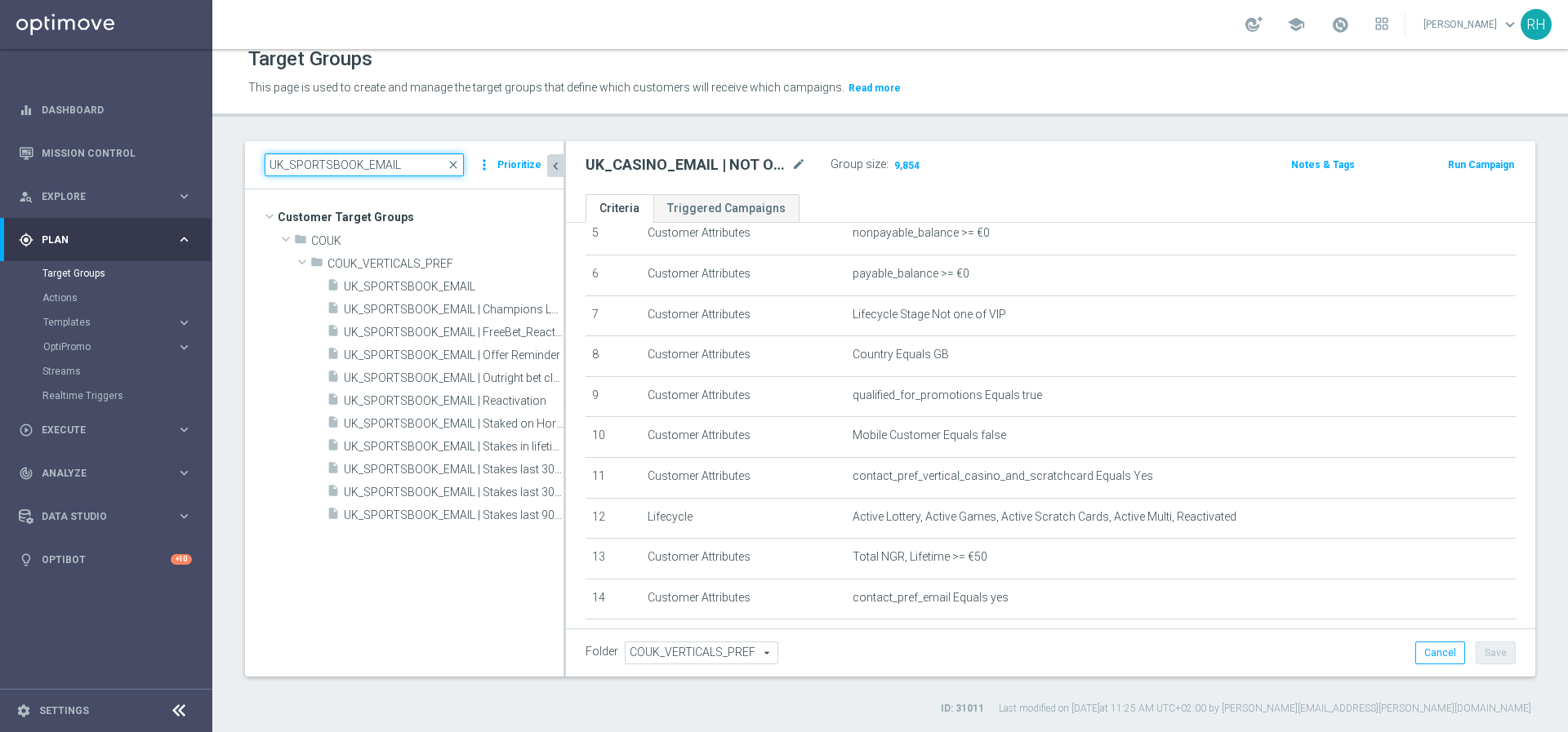
scroll to position [0, 0]
type input "UK_SPORTSBOOK_EMAIL"
click at [458, 281] on span "UK_SPORTSBOOK_EMAIL" at bounding box center [434, 287] width 180 height 14
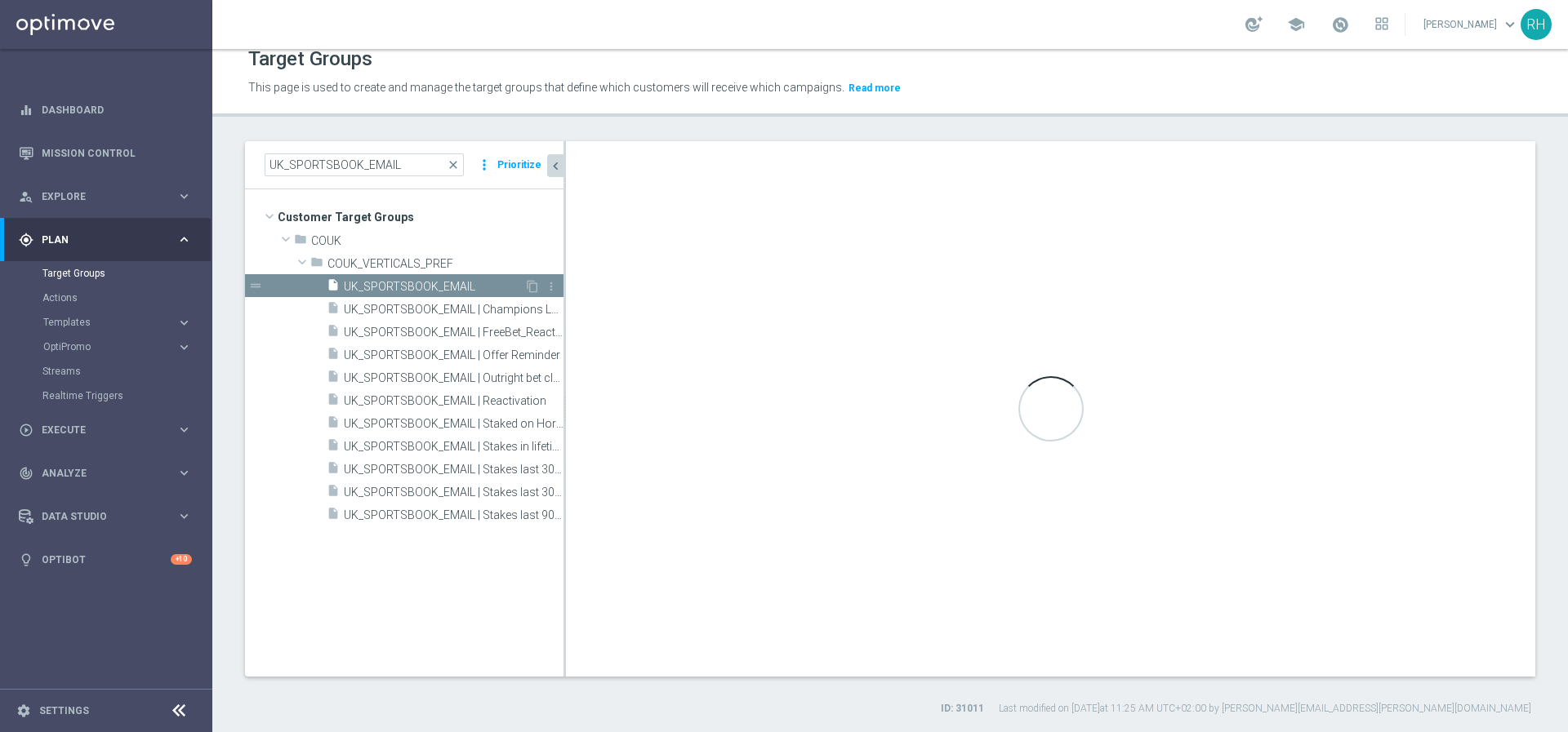
scroll to position [107, 0]
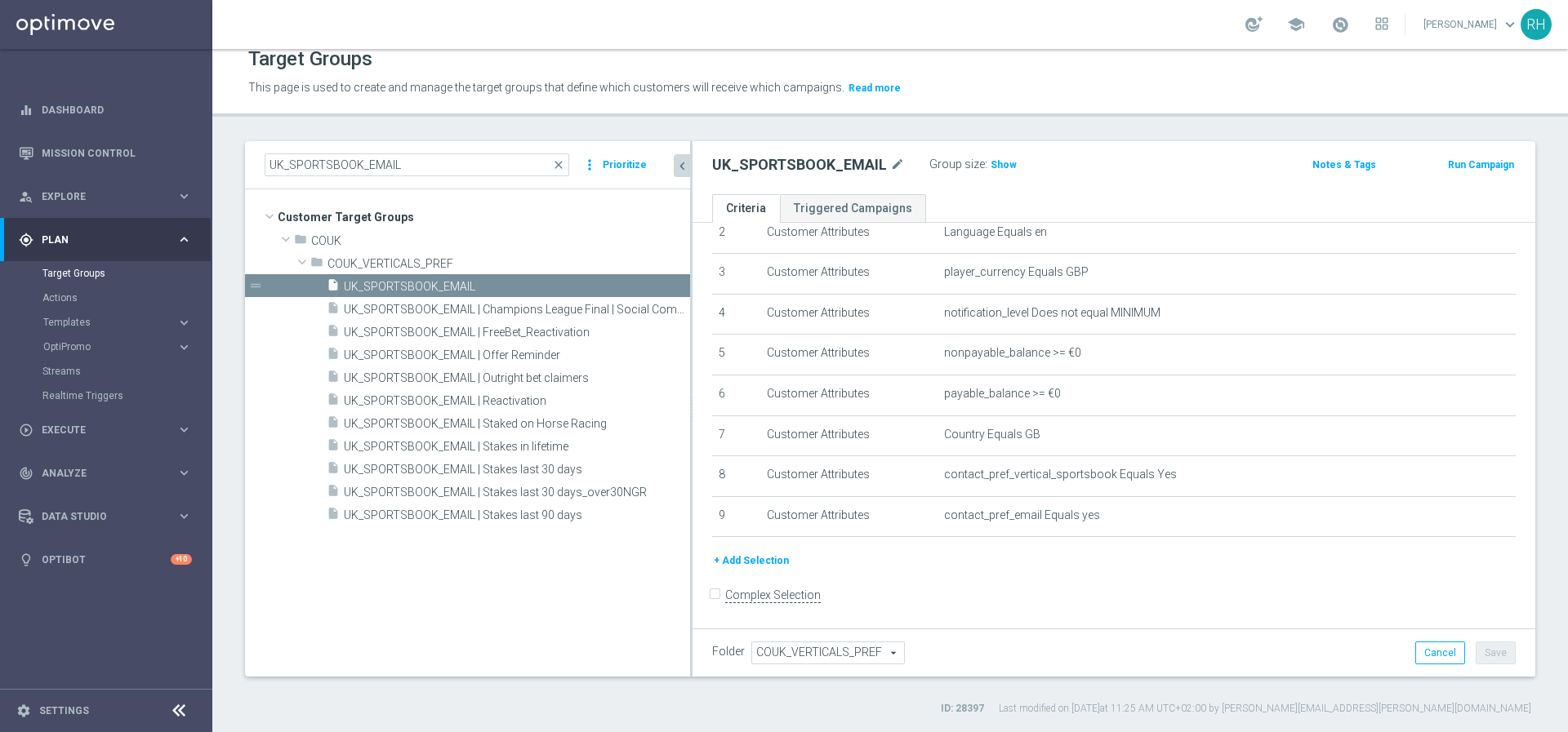
drag, startPoint x: 564, startPoint y: 555, endPoint x: 872, endPoint y: 544, distance: 308.2
click at [872, 544] on as-split "UK_SPORTSBOOK_EMAIL close more_vert Prioritize Customer Target Groups library_a…" at bounding box center [890, 408] width 1290 height 535
click at [483, 397] on span "UK_SPORTSBOOK_EMAIL | Reactivation" at bounding box center [497, 401] width 307 height 14
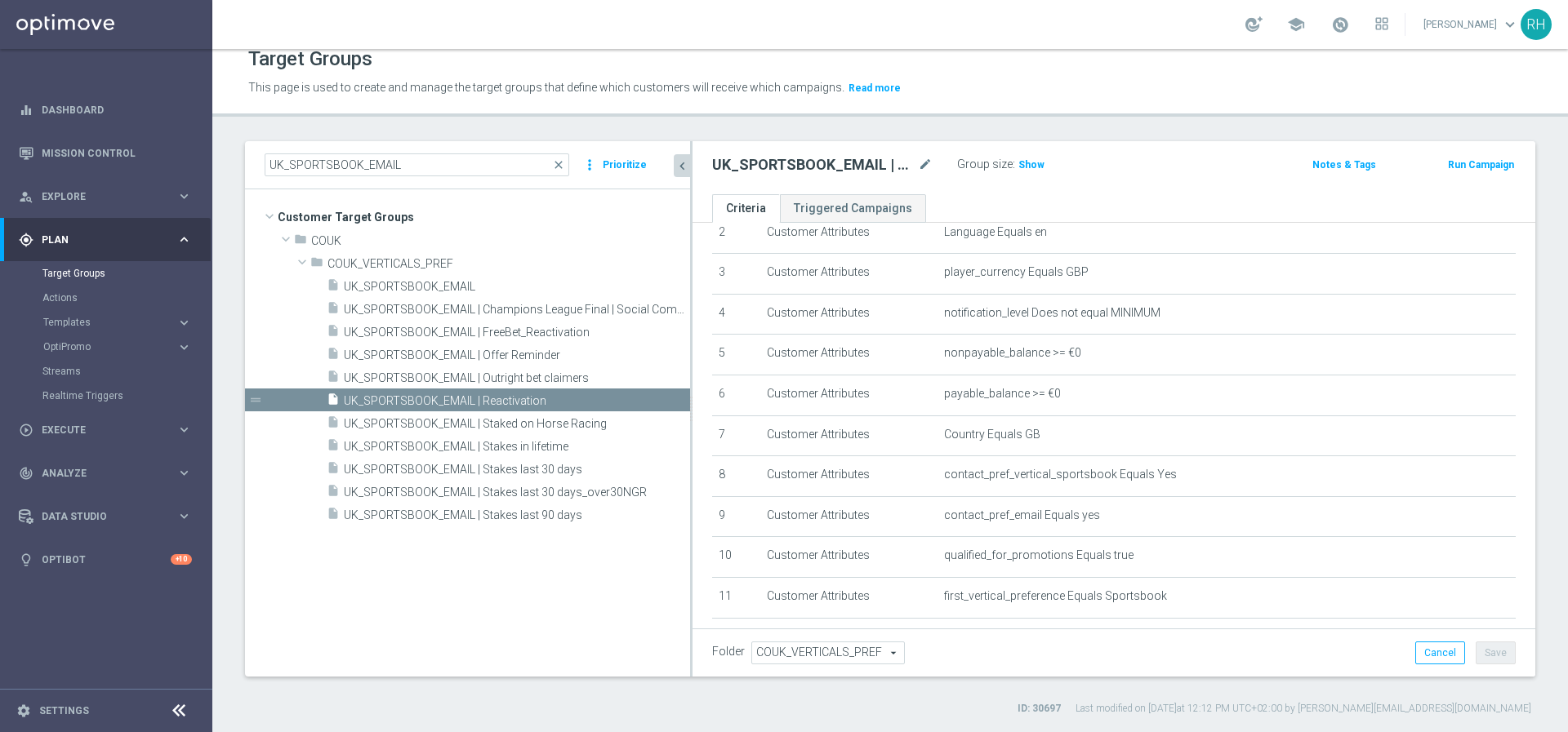
scroll to position [228, 0]
click at [769, 171] on h2 "UK_SPORTSBOOK_EMAIL | Reactivation" at bounding box center [812, 165] width 202 height 20
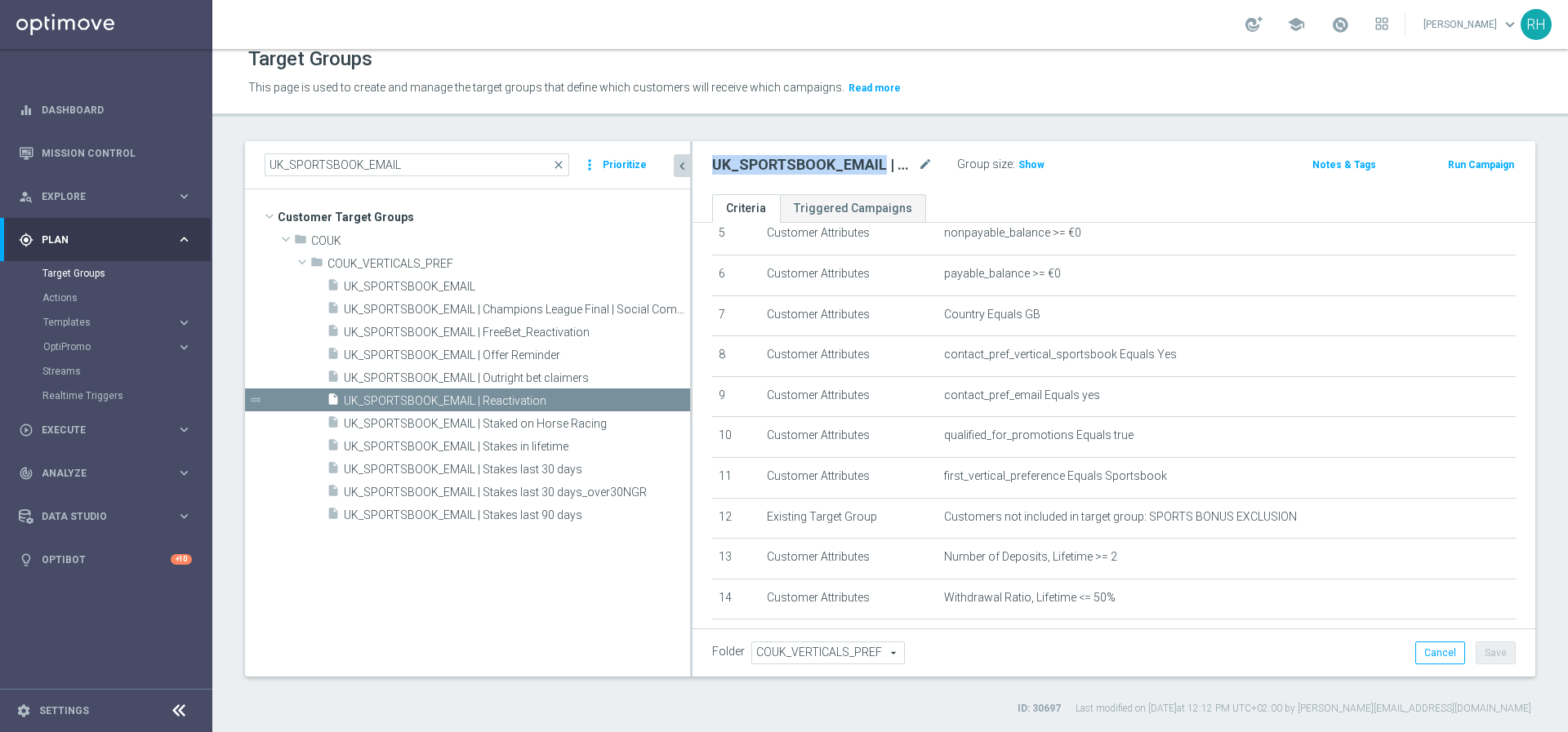
click at [769, 171] on h2 "UK_SPORTSBOOK_EMAIL | Reactivation" at bounding box center [812, 165] width 202 height 20
copy div "UK_SPORTSBOOK_EMAIL | Reactivation"
click at [778, 88] on span "This page is used to create and manage the target groups that define which cust…" at bounding box center [546, 87] width 596 height 13
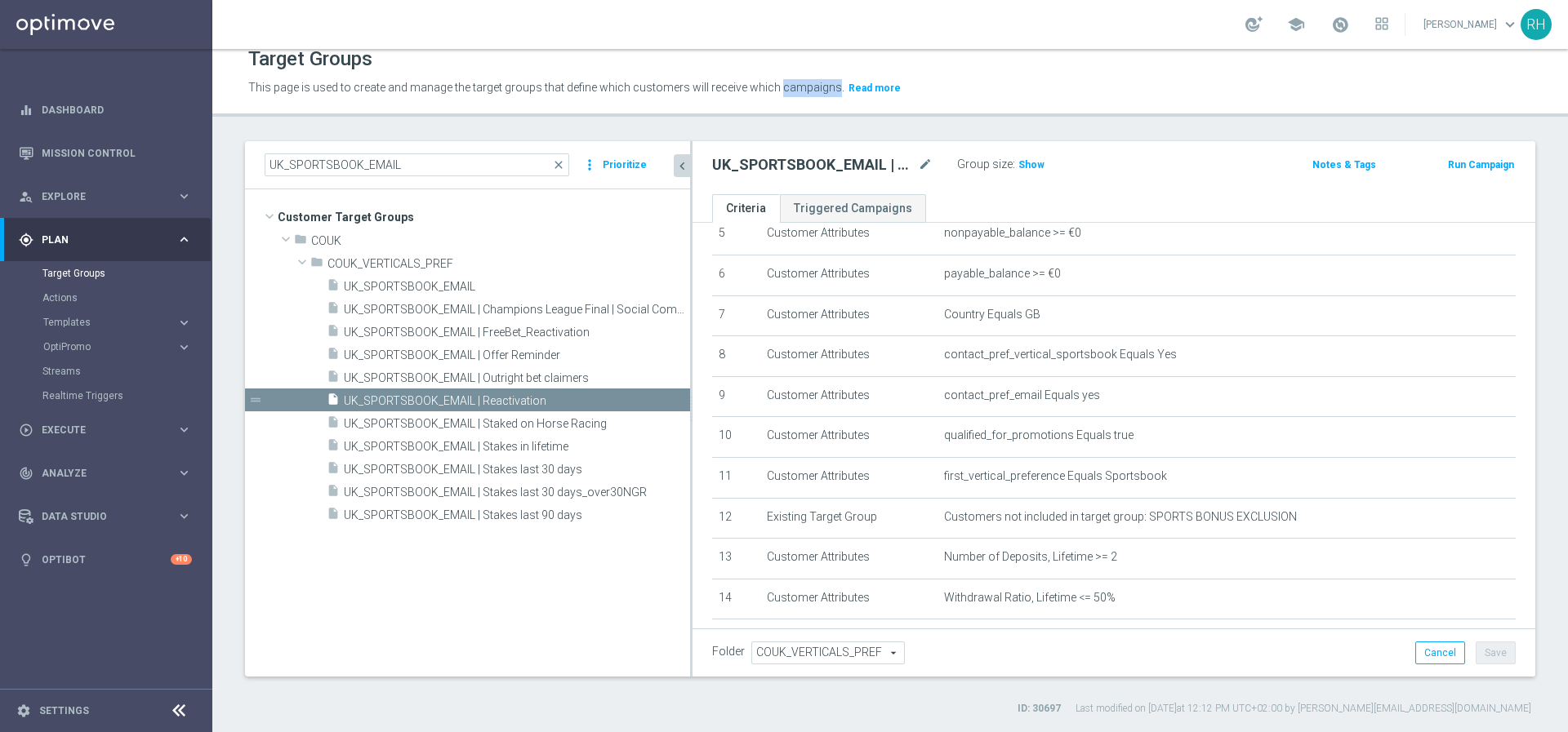
click at [778, 88] on span "This page is used to create and manage the target groups that define which cust…" at bounding box center [546, 87] width 596 height 13
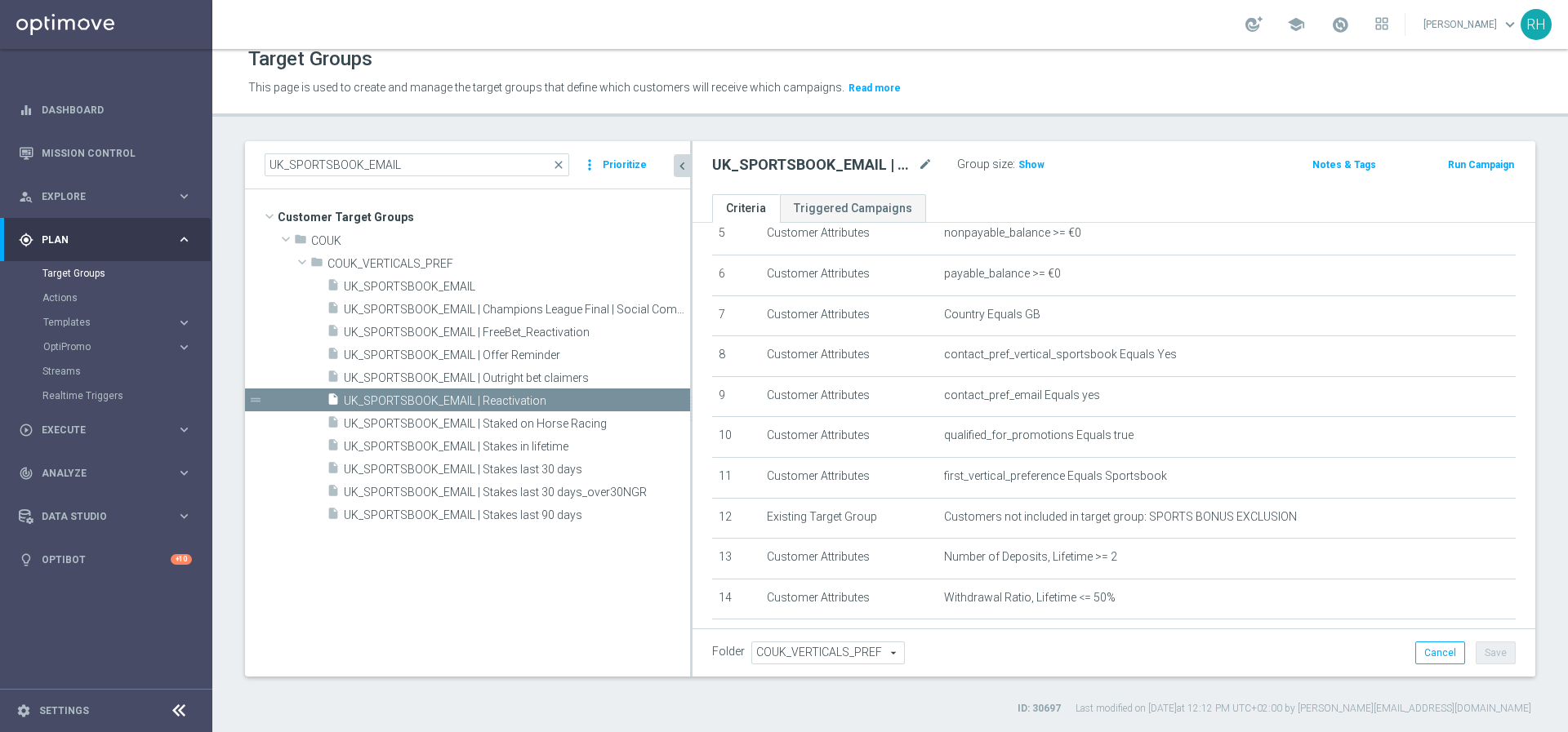
click at [778, 88] on span "This page is used to create and manage the target groups that define which cust…" at bounding box center [546, 87] width 596 height 13
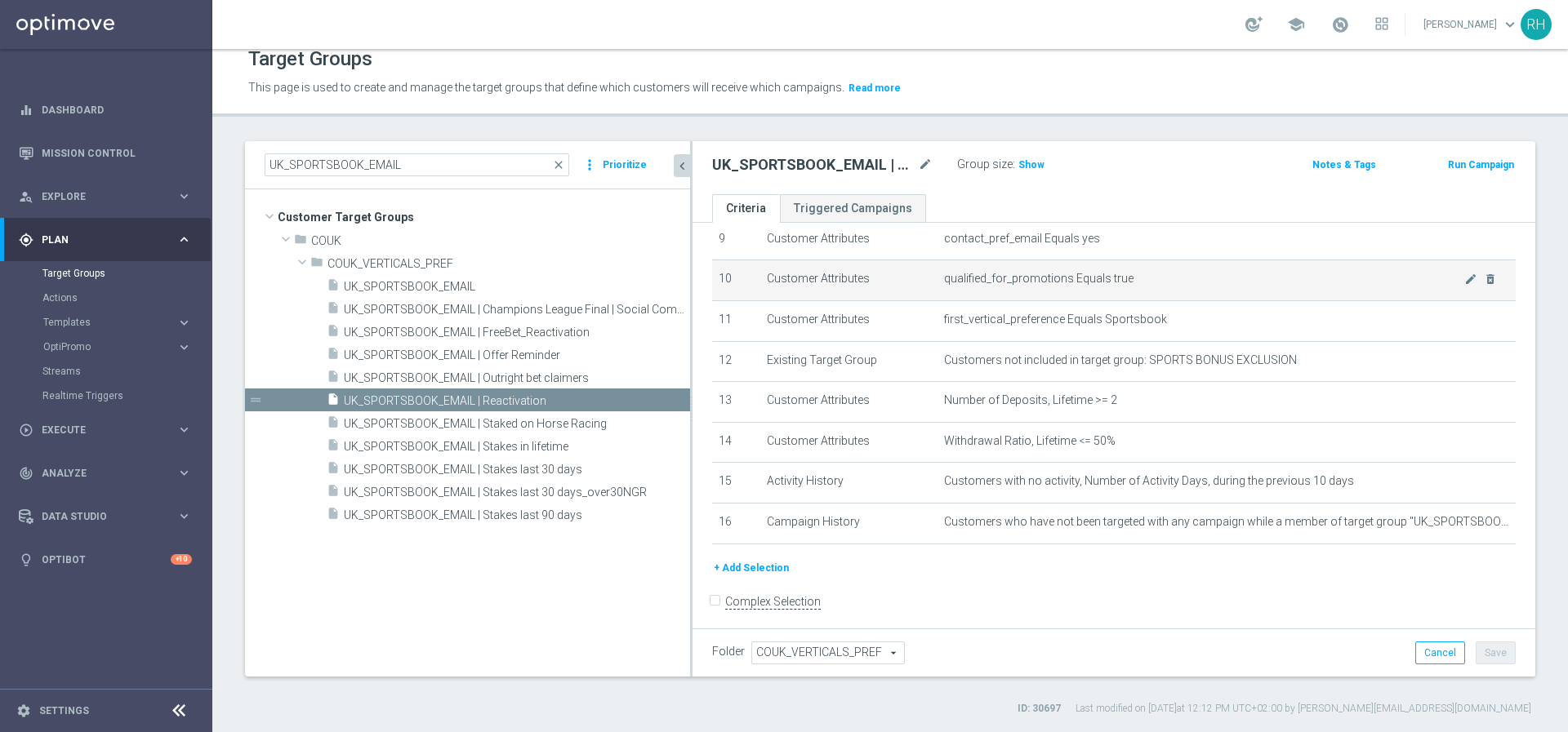
scroll to position [392, 0]
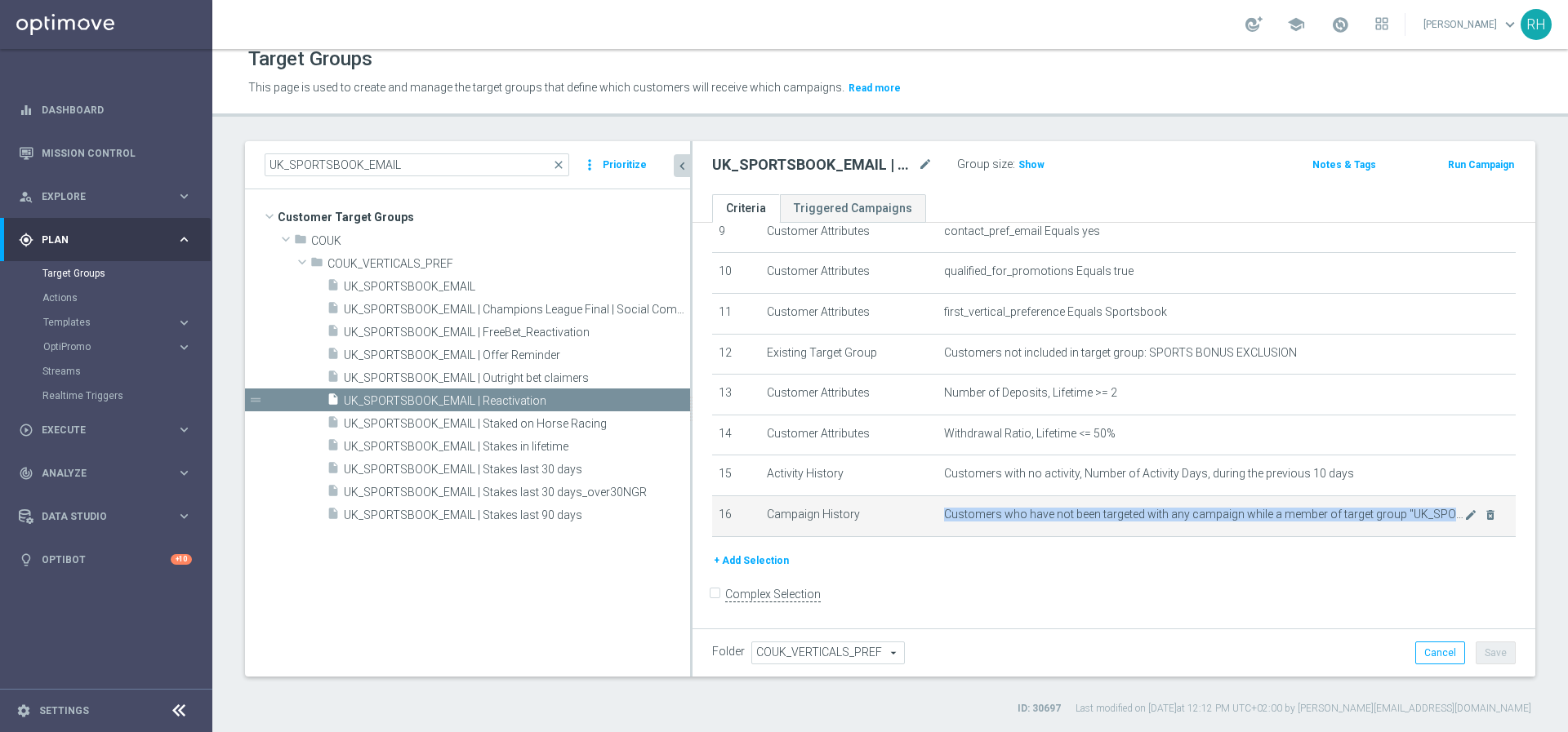
drag, startPoint x: 940, startPoint y: 511, endPoint x: 1239, endPoint y: 533, distance: 299.8
click at [1239, 533] on td "Customers who have not been targeted with any campaign while a member of target…" at bounding box center [1226, 515] width 579 height 40
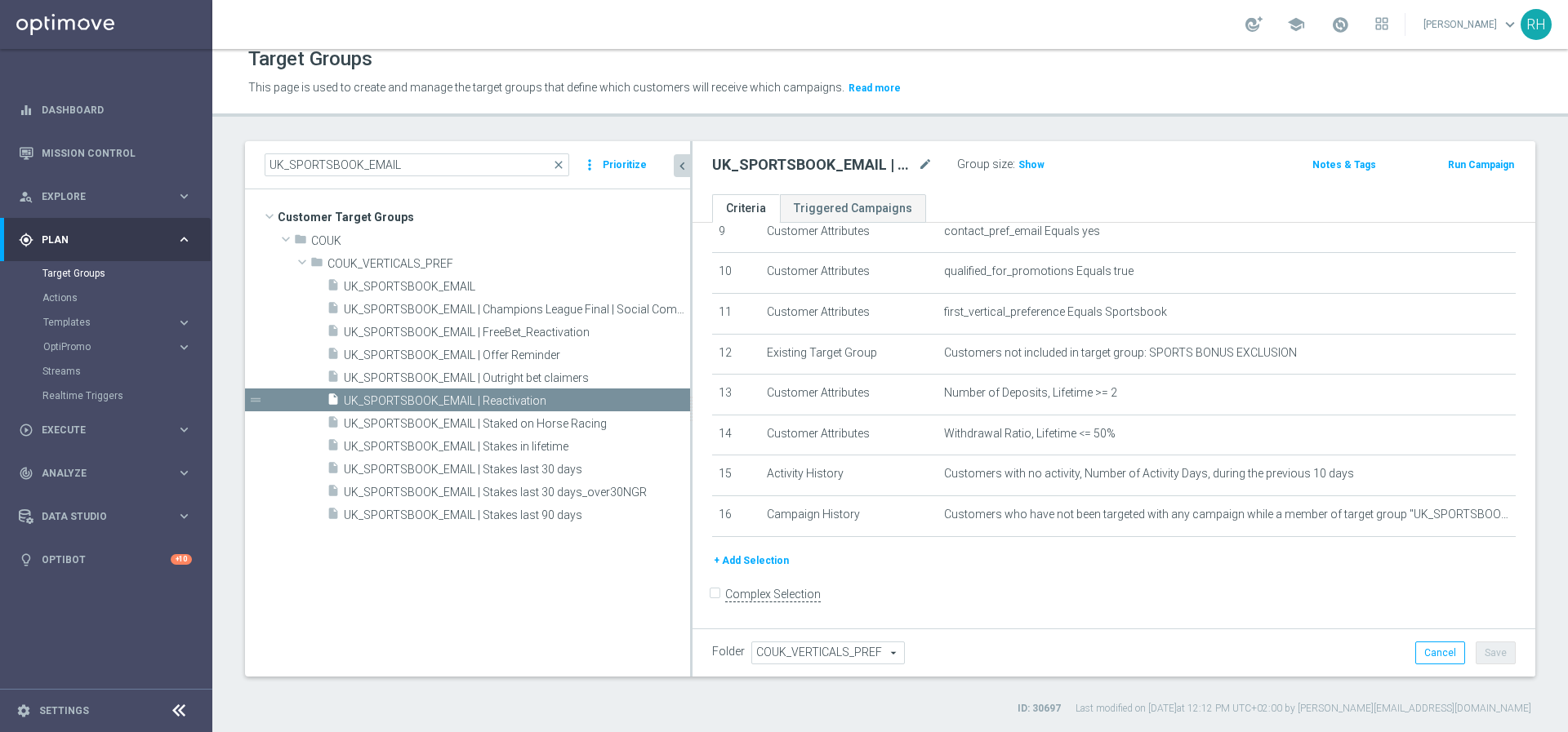
click at [1248, 598] on form "Complex Selection Invalid Expression" at bounding box center [1113, 612] width 803 height 60
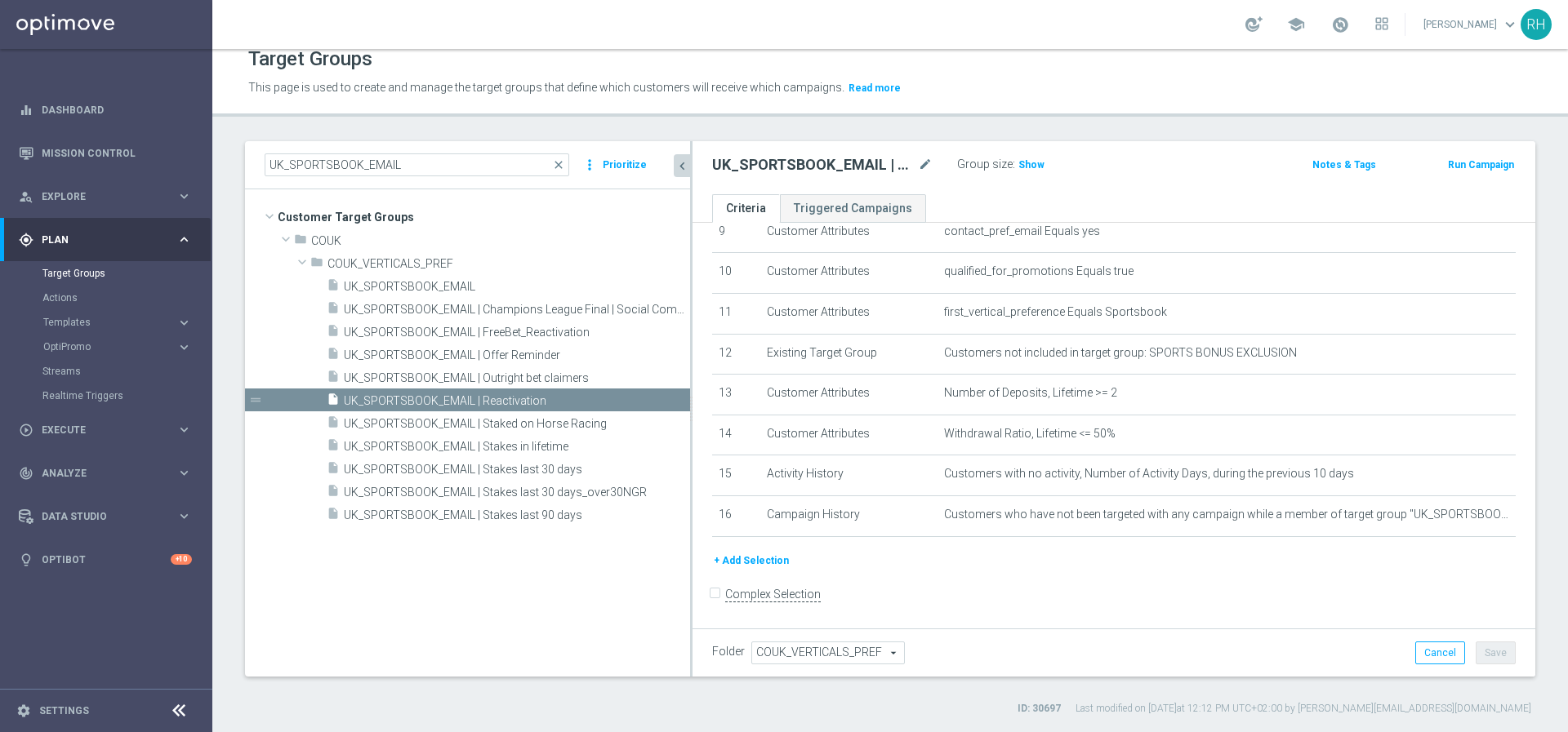
click at [1248, 598] on form "Complex Selection Invalid Expression" at bounding box center [1113, 612] width 803 height 60
click at [464, 287] on span "UK_SPORTSBOOK_EMAIL" at bounding box center [497, 287] width 307 height 14
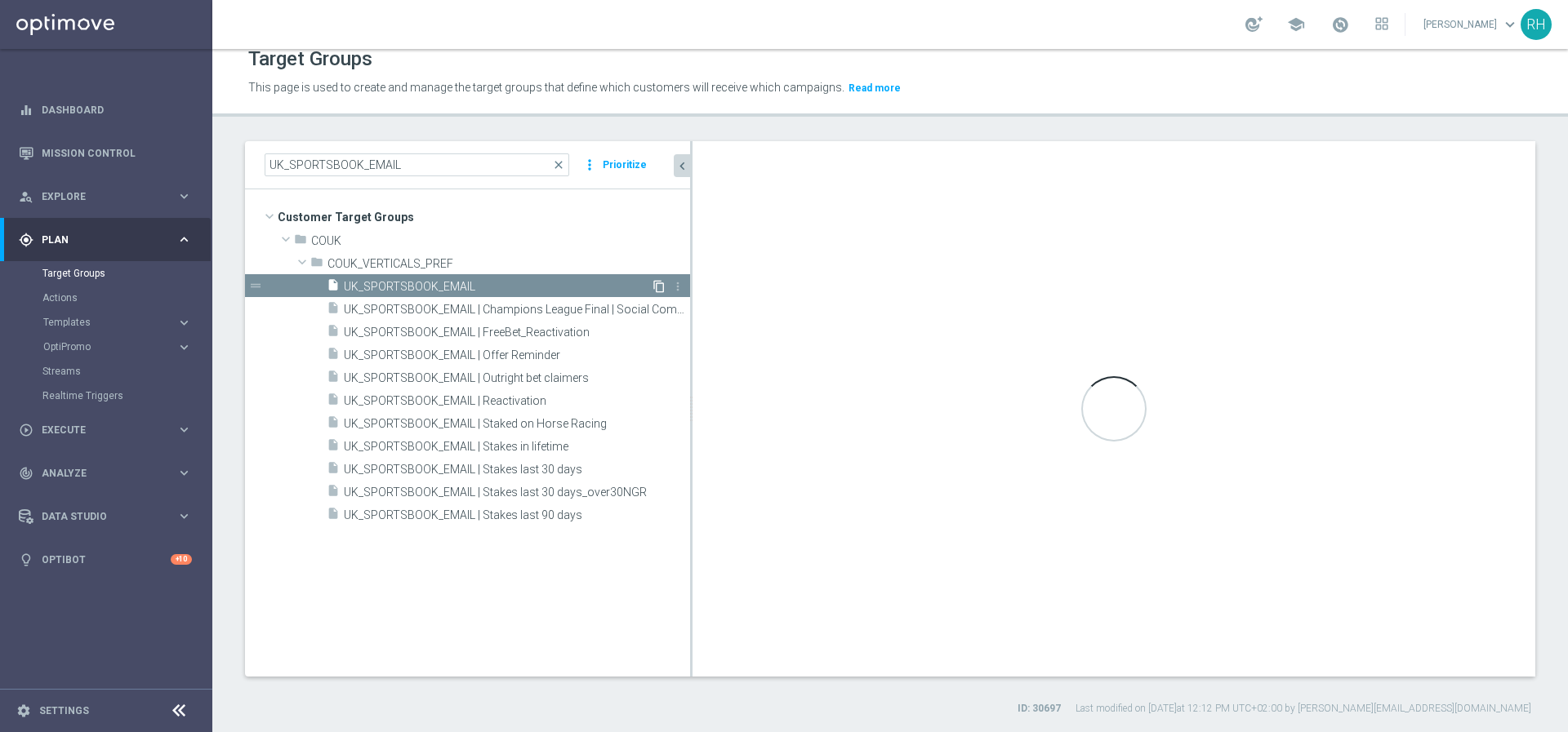
scroll to position [107, 0]
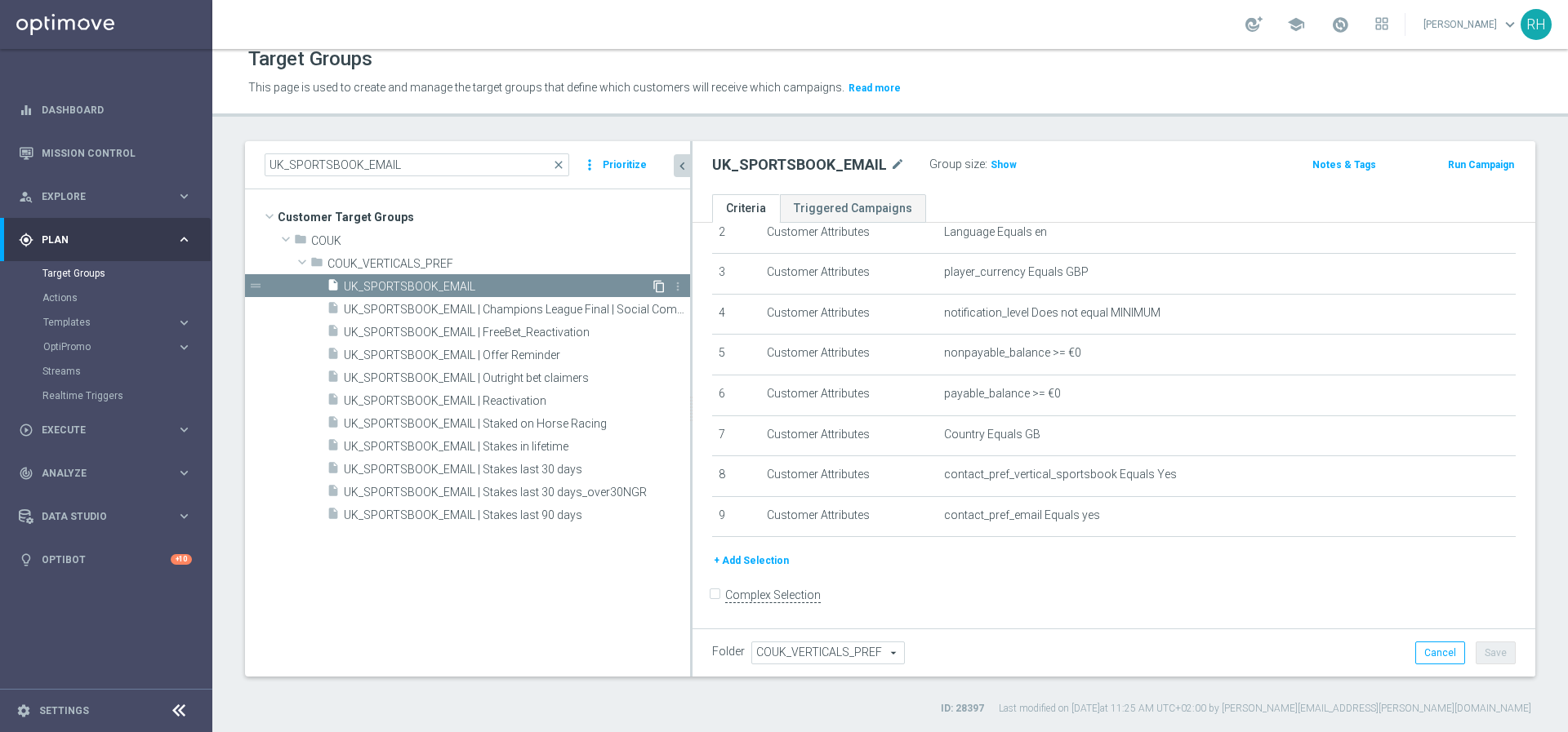
click at [663, 283] on icon "content_copy" at bounding box center [658, 286] width 13 height 13
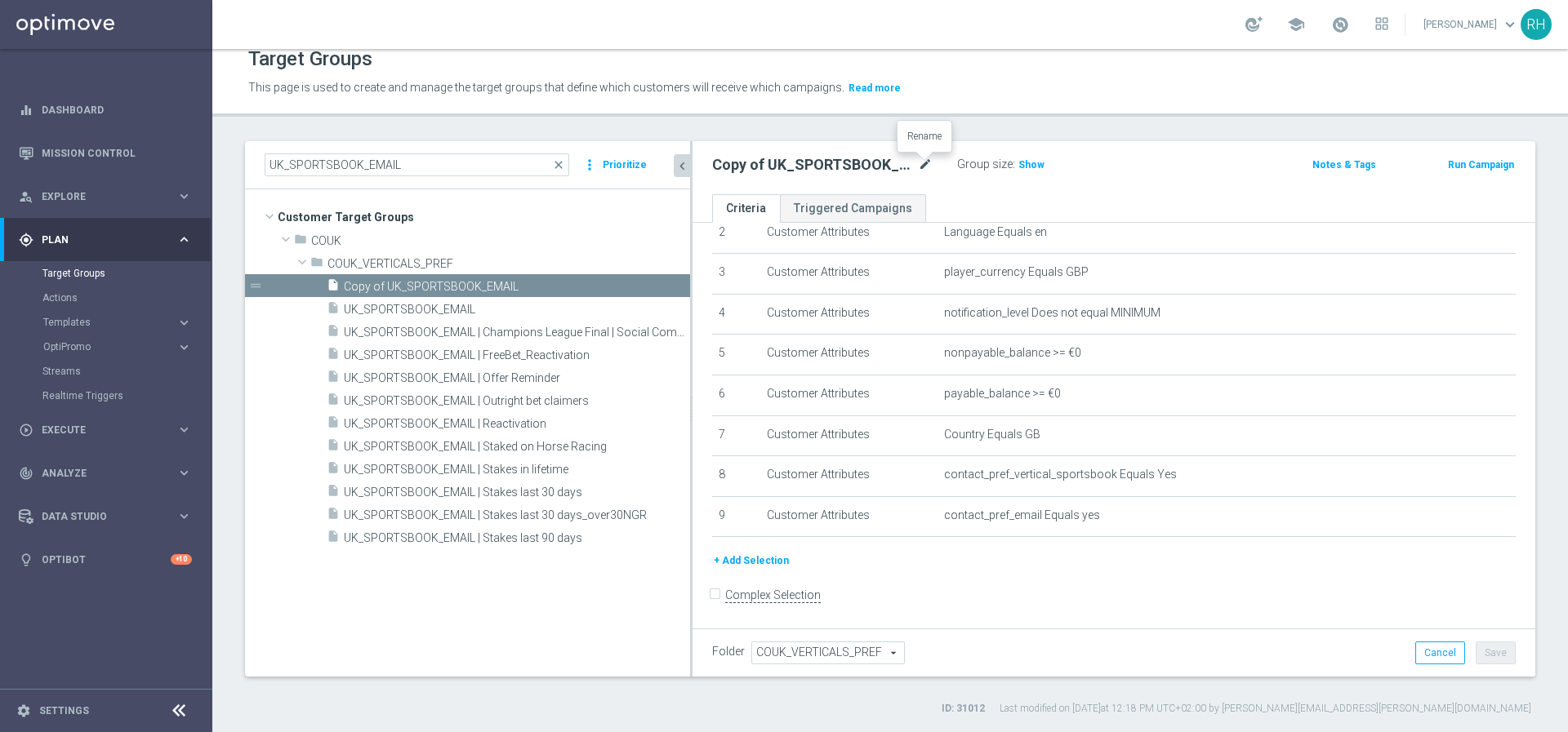
click at [925, 162] on icon "mode_edit" at bounding box center [924, 165] width 15 height 20
click at [895, 162] on input "Copy of UK_SPORTSBOOK_EMAIL" at bounding box center [822, 166] width 221 height 23
click at [756, 165] on input "Copy of UK_SPORTSBOOK_EMAIL" at bounding box center [822, 166] width 221 height 23
click at [902, 166] on input "UK_SPORTSBOOK_EMAIL" at bounding box center [822, 166] width 221 height 23
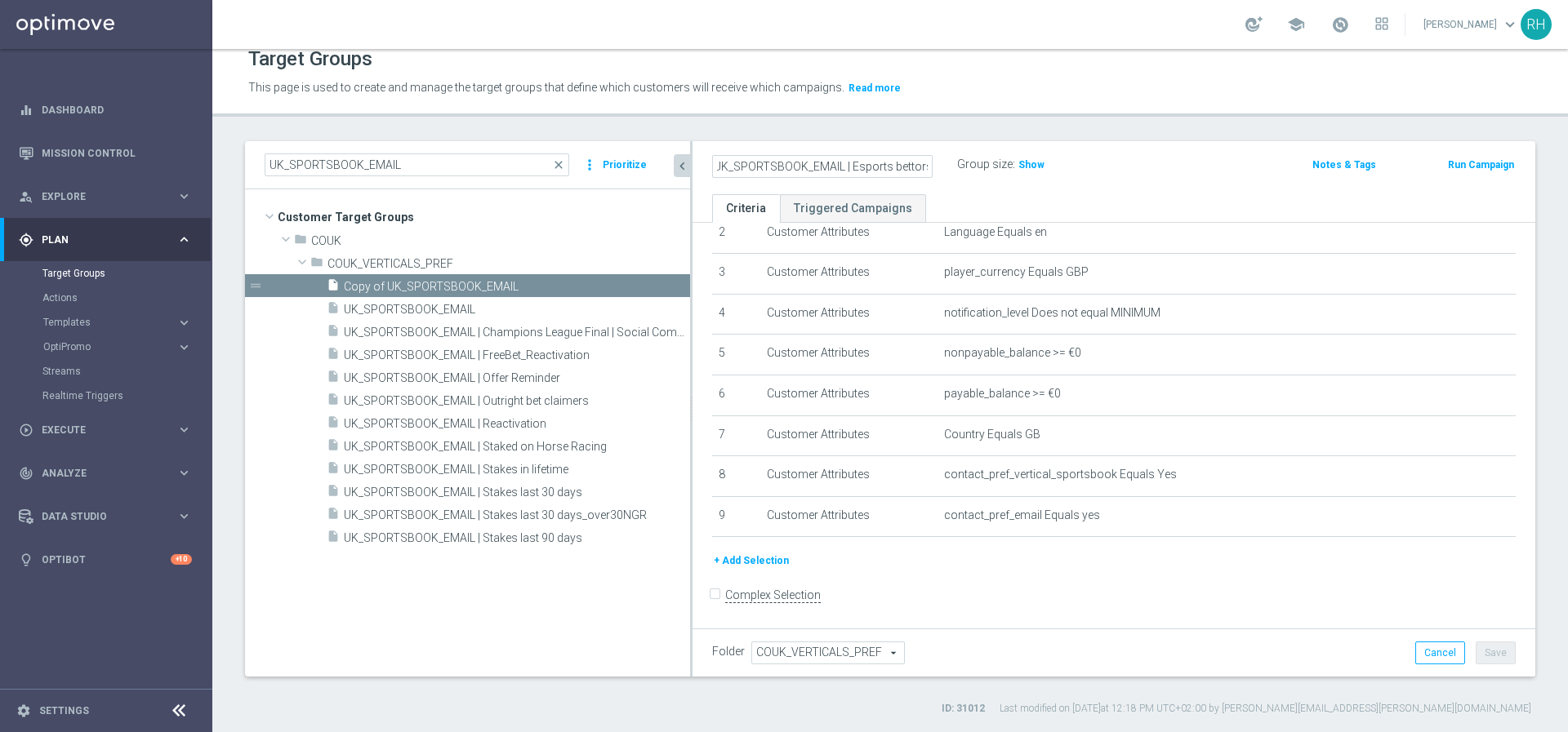
type input "UK_SPORTSBOOK_EMAIL | Esports bettors"
click at [1020, 108] on header "Target Groups This page is used to create and manage the target groups that def…" at bounding box center [889, 75] width 1355 height 84
click at [1492, 659] on button "Save" at bounding box center [1495, 652] width 40 height 23
click at [1146, 168] on div "UK_SPORTSBOOK_EMAIL | Esports bettors mode_edit Group size : Show" at bounding box center [976, 165] width 552 height 23
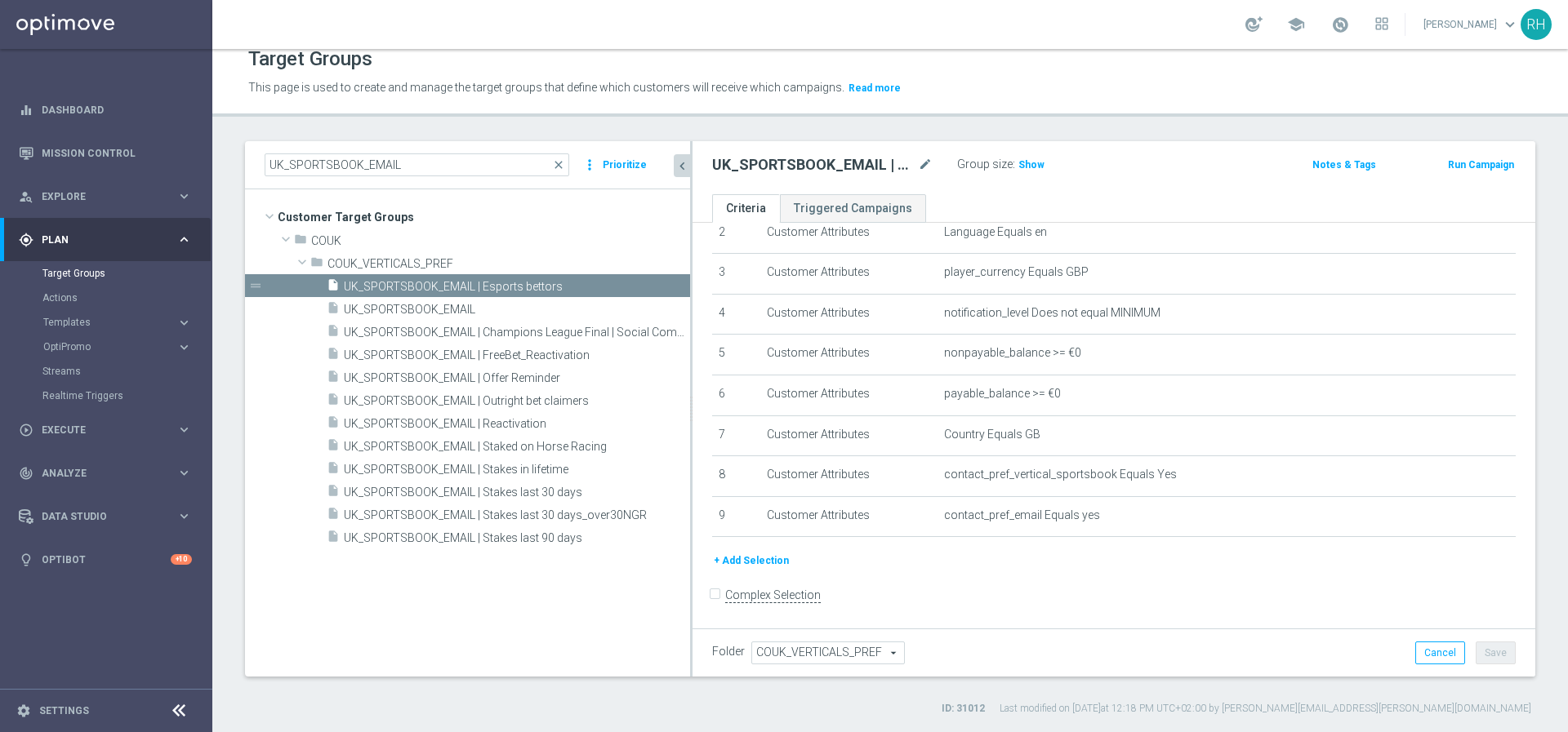
click at [1138, 126] on div "Target Groups This page is used to create and manage the target groups that def…" at bounding box center [889, 390] width 1355 height 683
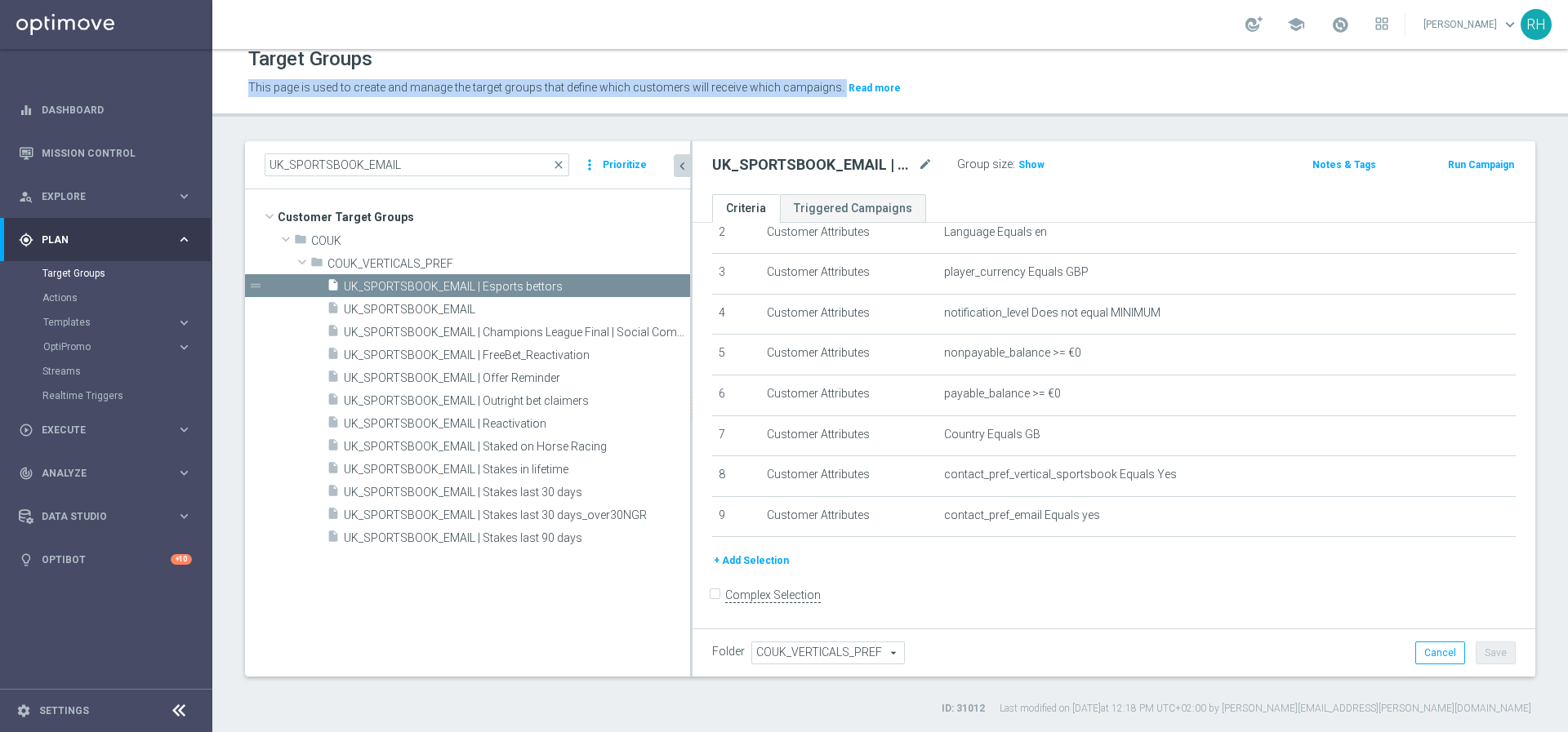
click at [1138, 126] on div "Target Groups This page is used to create and manage the target groups that def…" at bounding box center [889, 390] width 1355 height 683
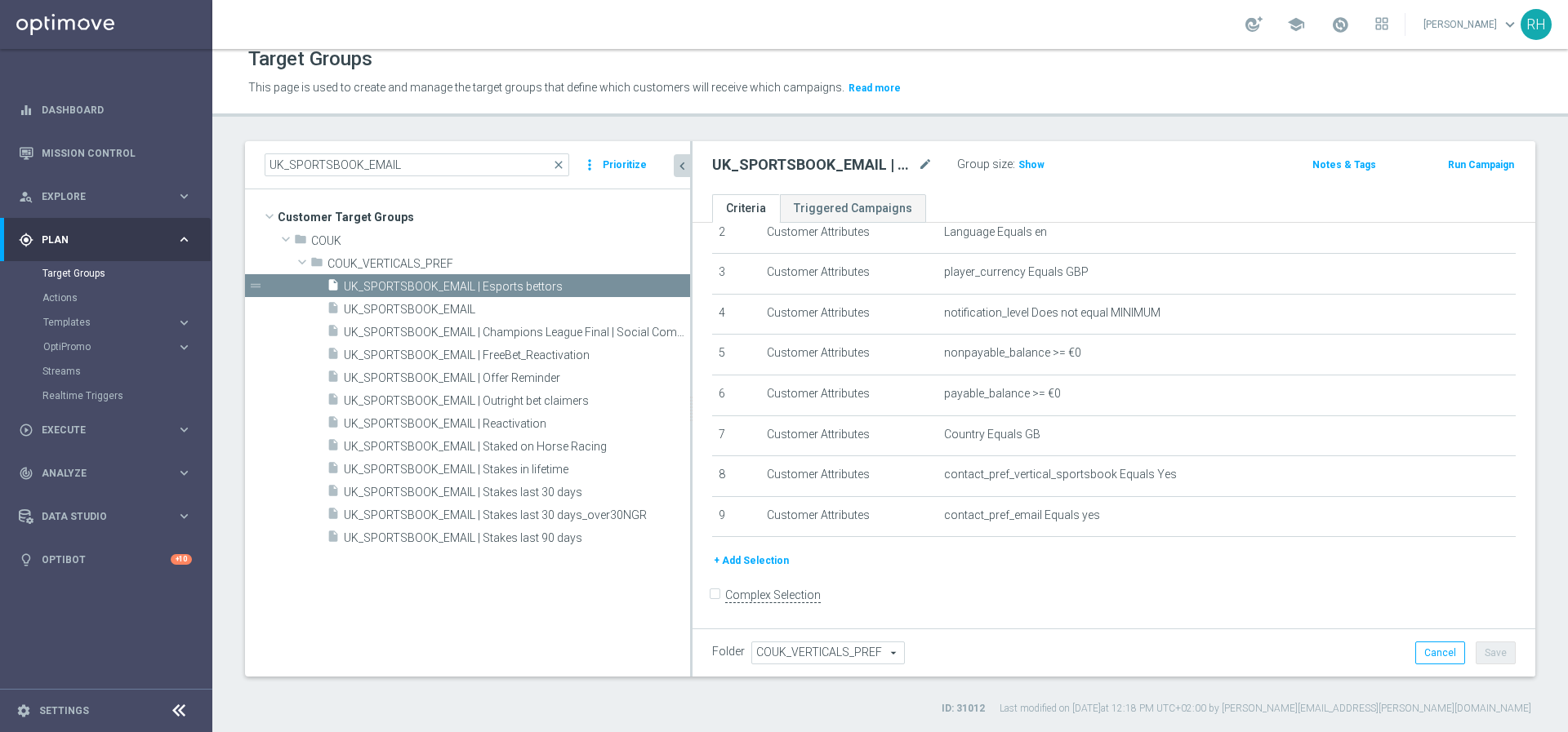
click at [1143, 145] on div "UK_SPORTSBOOK_EMAIL | Esports bettors mode_edit Group size : Show Notes & Tags …" at bounding box center [1114, 167] width 843 height 53
click at [1089, 573] on div "+ Add Selection" at bounding box center [1114, 566] width 828 height 31
click at [755, 564] on button "+ Add Selection" at bounding box center [751, 561] width 79 height 18
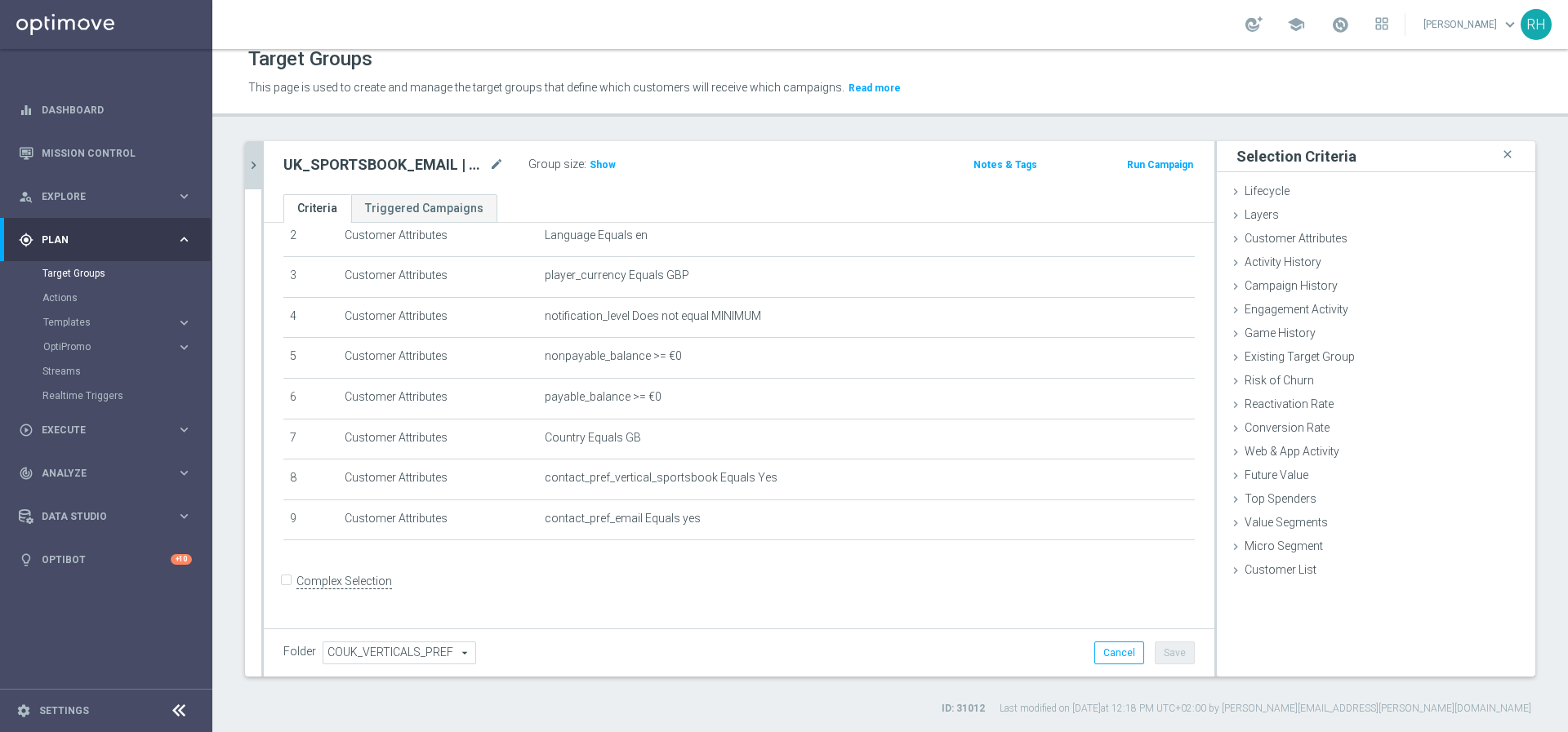
scroll to position [91, 0]
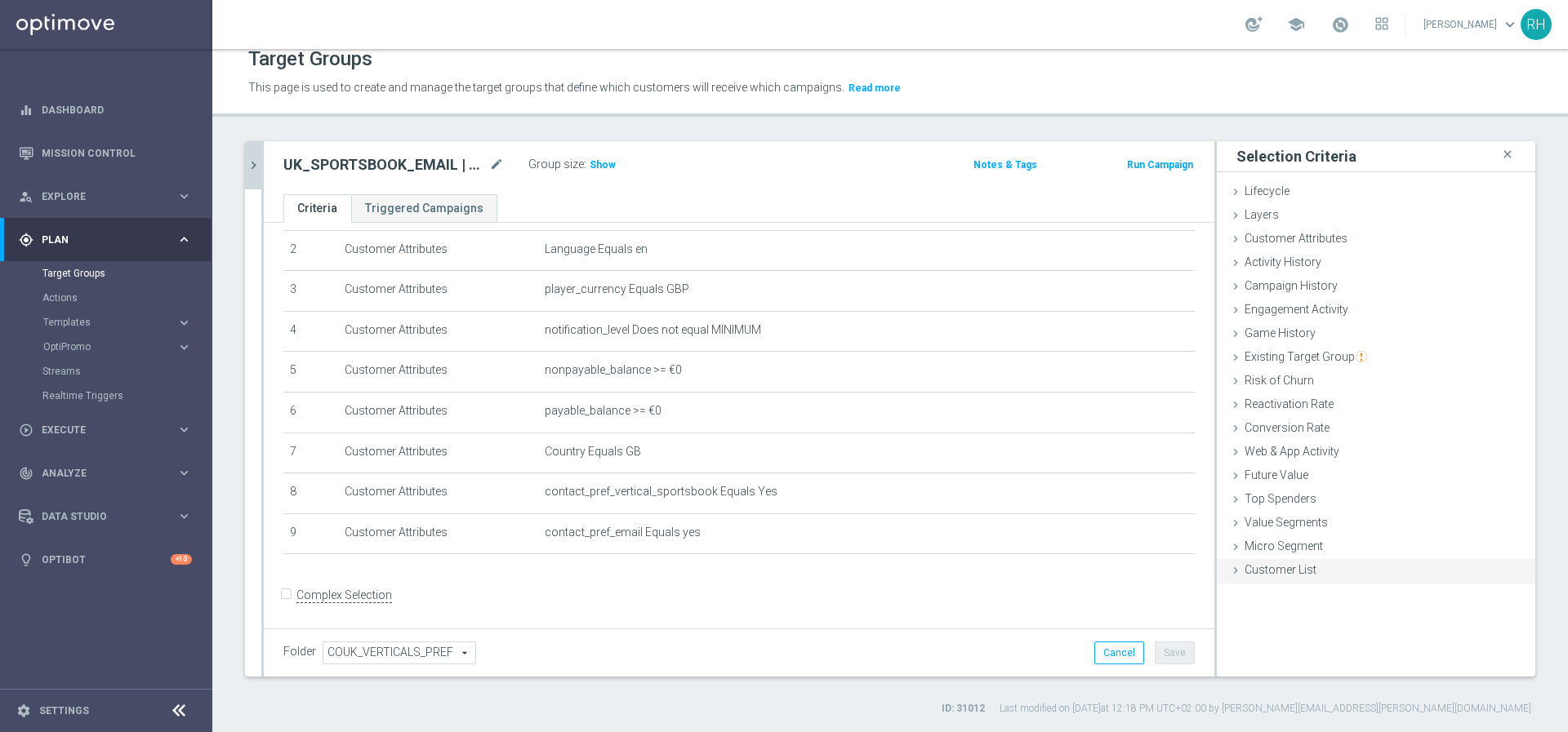
click at [1229, 571] on icon at bounding box center [1235, 569] width 13 height 13
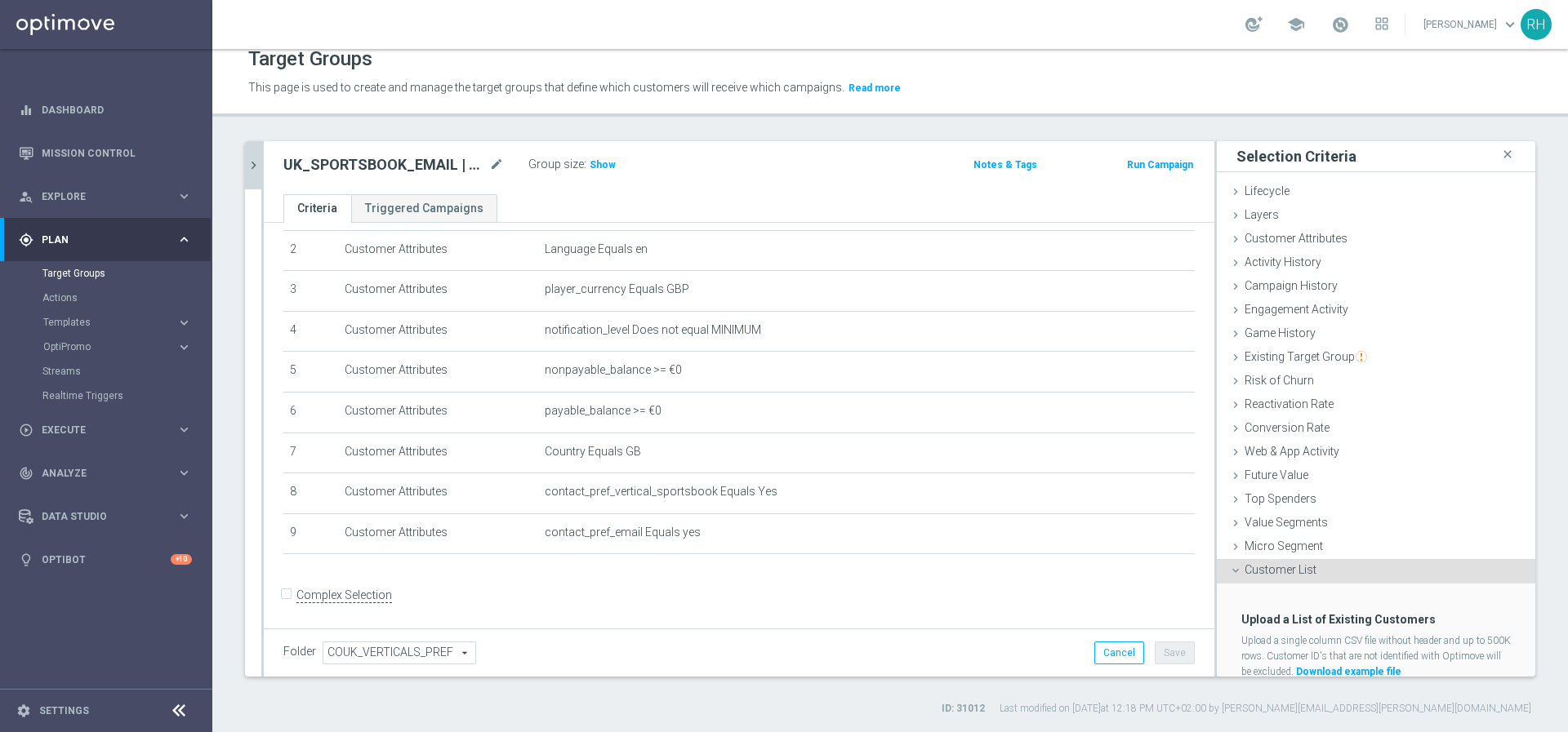
scroll to position [55, 0]
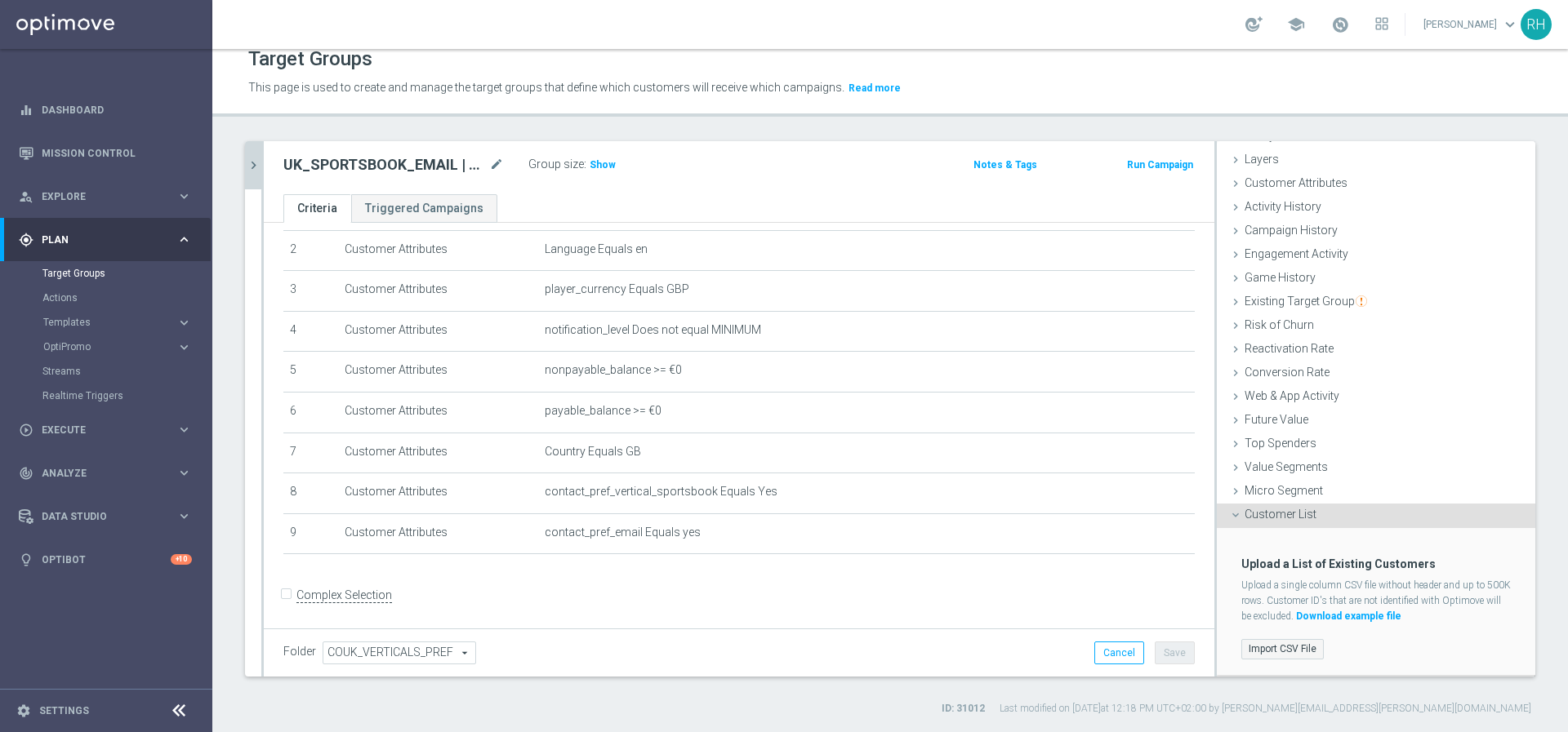
click at [1273, 648] on label "Import CSV File" at bounding box center [1282, 649] width 83 height 21
click at [0, 0] on input "Import CSV File" at bounding box center [0, 0] width 0 height 0
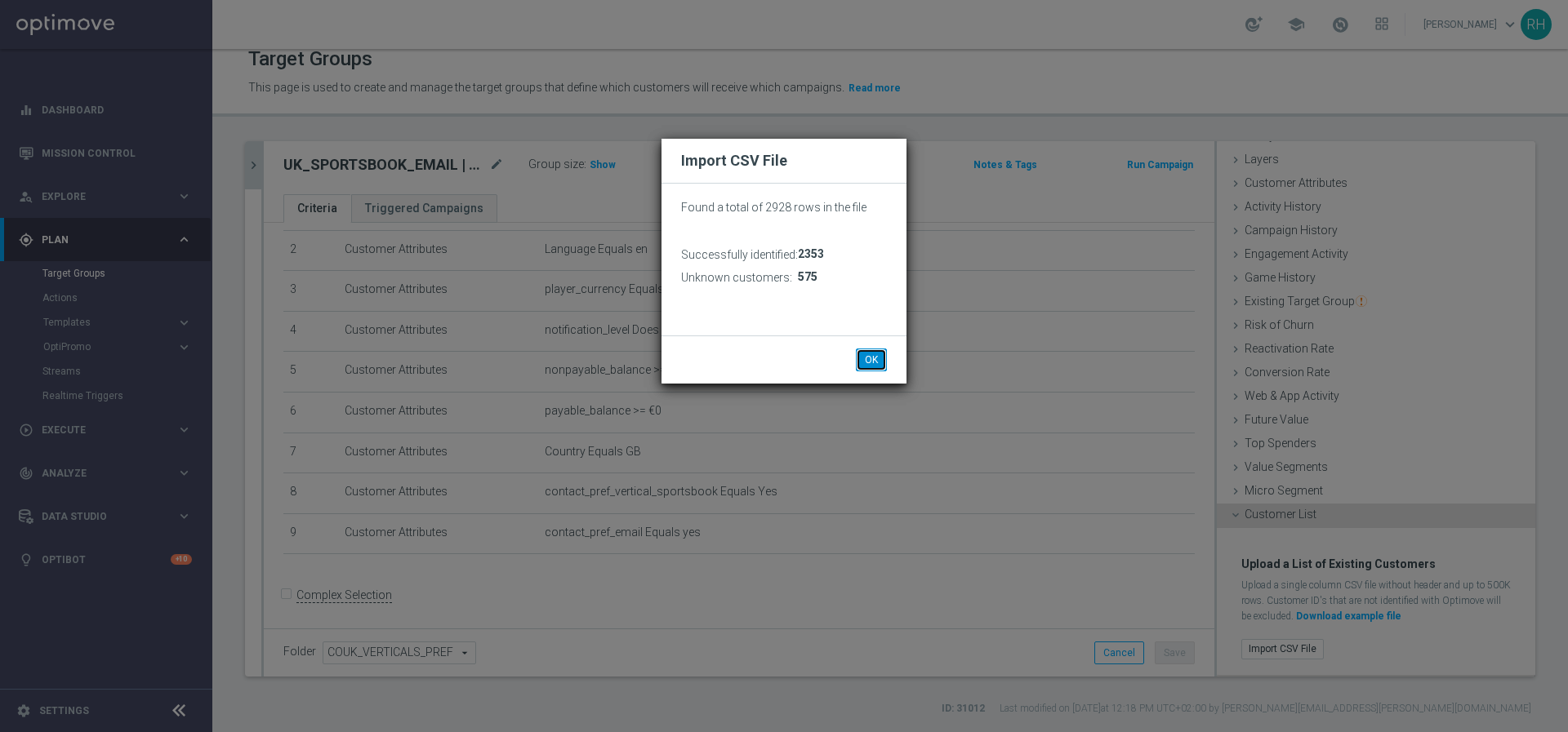
click at [875, 359] on button "OK" at bounding box center [870, 360] width 31 height 23
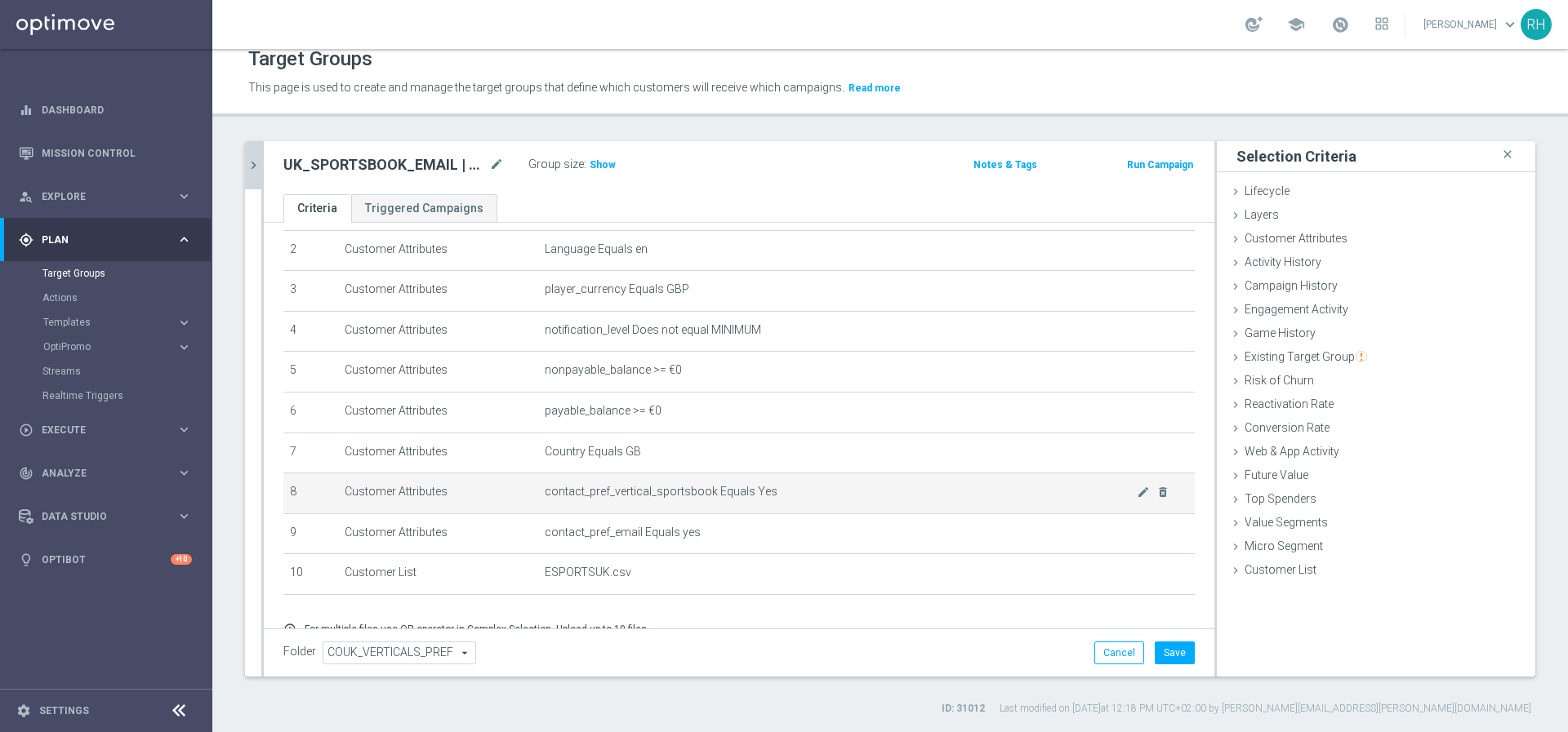
scroll to position [157, 0]
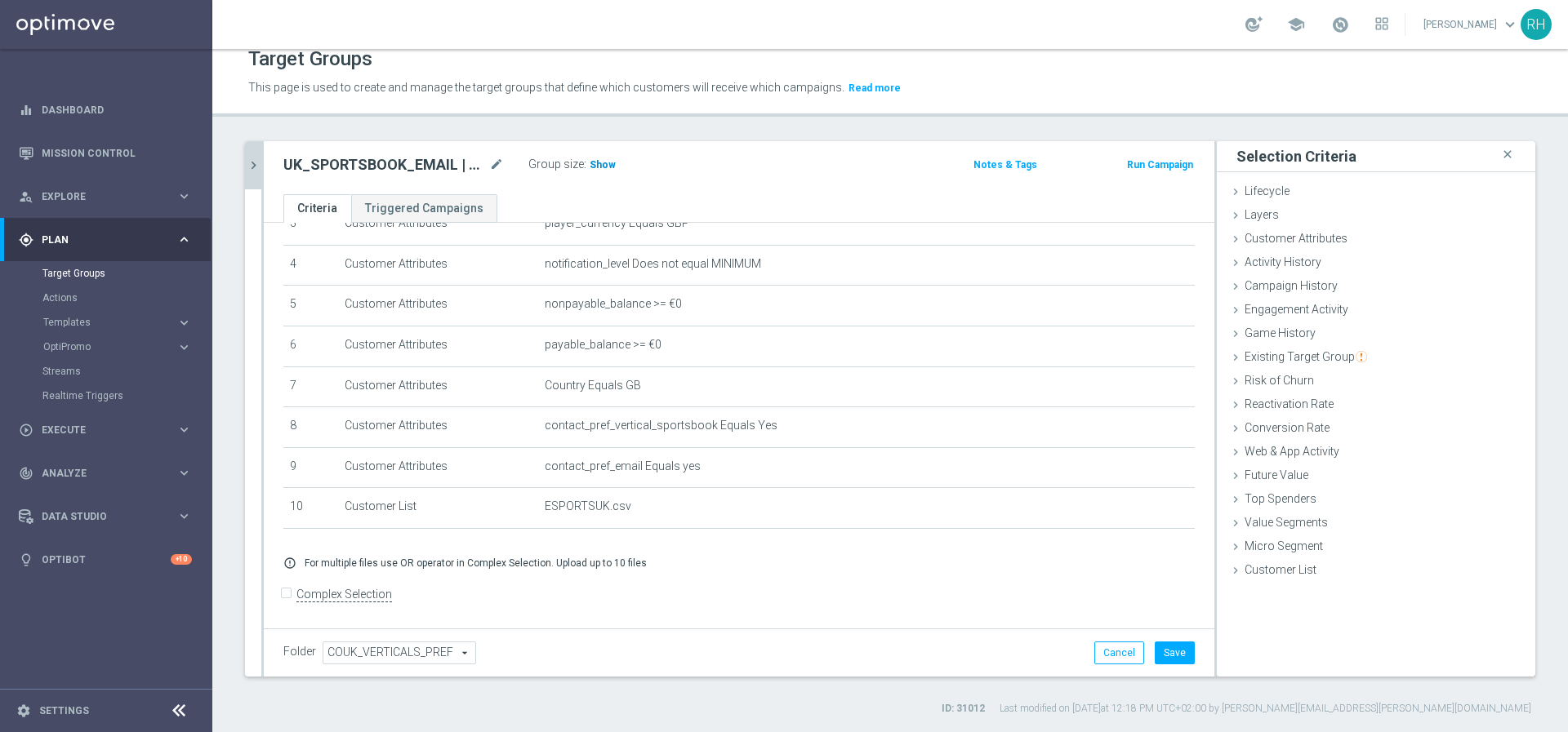
click at [607, 170] on h3 "Show" at bounding box center [602, 165] width 30 height 18
click at [1293, 358] on span "Existing Target Group" at bounding box center [1306, 356] width 122 height 13
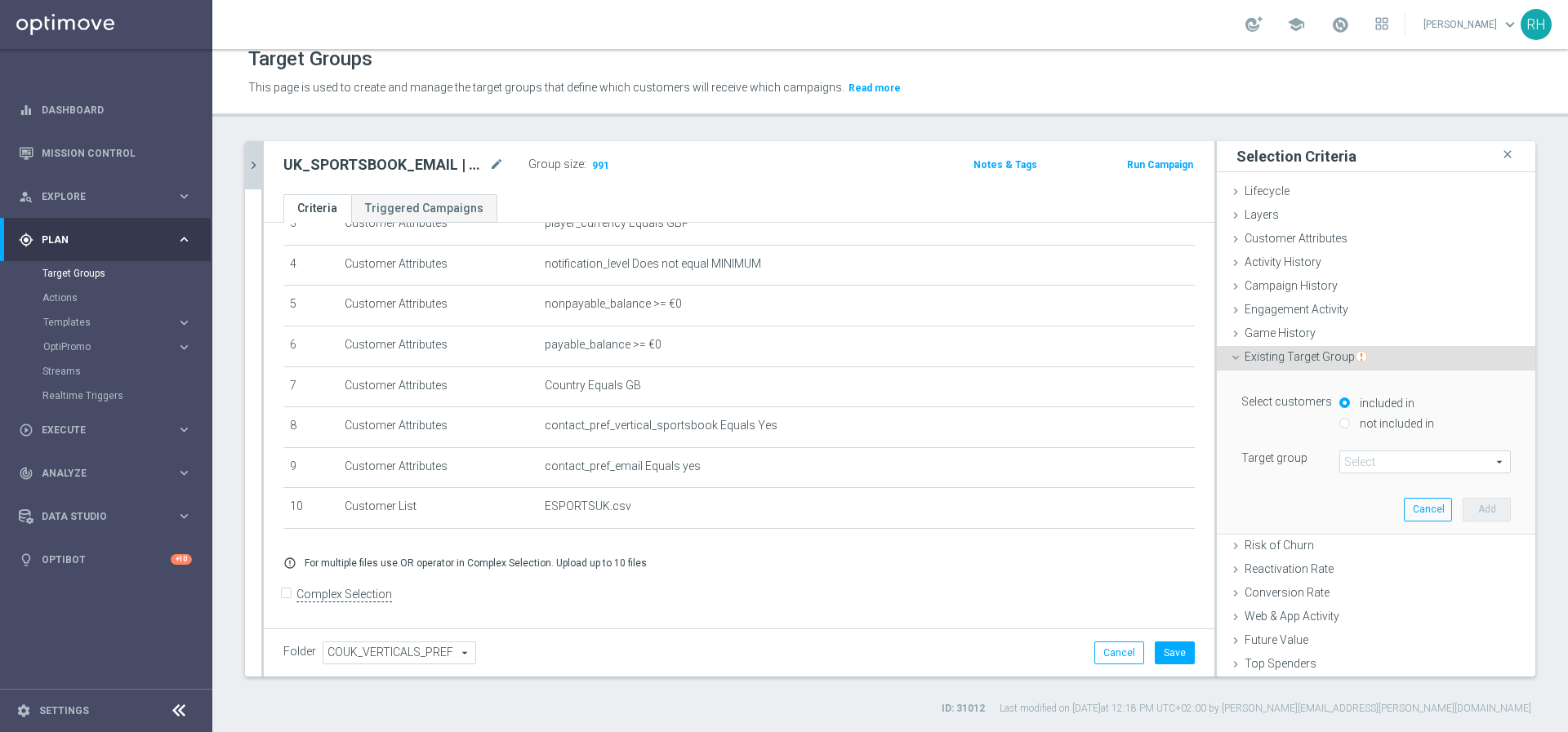
click at [1339, 425] on input "not included in" at bounding box center [1344, 423] width 11 height 11
radio input "true"
click at [1410, 463] on span at bounding box center [1424, 462] width 170 height 22
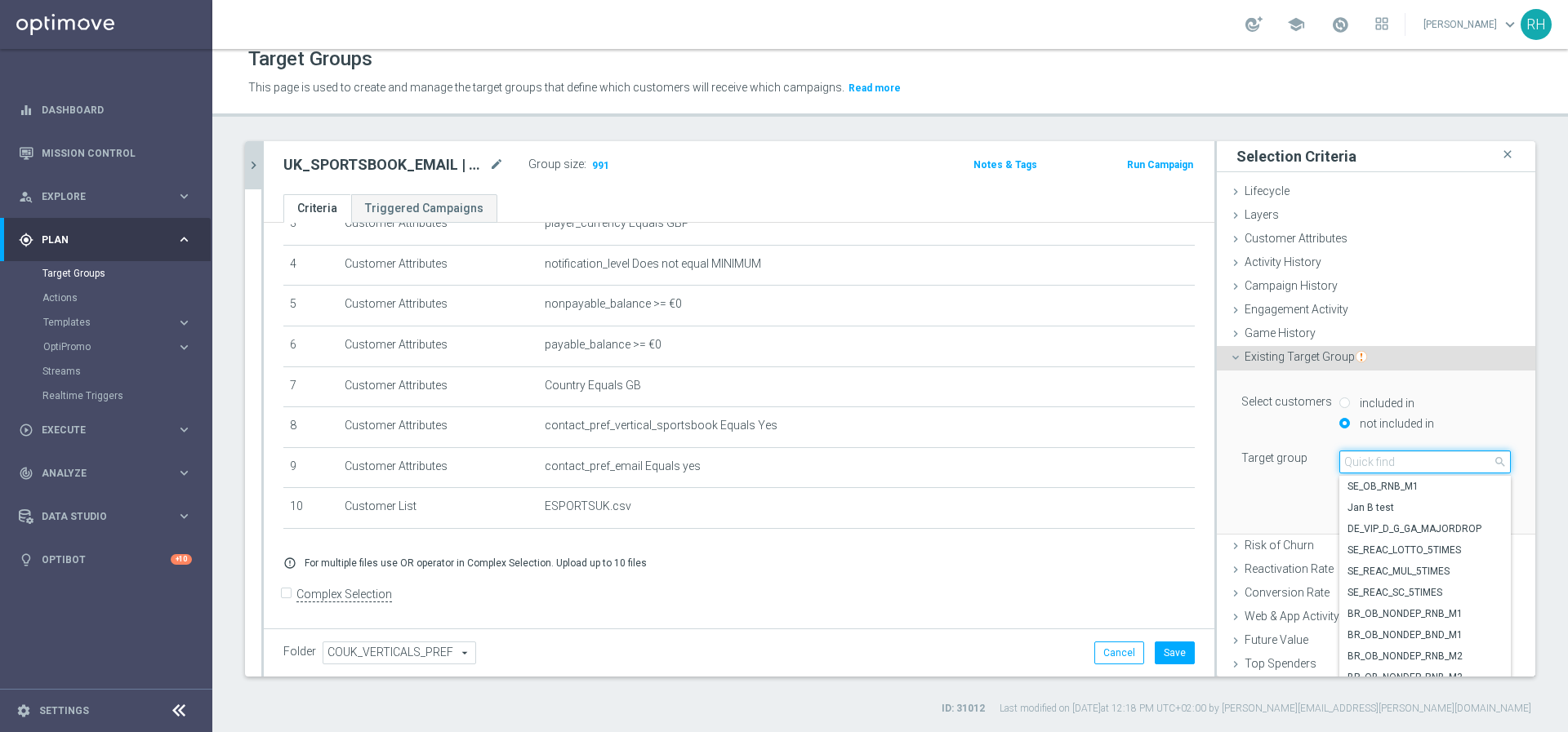
click at [1410, 463] on input "search" at bounding box center [1425, 461] width 171 height 23
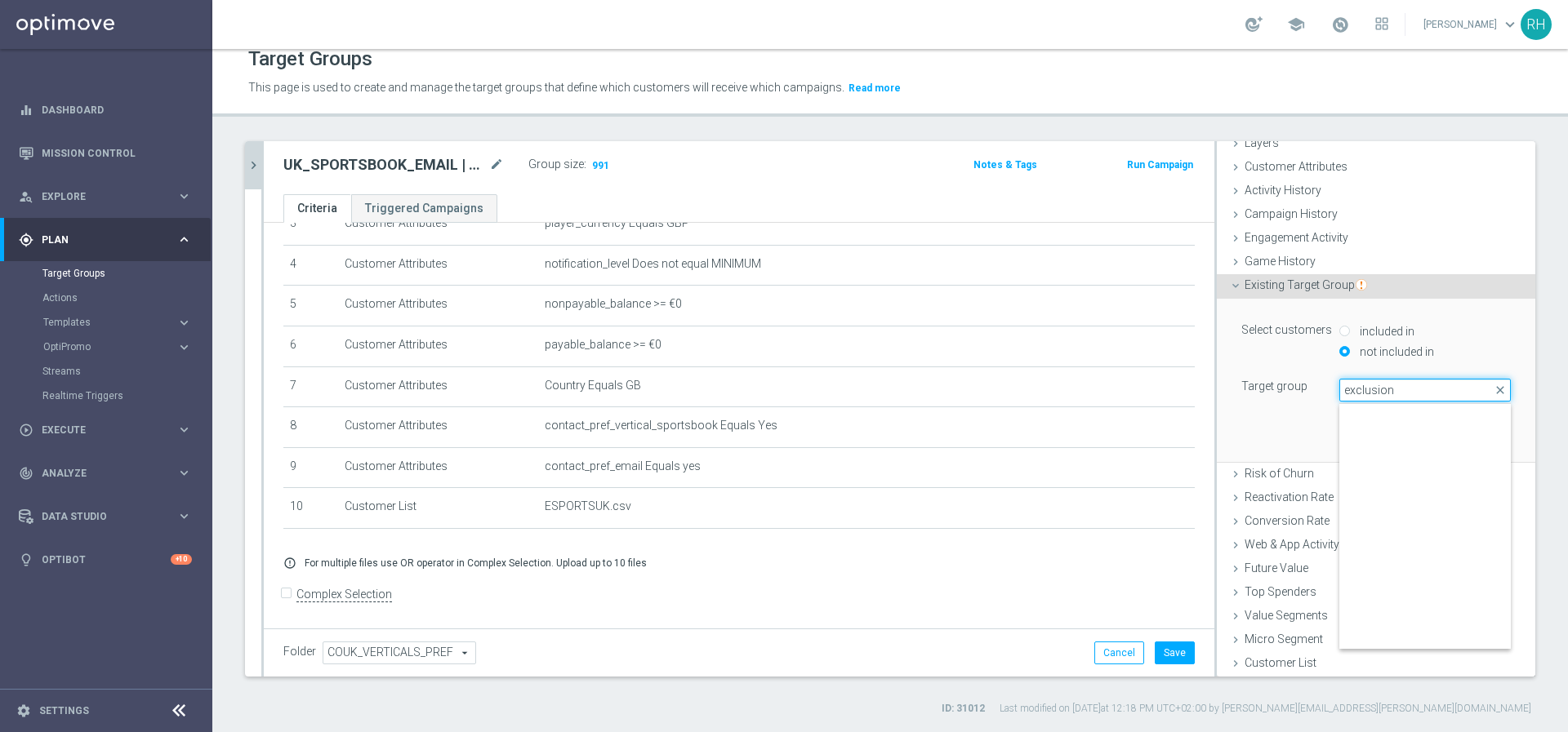
scroll to position [2153, 0]
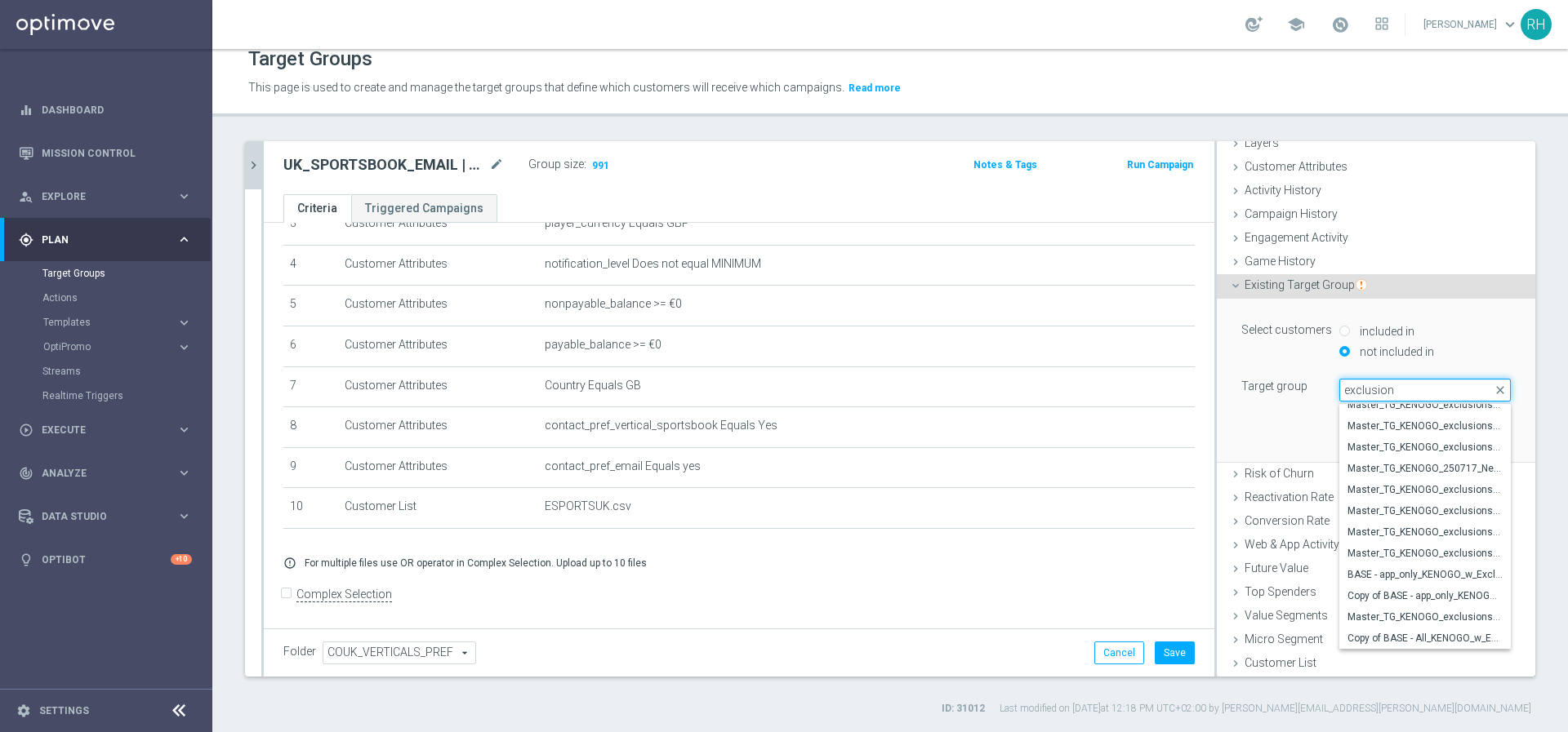
type input "exclusion"
click at [1393, 390] on input "exclusion" at bounding box center [1425, 389] width 171 height 23
click at [1265, 386] on lable "Target group" at bounding box center [1273, 385] width 66 height 13
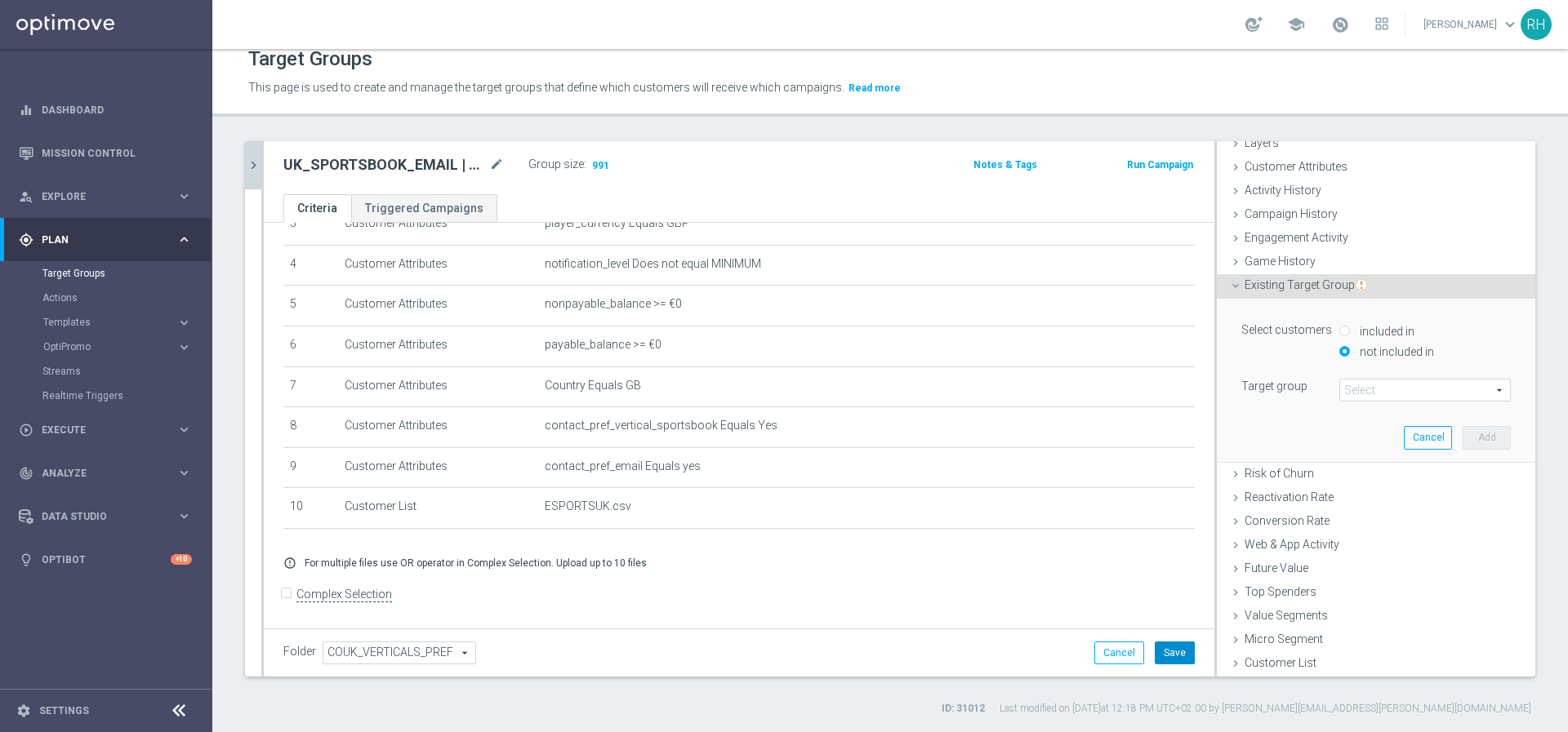
click at [1161, 651] on button "Save" at bounding box center [1174, 652] width 40 height 23
click at [253, 158] on icon "chevron_right" at bounding box center [253, 166] width 16 height 16
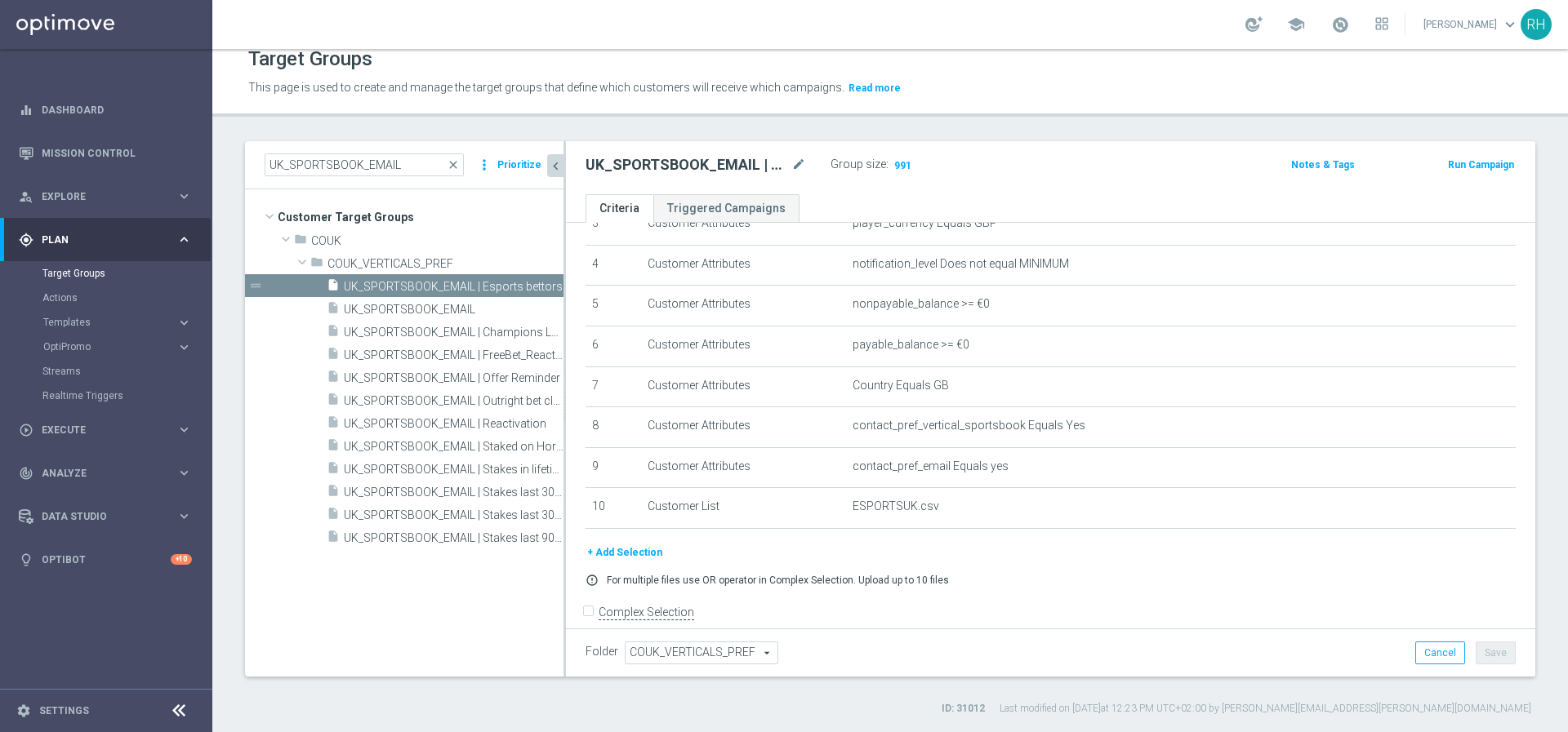
scroll to position [0, 0]
click at [450, 332] on span "UK_SPORTSBOOK_EMAIL | Champions League Final | Social Comp Winners | List" at bounding box center [436, 333] width 183 height 14
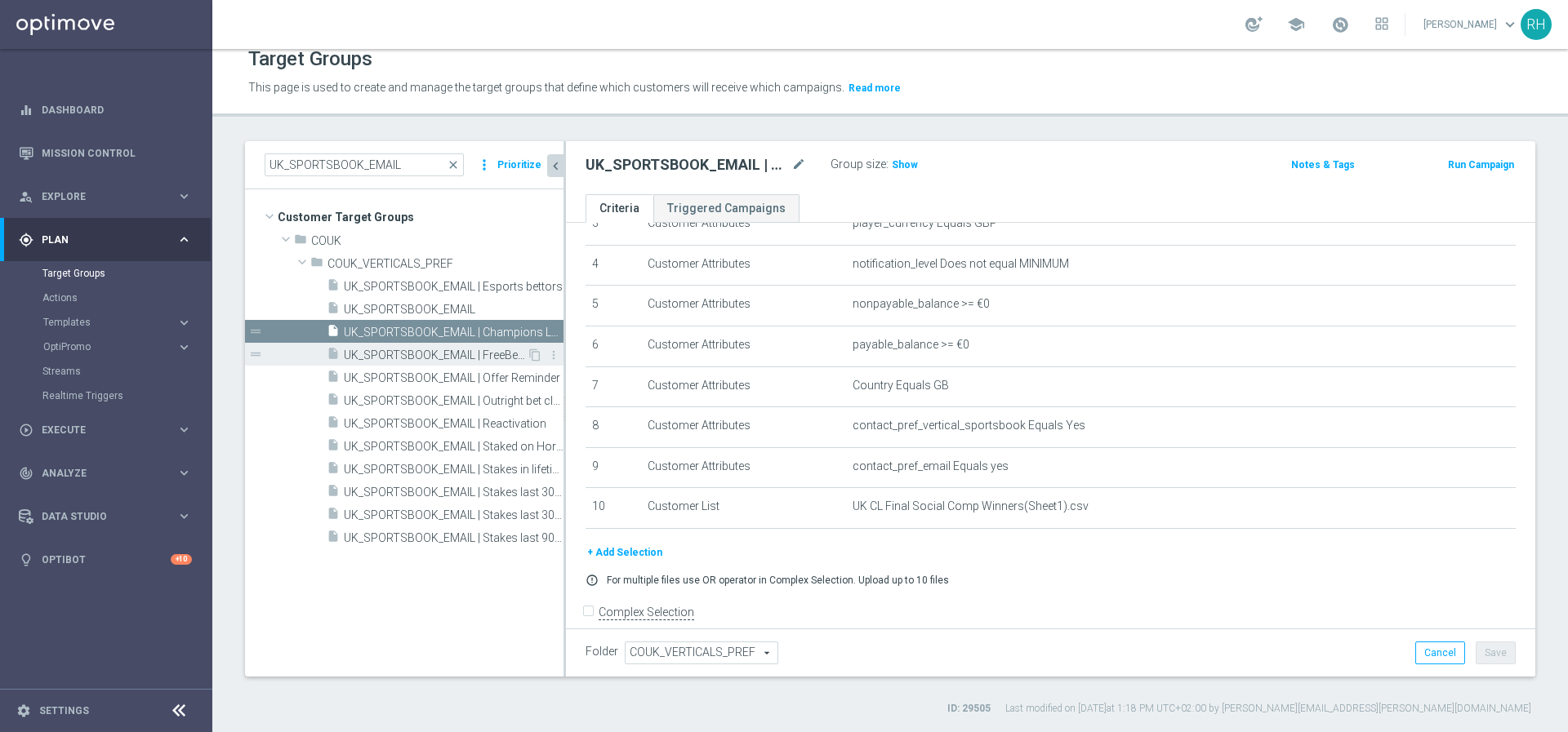
click at [449, 349] on span "UK_SPORTSBOOK_EMAIL | FreeBet_Reactivation" at bounding box center [436, 356] width 183 height 14
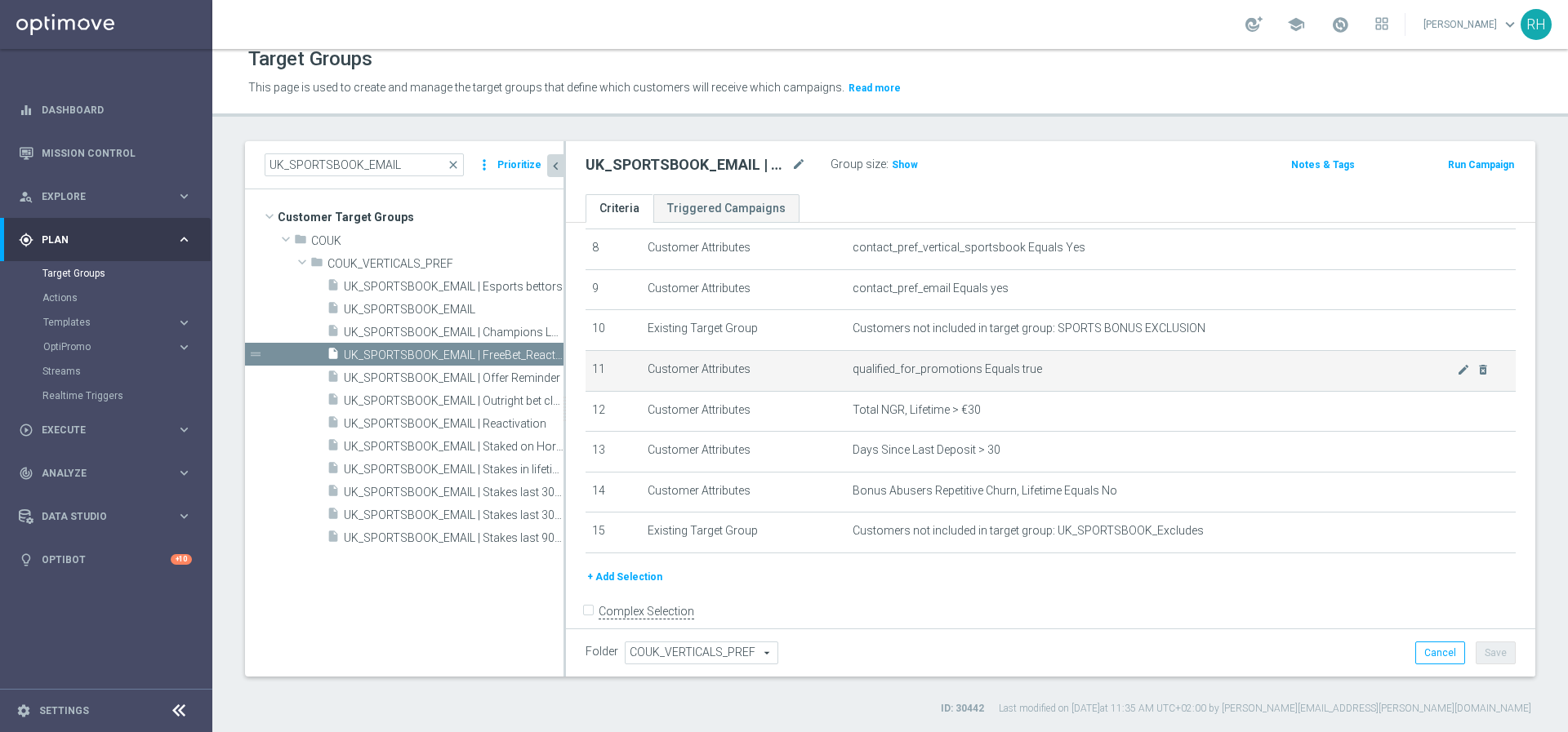
scroll to position [351, 0]
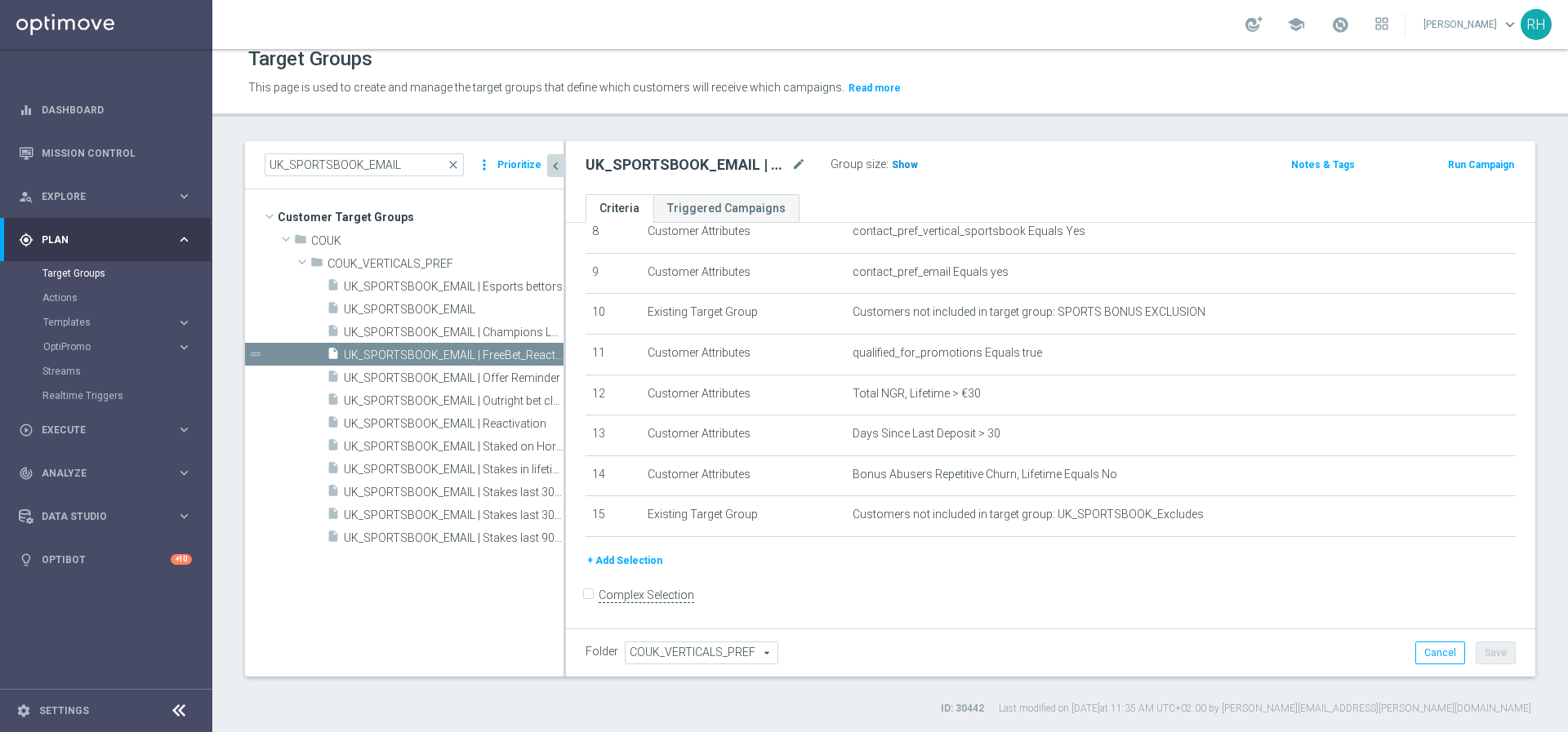
click at [894, 160] on span "Show" at bounding box center [905, 166] width 27 height 12
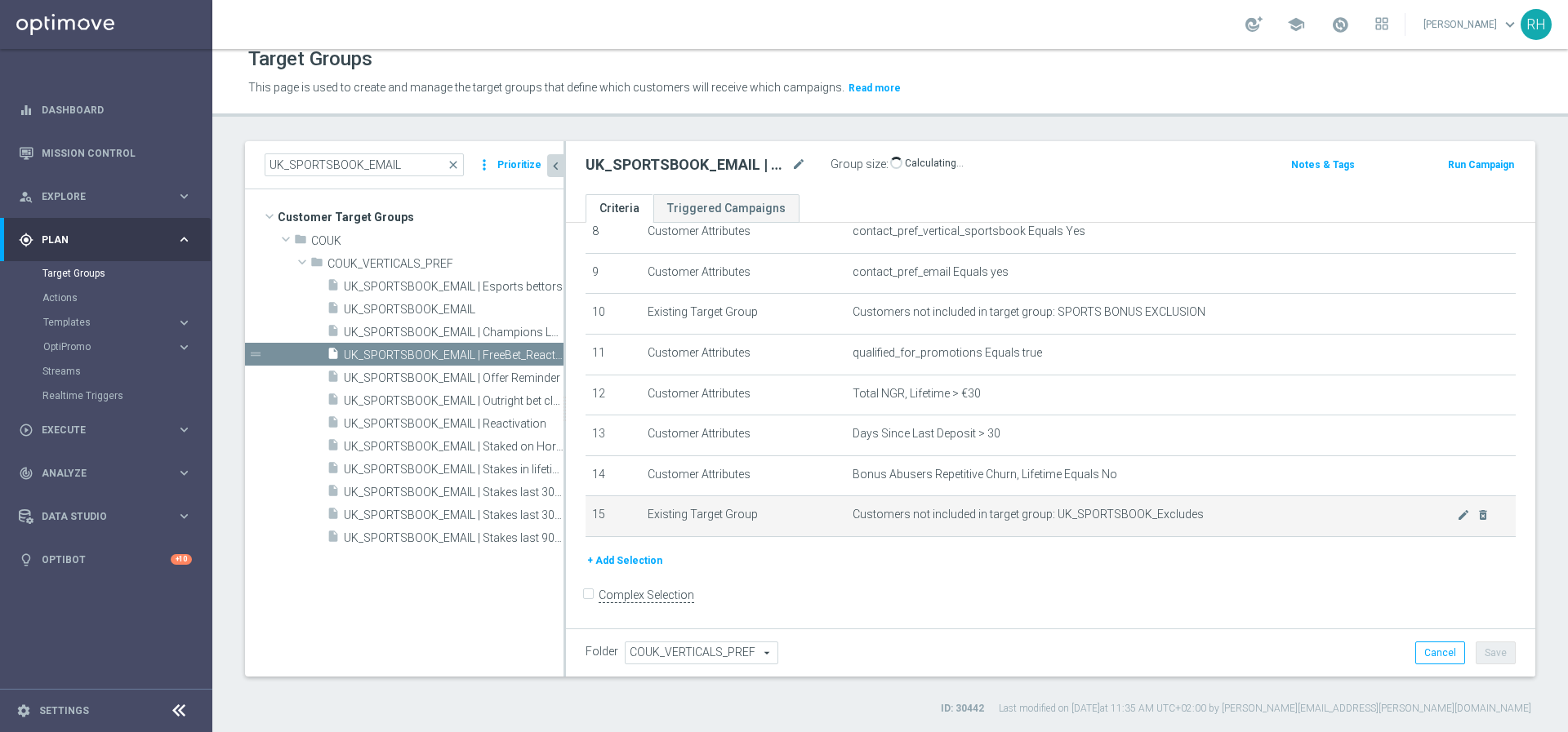
click at [1149, 516] on span "Customers not included in target group: UK_SPORTSBOOK_Excludes" at bounding box center [1154, 514] width 604 height 14
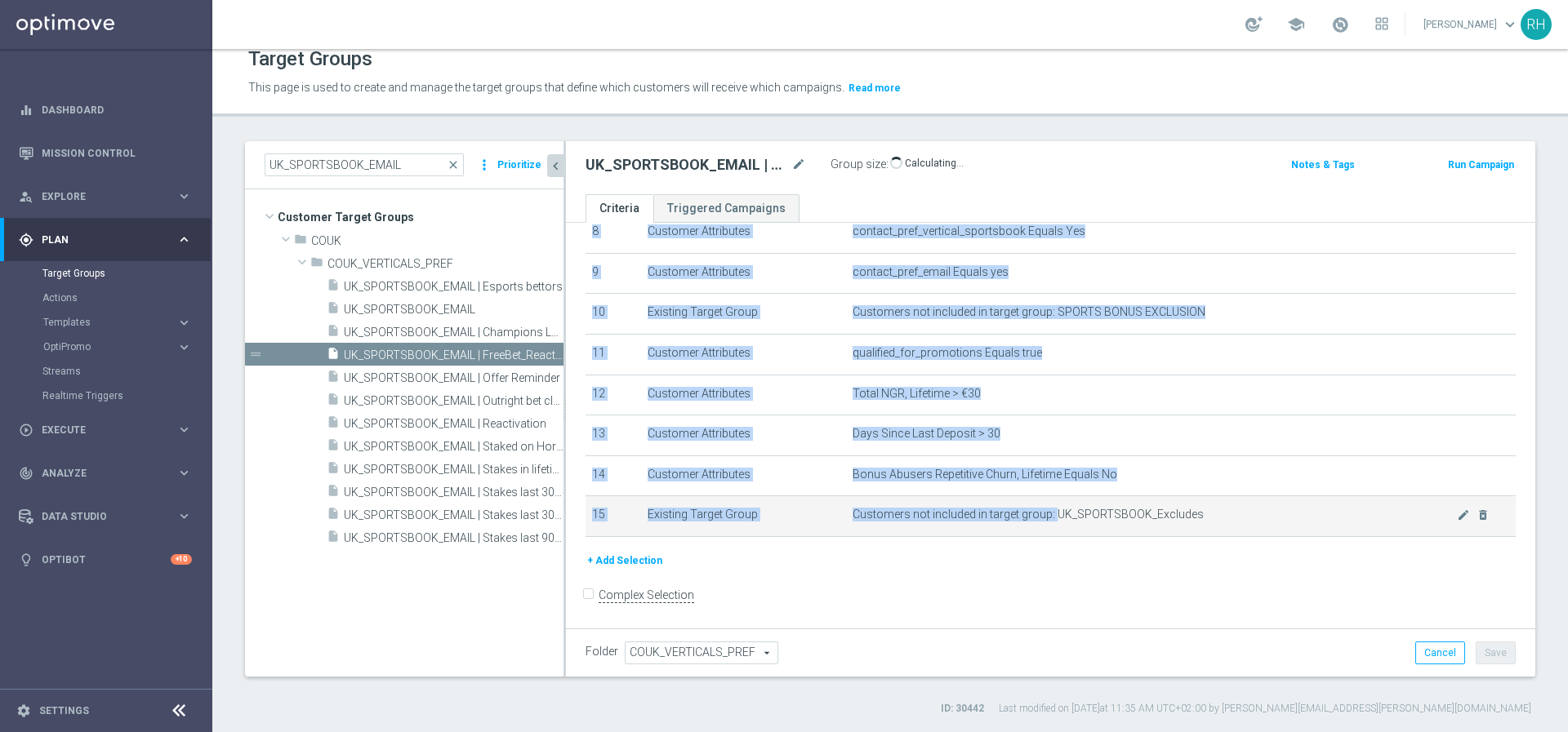
click at [1149, 516] on span "Customers not included in target group: UK_SPORTSBOOK_Excludes" at bounding box center [1154, 514] width 604 height 14
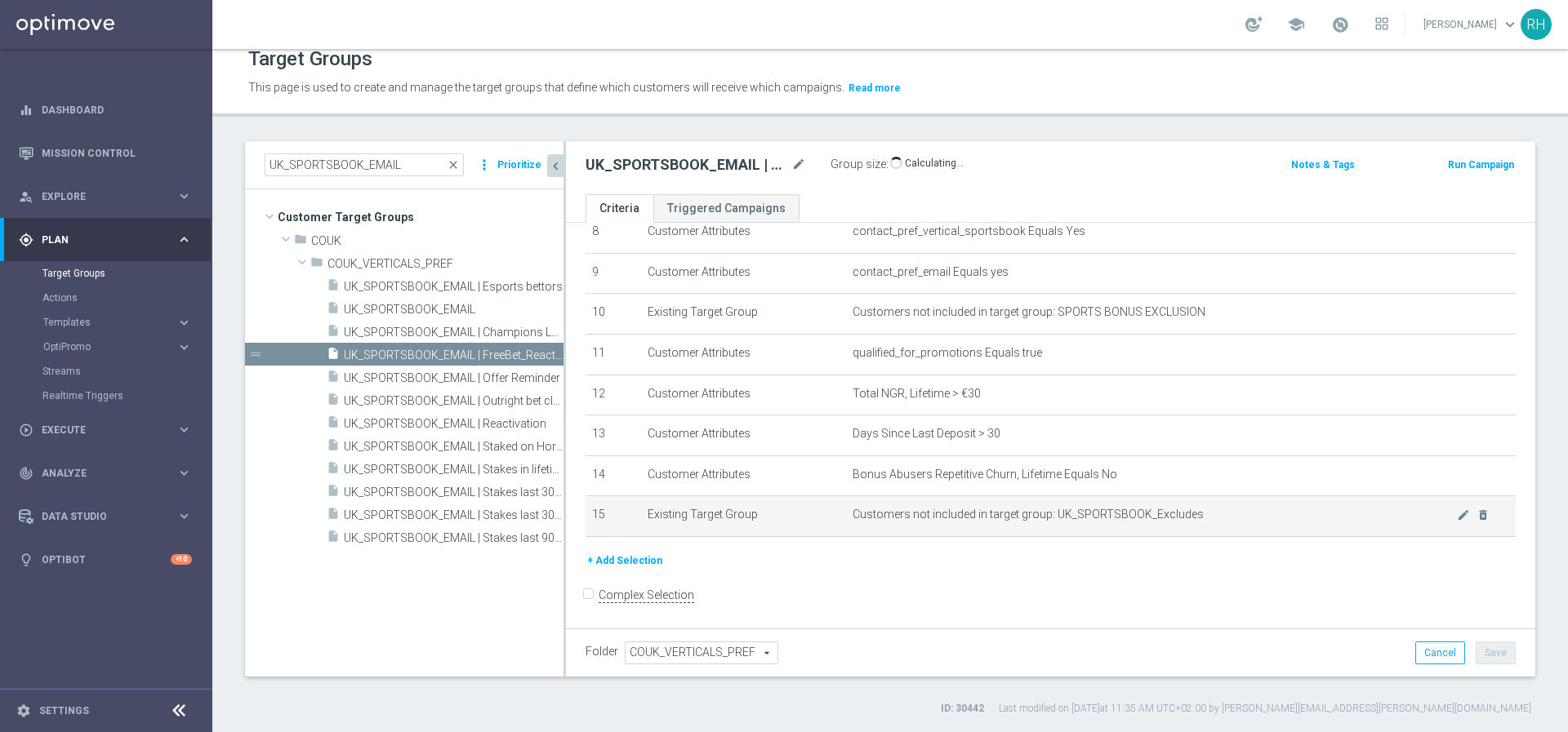
click at [1149, 516] on span "Customers not included in target group: UK_SPORTSBOOK_Excludes" at bounding box center [1154, 514] width 604 height 14
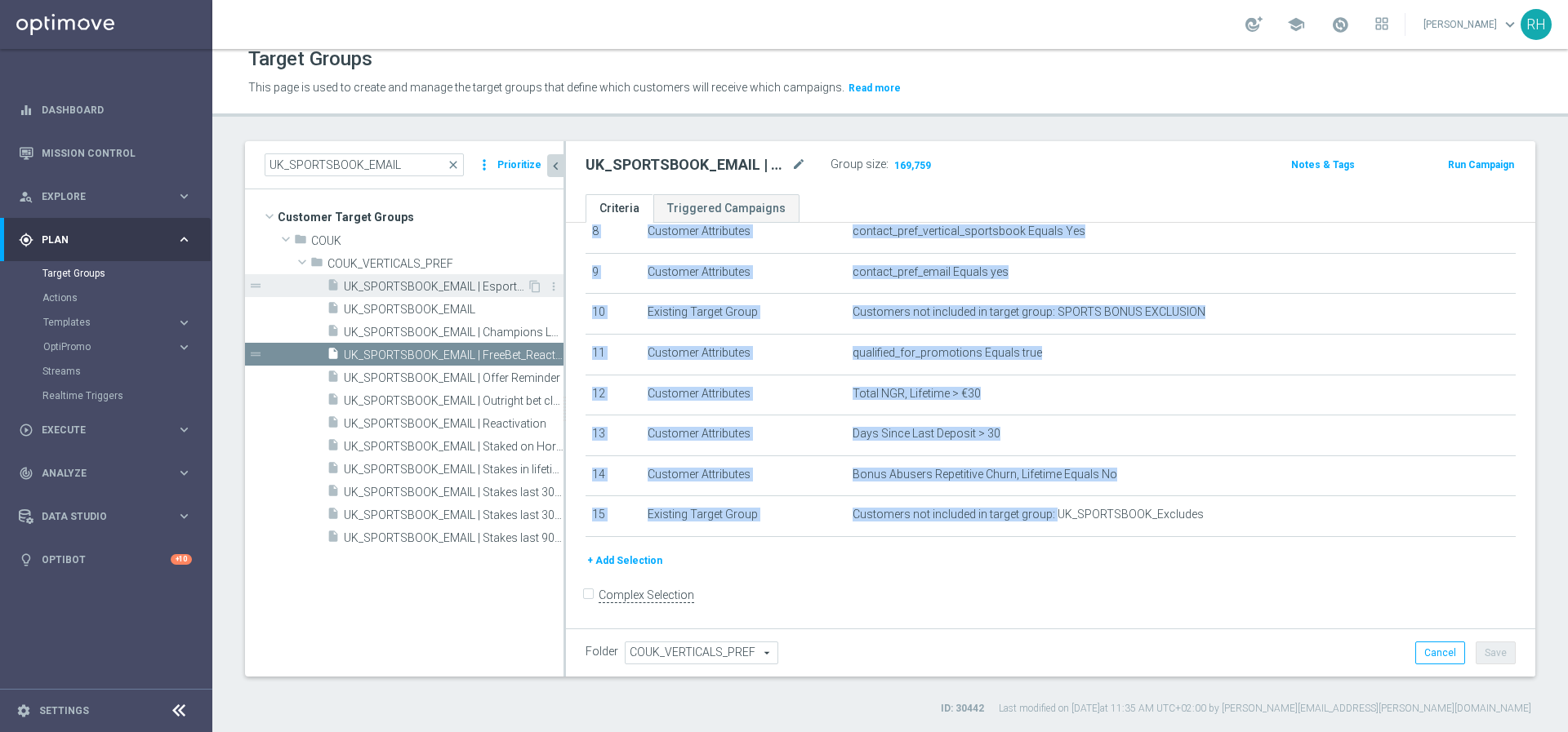
click at [443, 285] on span "UK_SPORTSBOOK_EMAIL | Esports bettors" at bounding box center [436, 287] width 183 height 14
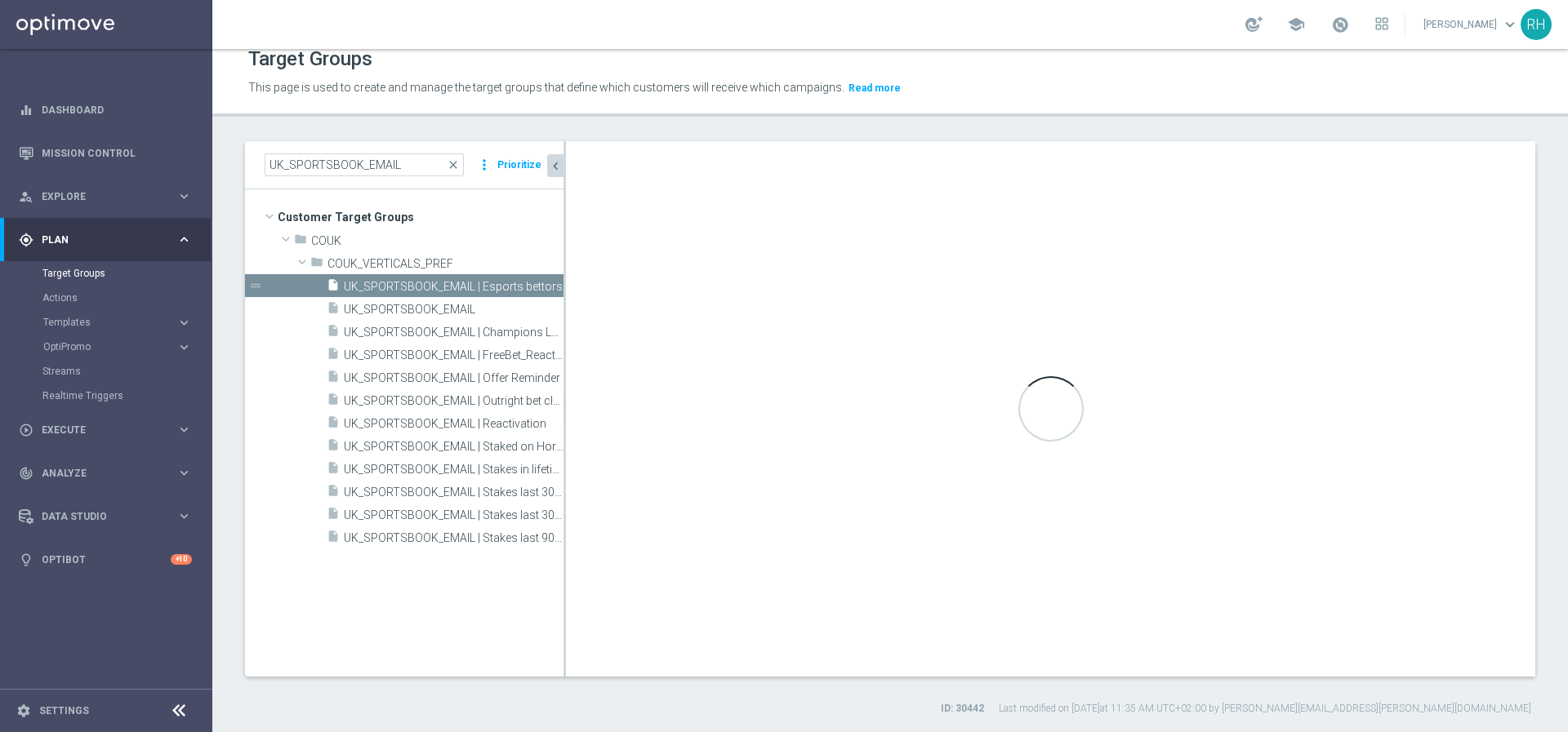
scroll to position [173, 0]
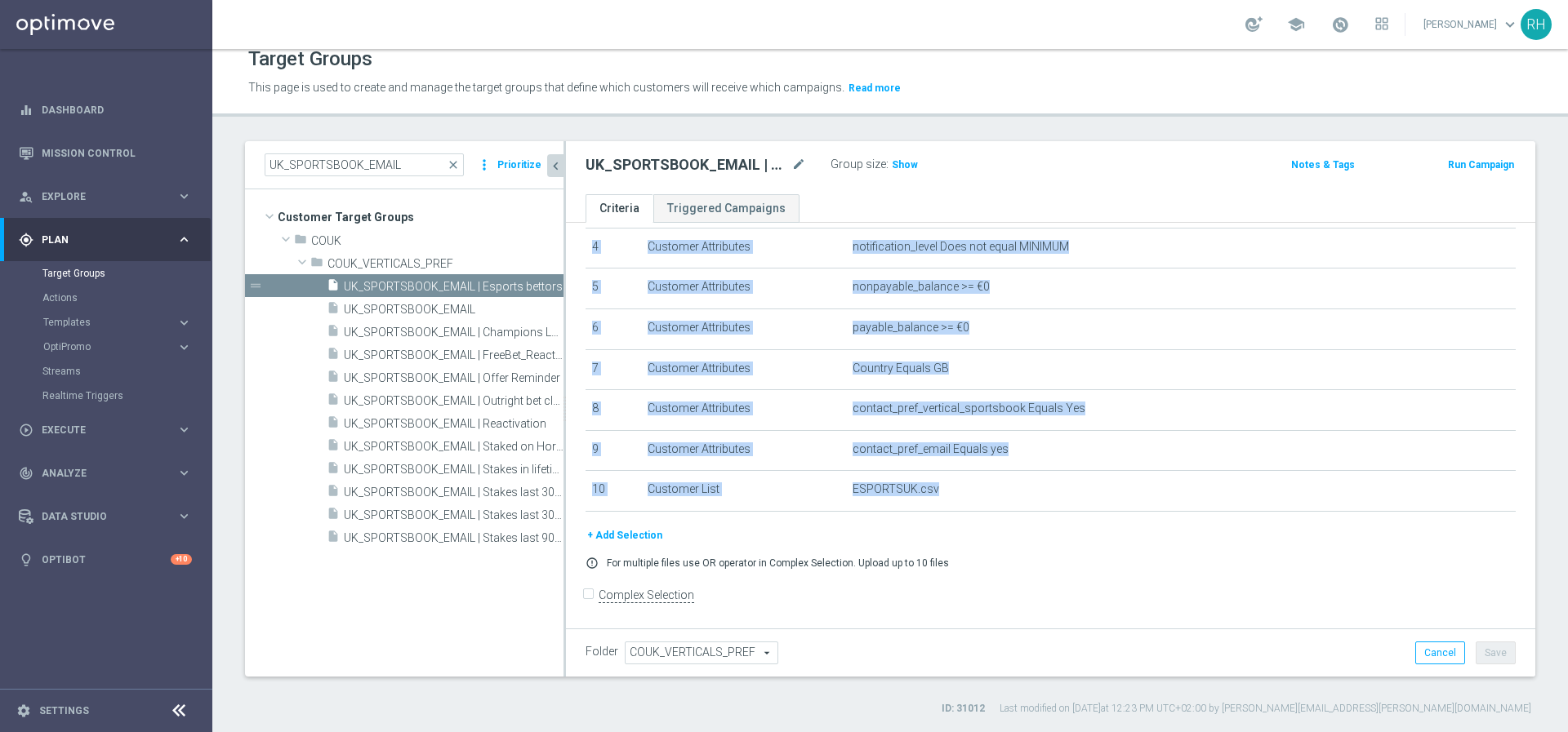
click at [642, 534] on button "+ Add Selection" at bounding box center [625, 535] width 79 height 18
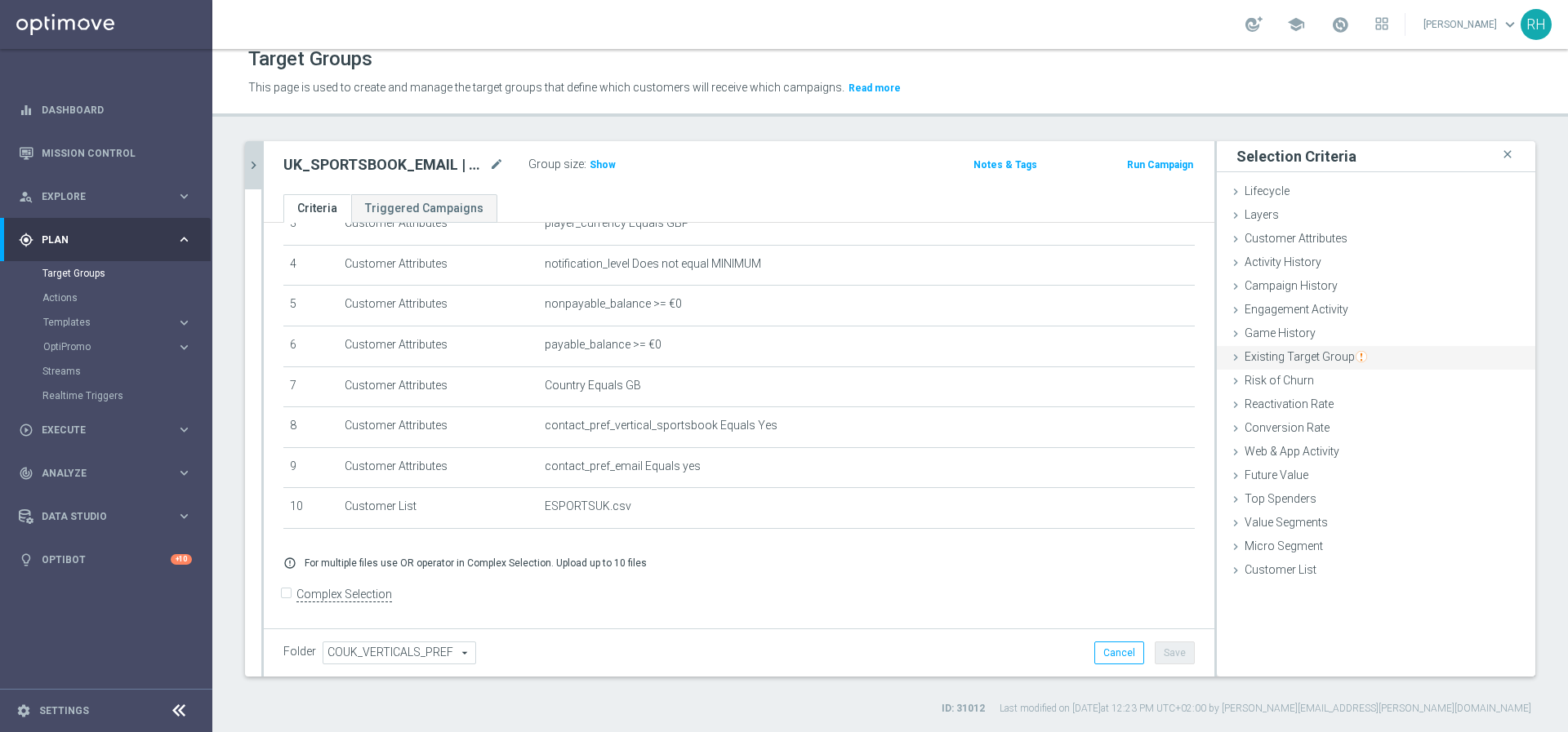
click at [1295, 359] on span "Existing Target Group" at bounding box center [1306, 356] width 122 height 13
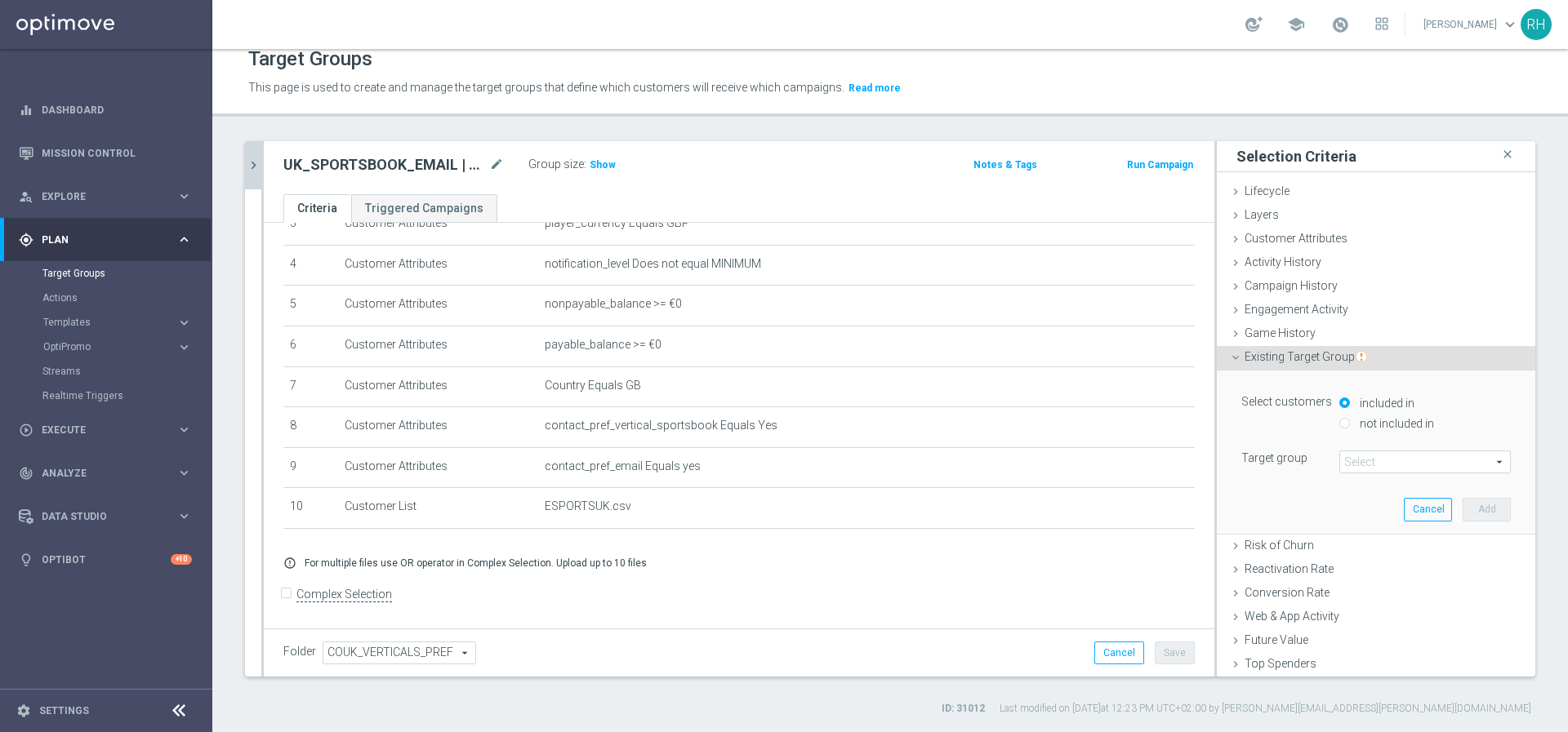
click at [1344, 457] on span at bounding box center [1424, 462] width 170 height 22
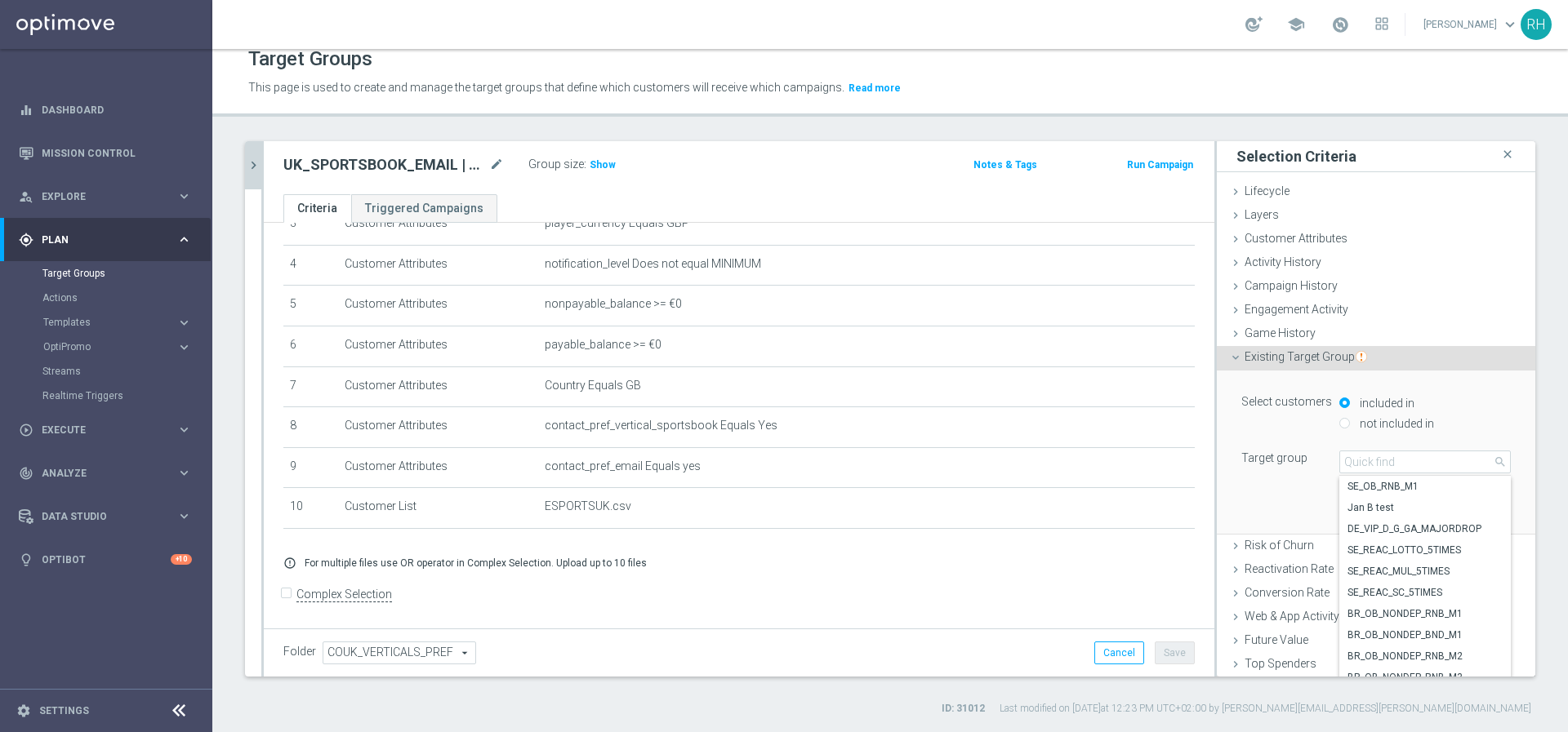
click at [1339, 422] on input "not included in" at bounding box center [1344, 423] width 11 height 11
radio input "true"
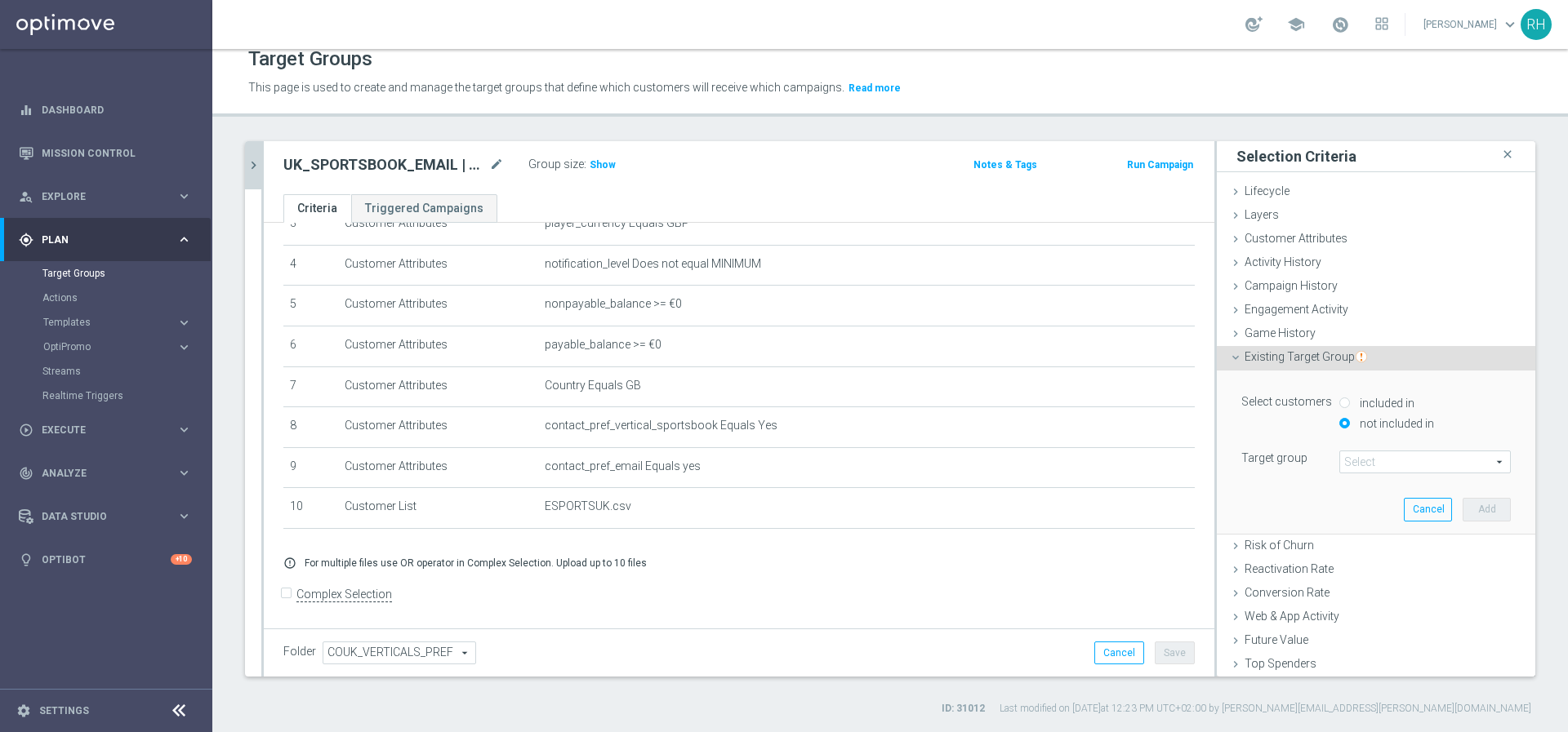
click at [1339, 467] on span at bounding box center [1424, 462] width 170 height 22
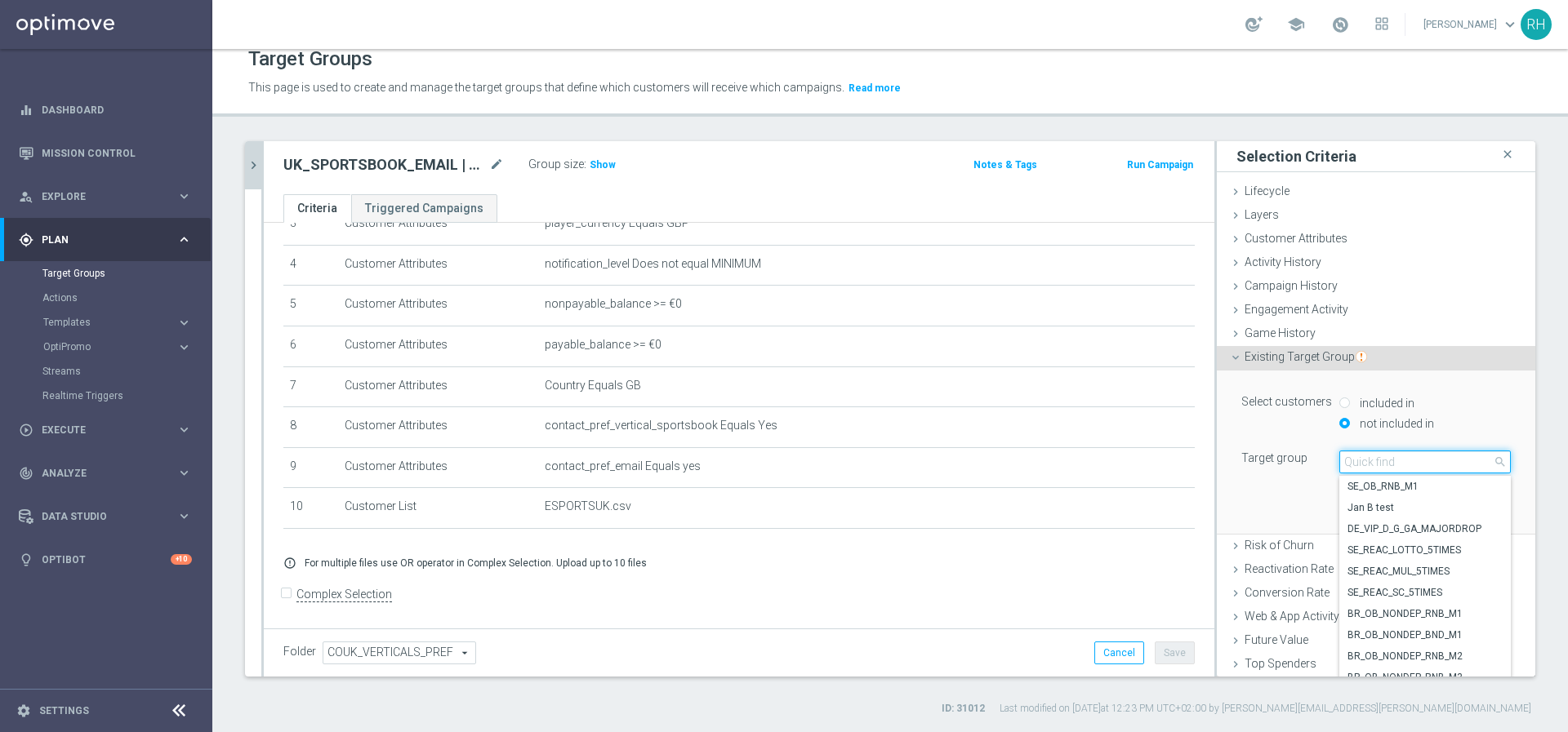
click at [1339, 460] on input "search" at bounding box center [1425, 461] width 171 height 23
paste input "UK_SPORTSBOOK_Excludes"
type input "UK_SPORTSBOOK_Excludes"
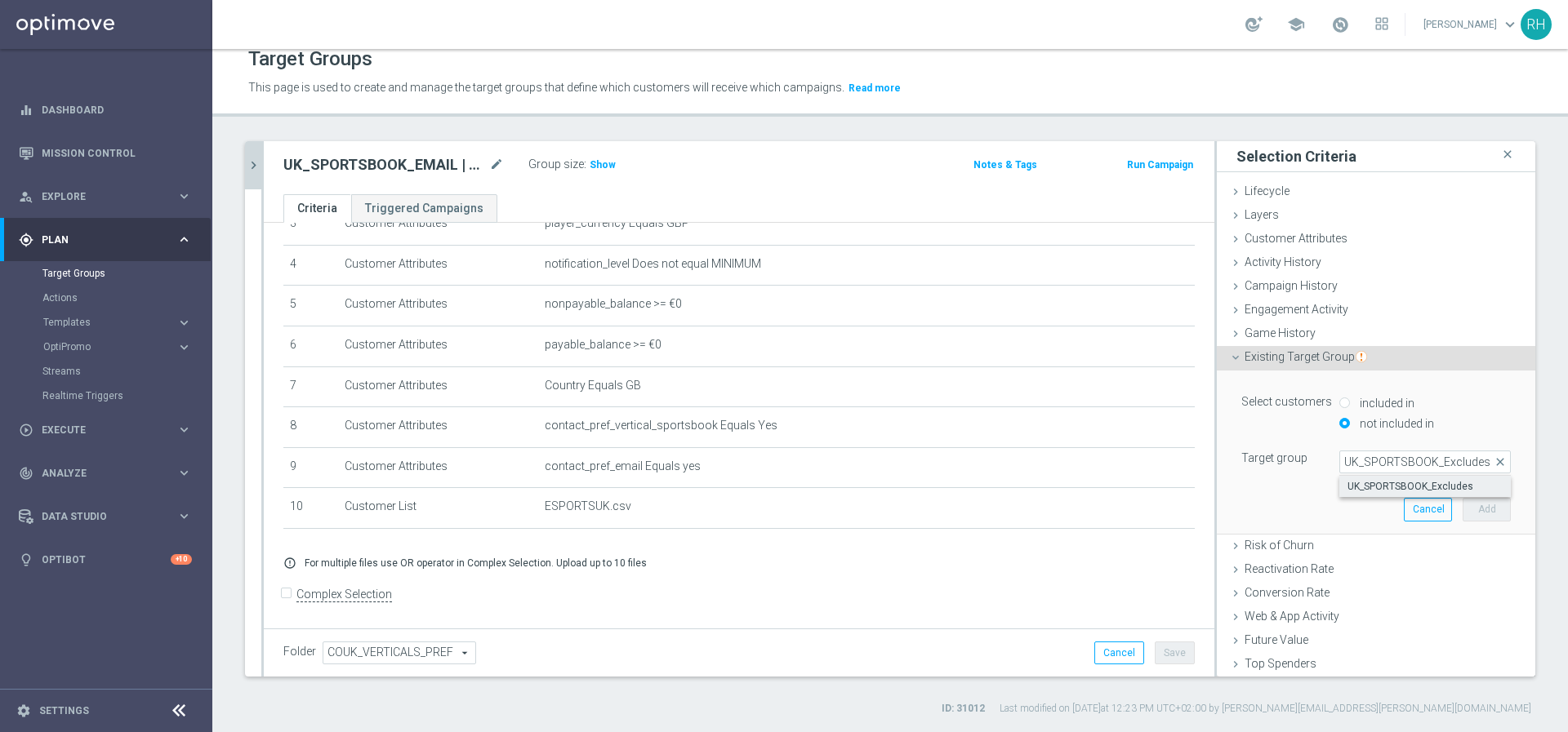
click at [1359, 491] on span "UK_SPORTSBOOK_Excludes" at bounding box center [1424, 486] width 155 height 13
type input "UK_SPORTSBOOK_Excludes"
click at [1463, 506] on button "Add" at bounding box center [1486, 508] width 48 height 23
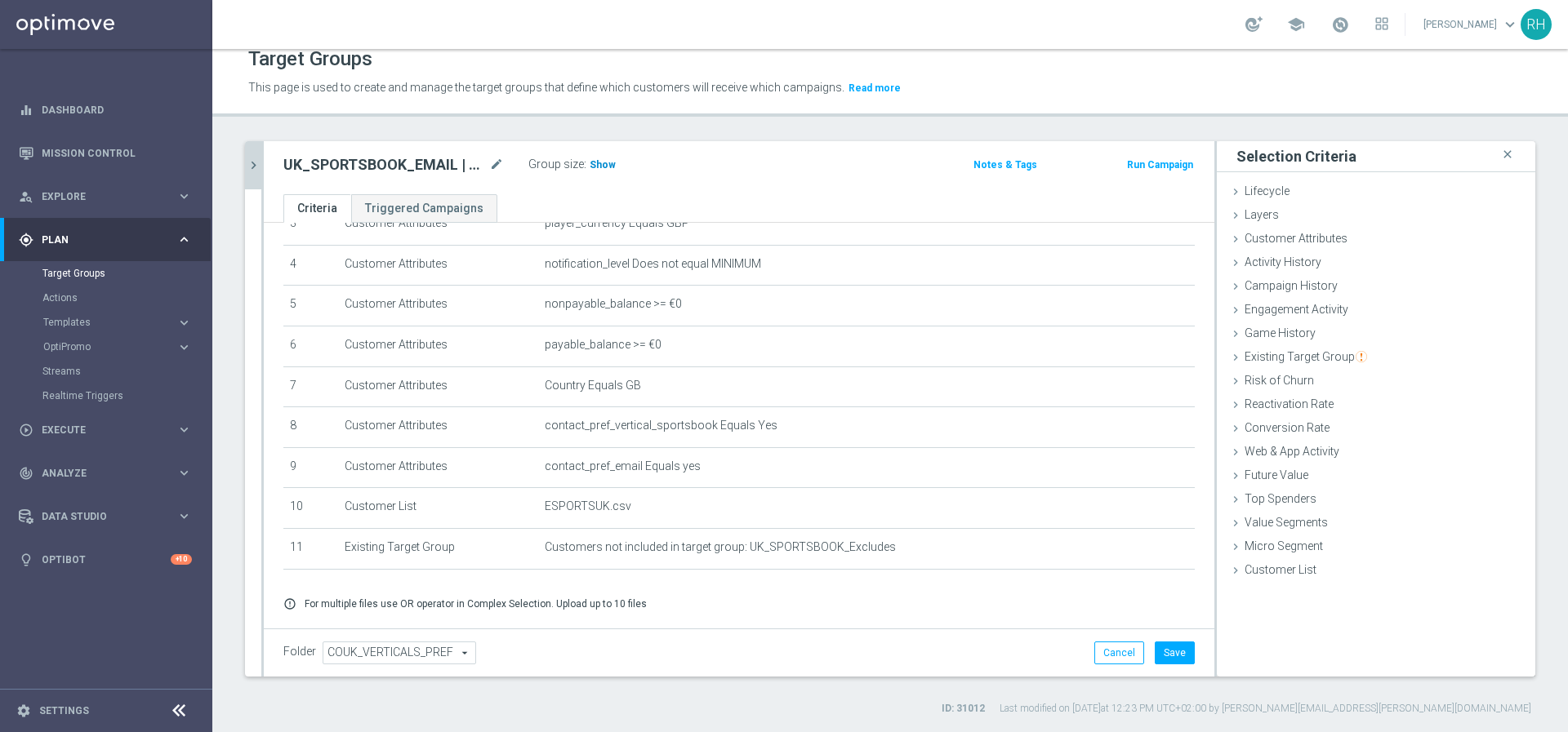
click at [602, 165] on span "Show" at bounding box center [602, 166] width 27 height 12
click at [1154, 654] on button "Save" at bounding box center [1174, 652] width 40 height 23
click at [0, 0] on span "Saving..." at bounding box center [0, 0] width 0 height 0
click at [1144, 96] on p "This page is used to create and manage the target groups that define which cust…" at bounding box center [726, 88] width 957 height 18
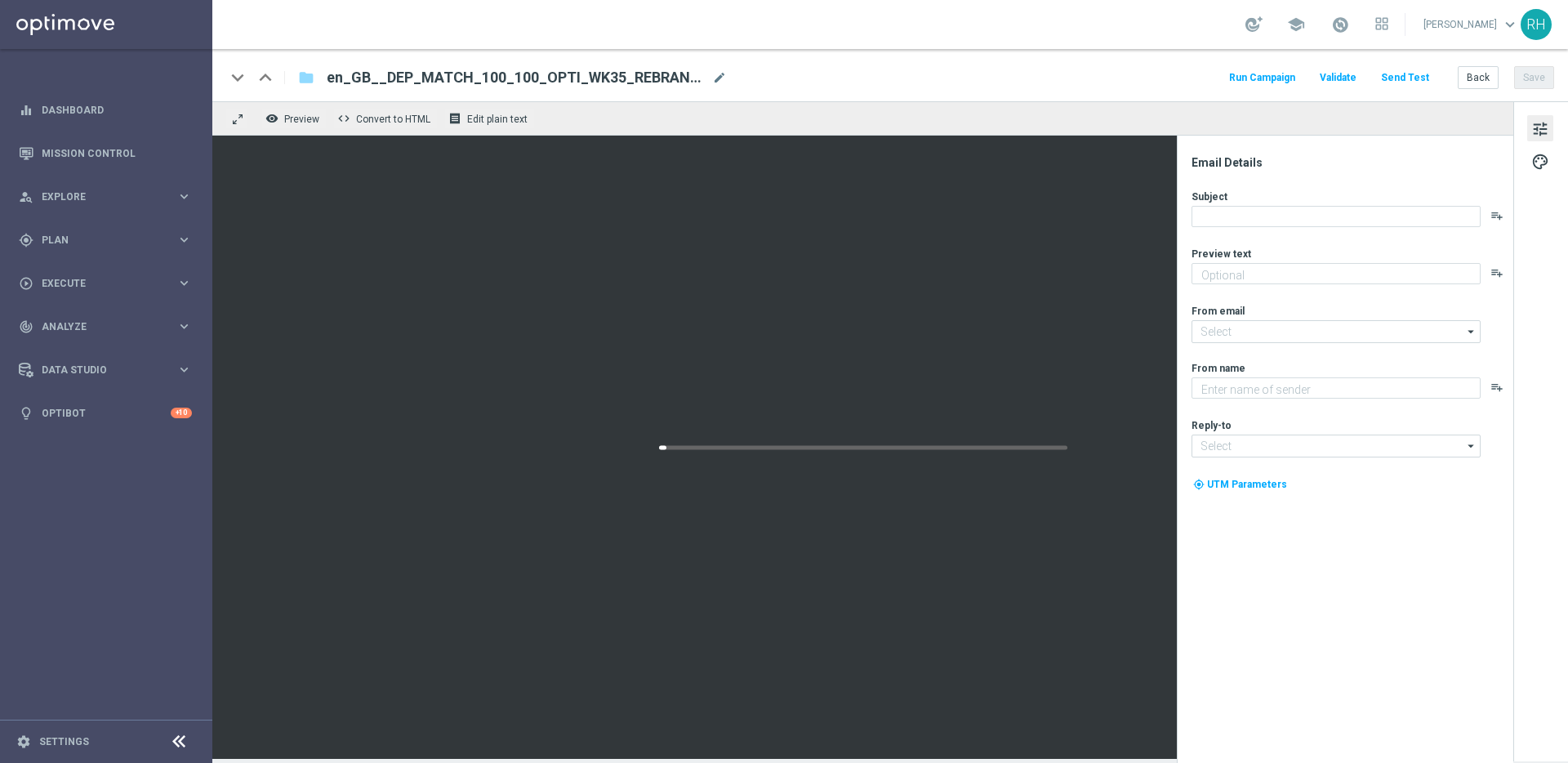
type textarea "We want you to get more for your money..."
type input "mail@crm.lottoland.com"
type textarea "Lottoland"
type input "support@lottoland.co.uk"
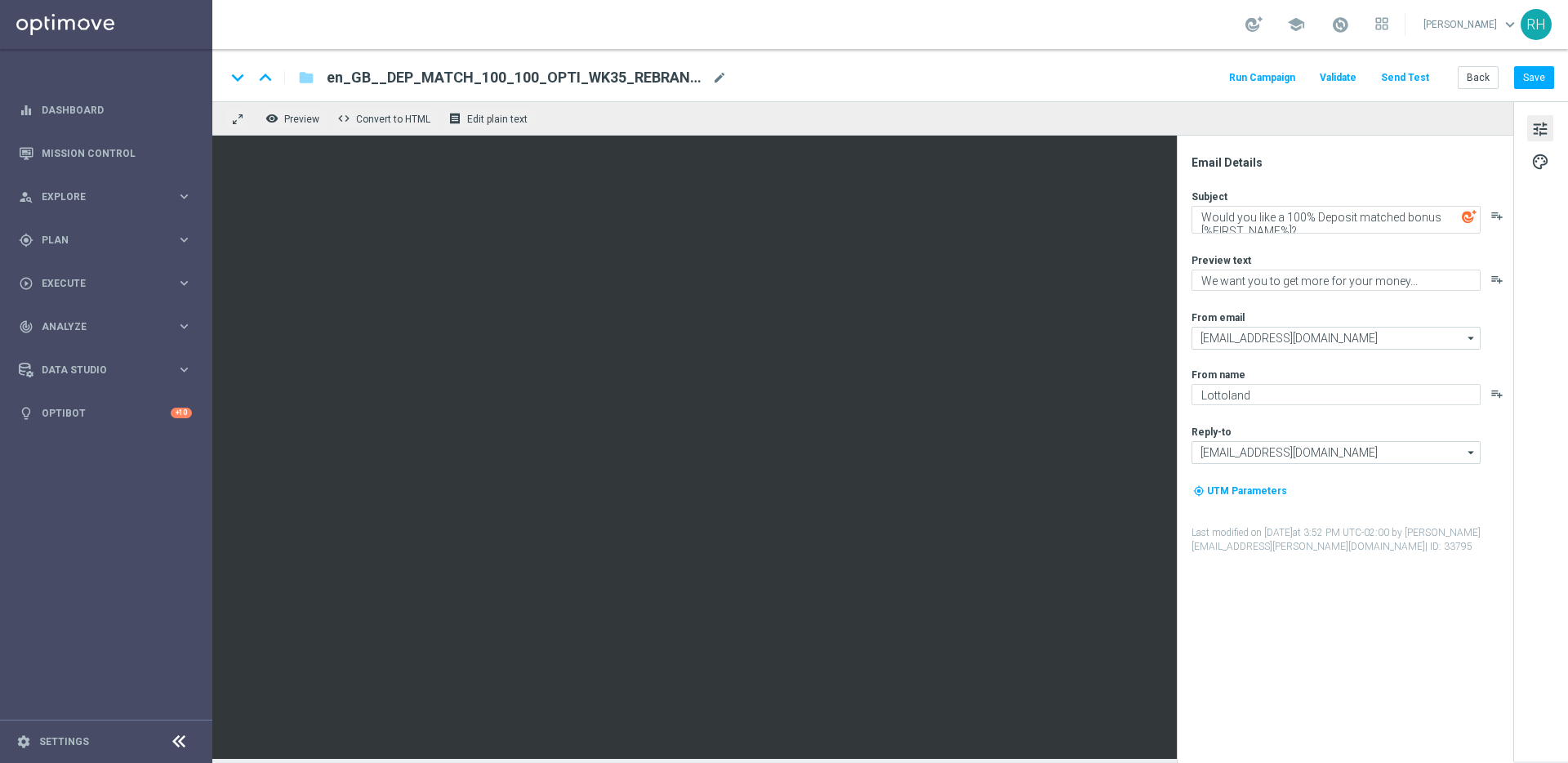
click at [1406, 78] on button "Send Test" at bounding box center [1404, 78] width 53 height 22
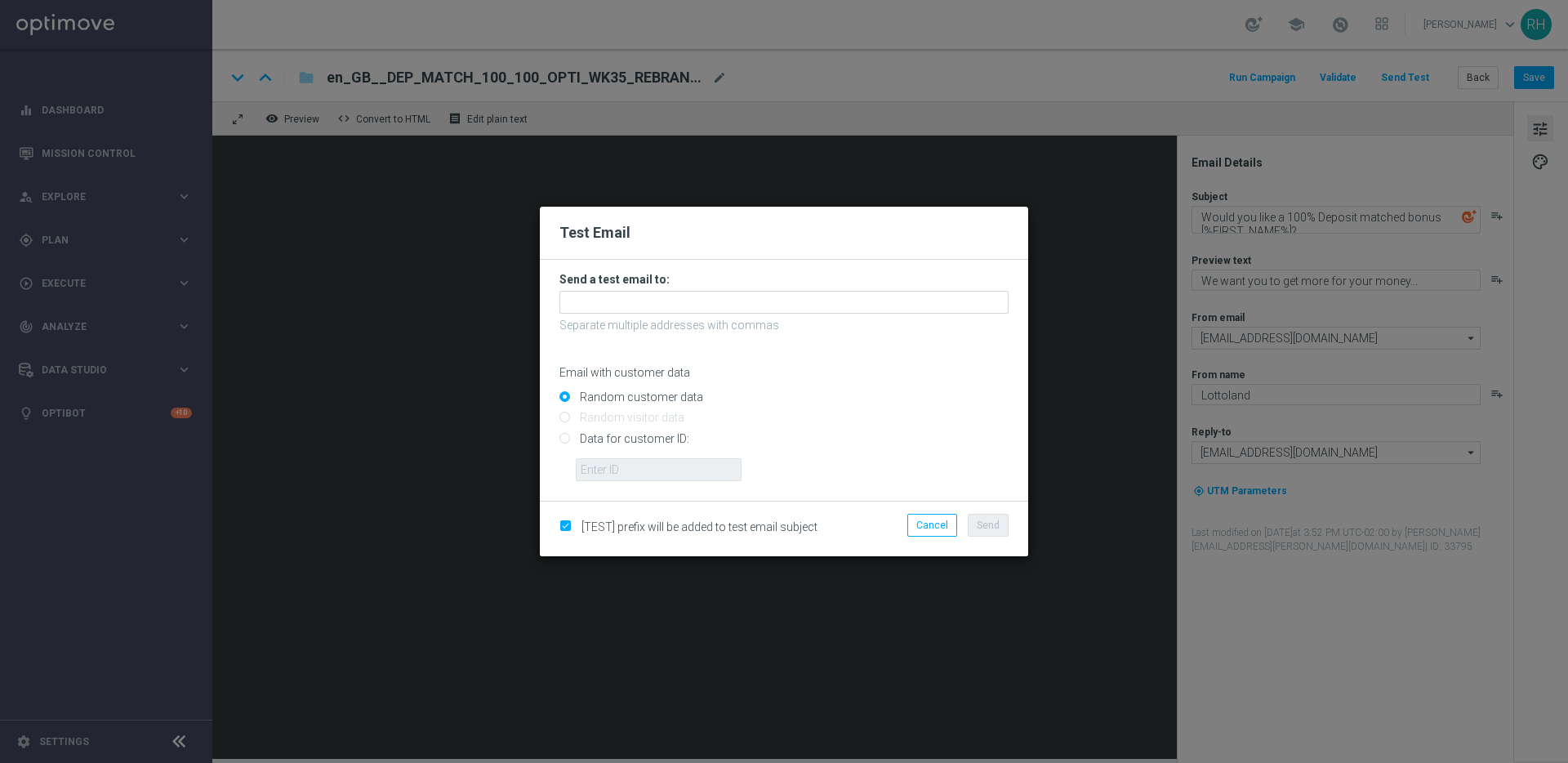
click at [565, 438] on input "Data for customer ID:" at bounding box center [784, 445] width 449 height 23
radio input "true"
click at [595, 458] on input "text" at bounding box center [658, 469] width 166 height 23
type input "9388689"
click at [667, 321] on p "Separate multiple addresses with commas" at bounding box center [784, 324] width 449 height 15
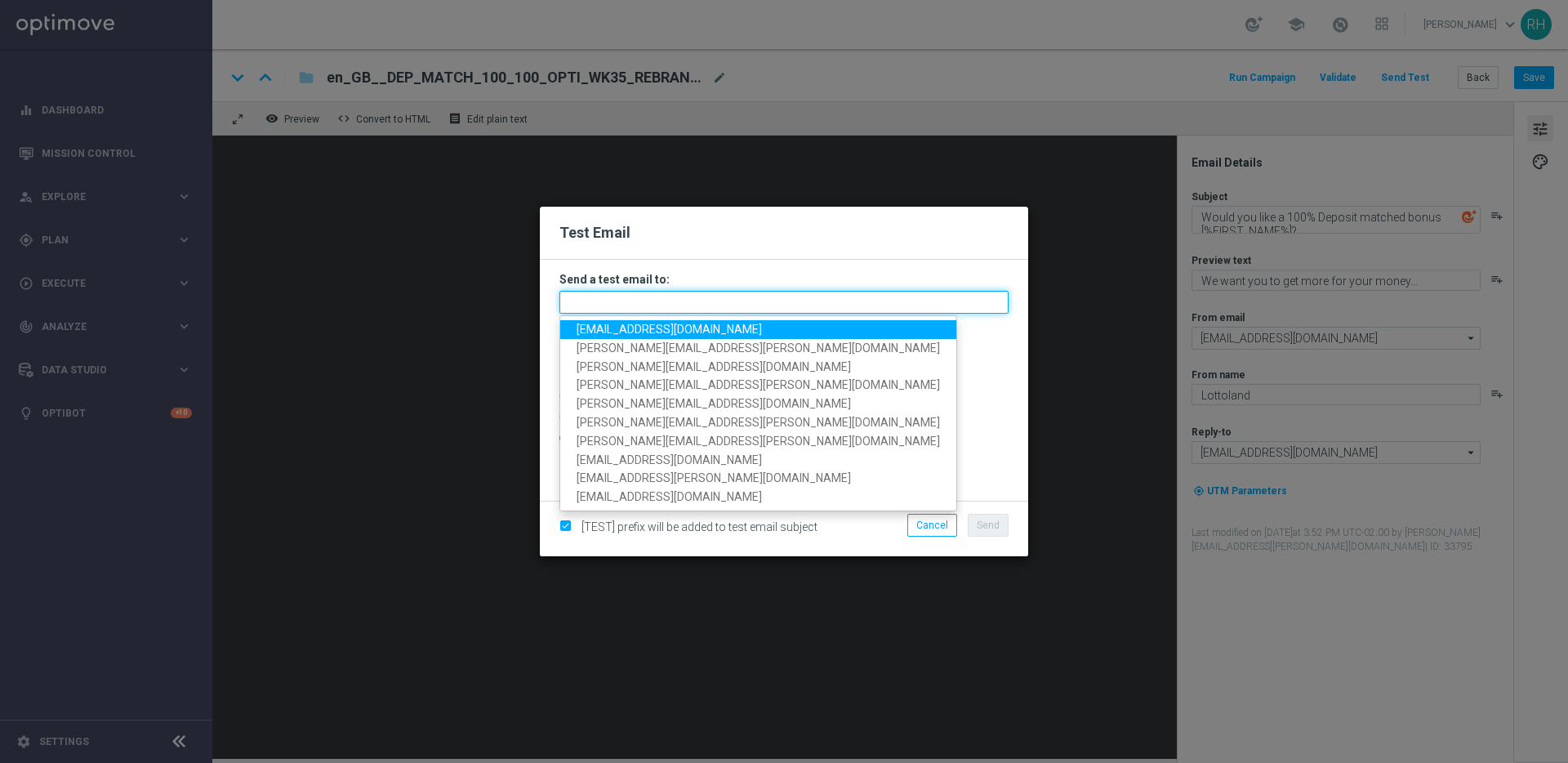
click at [668, 306] on input "text" at bounding box center [784, 302] width 449 height 23
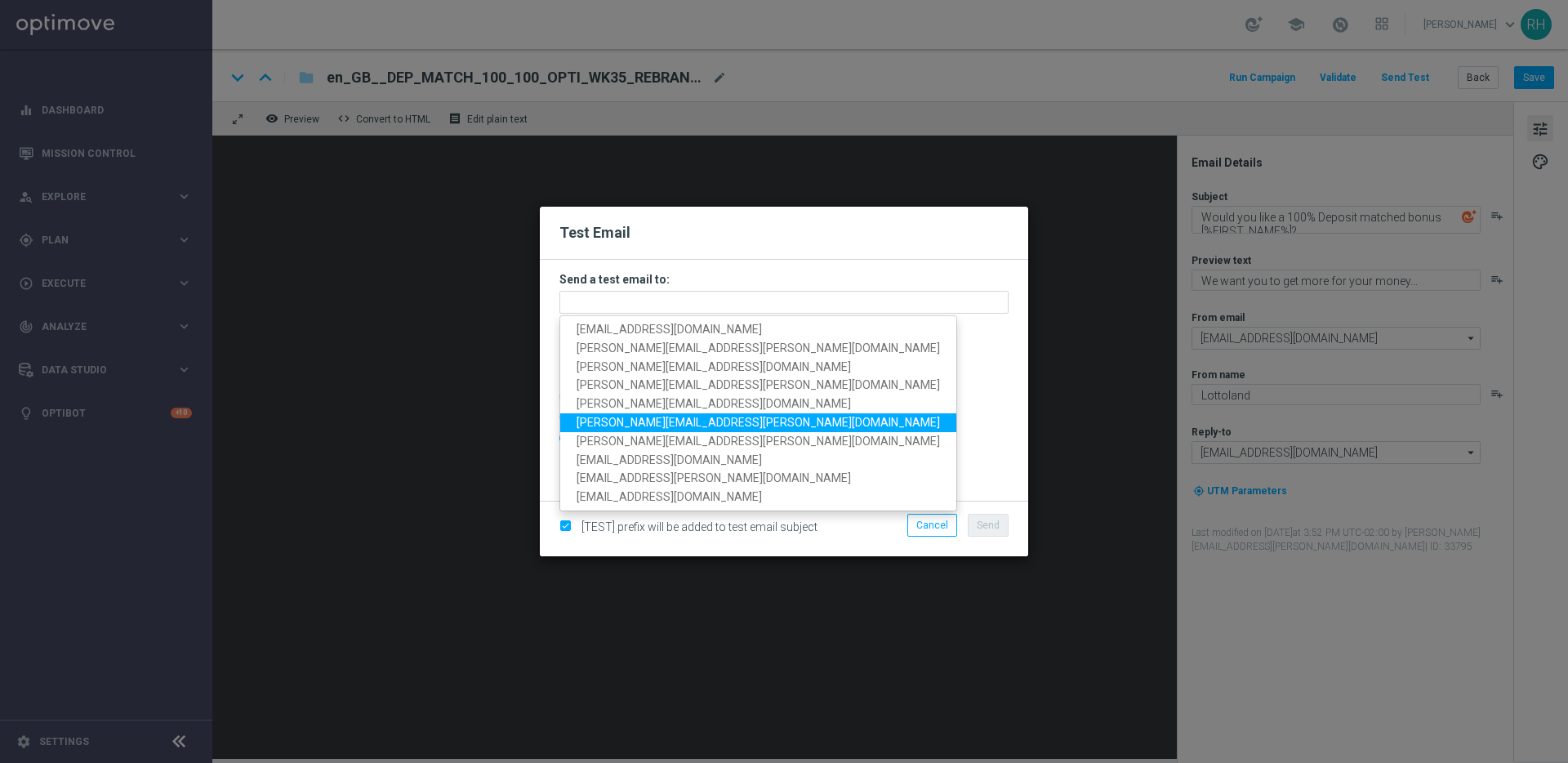
click at [878, 463] on div "9388689" at bounding box center [792, 463] width 457 height 35
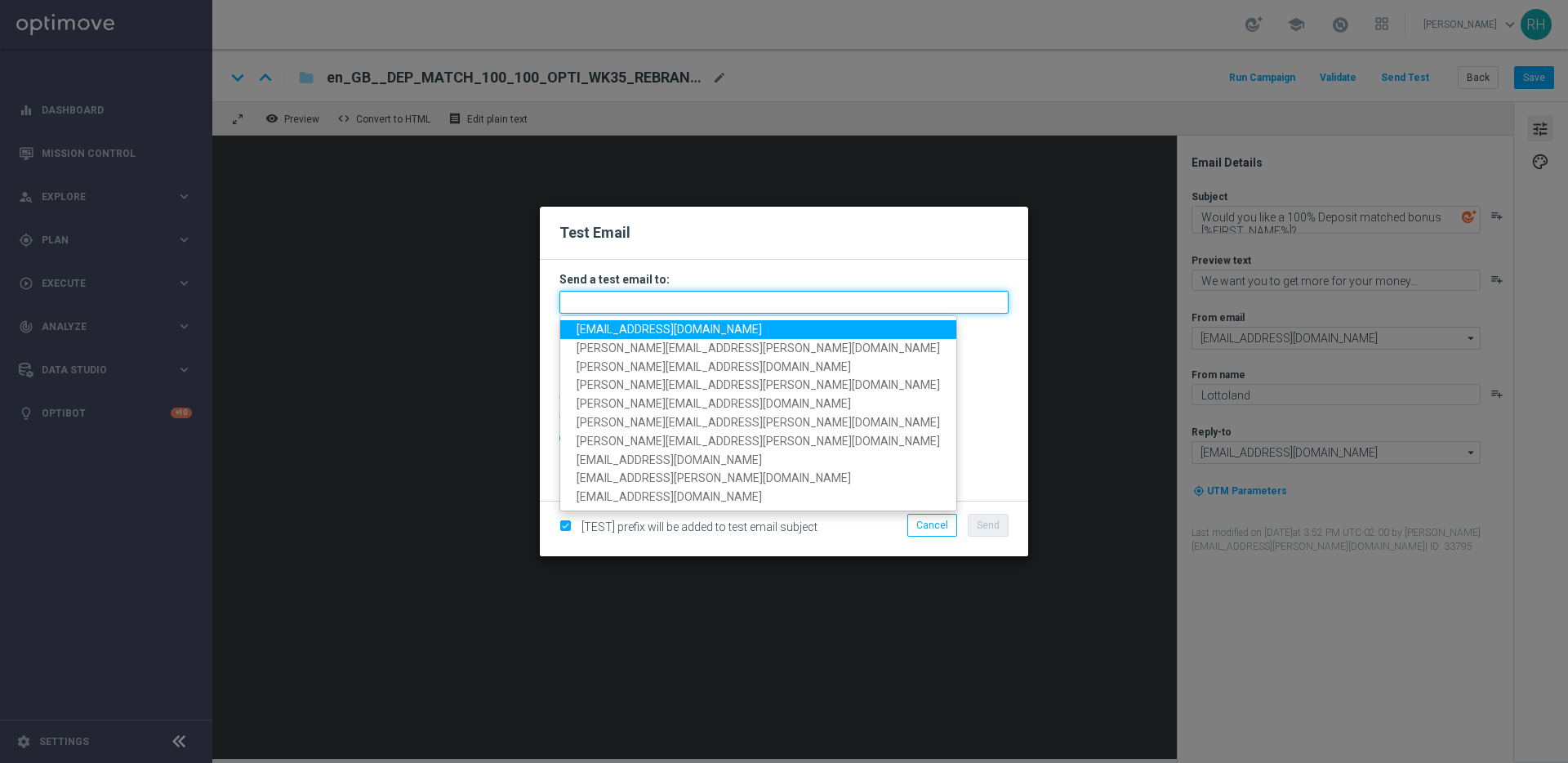
click at [678, 306] on input "text" at bounding box center [784, 302] width 449 height 23
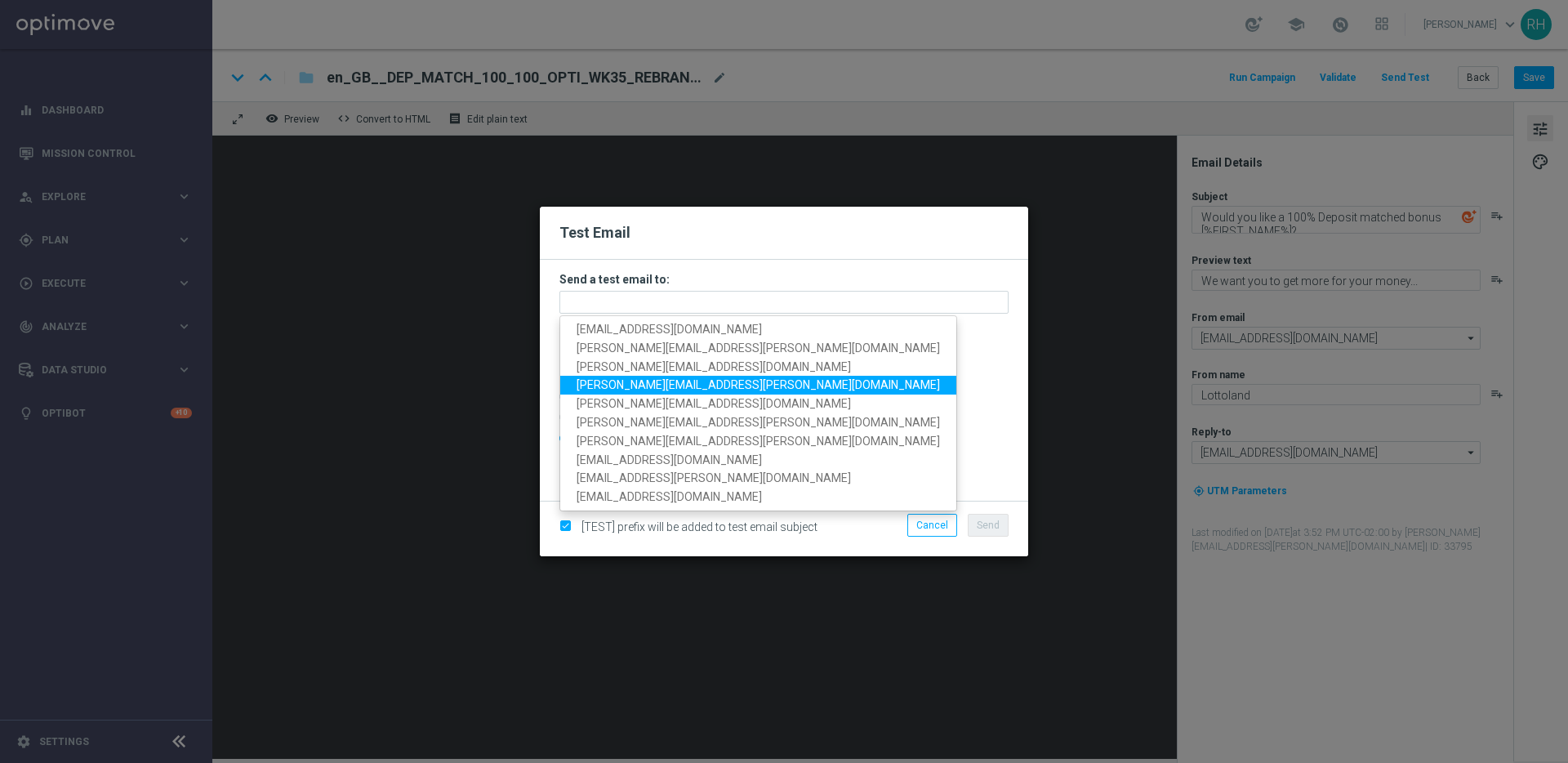
click at [599, 382] on span "nicholas.kosub@lottoland.com" at bounding box center [758, 384] width 364 height 13
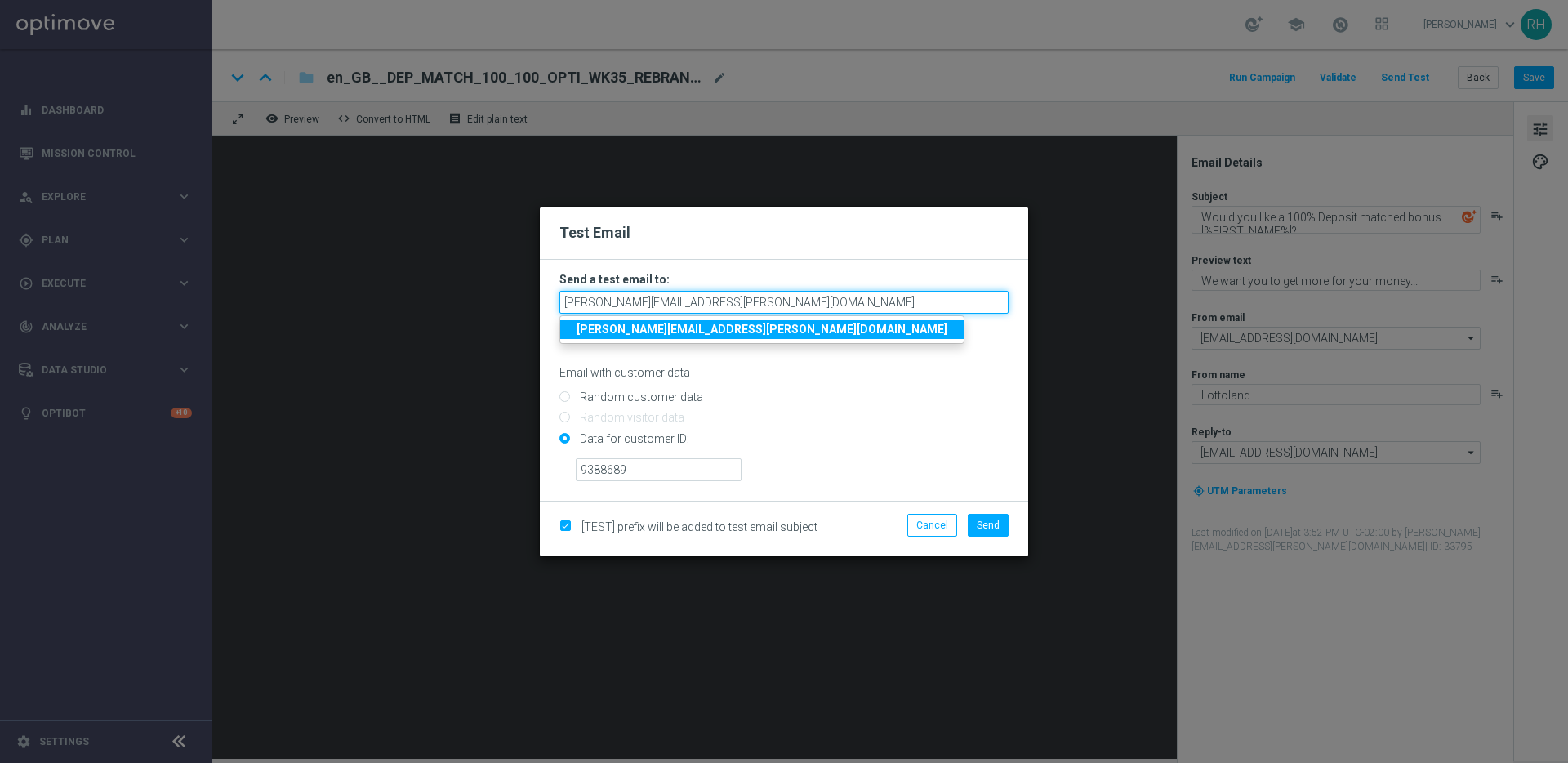
click at [785, 307] on input "nicholas.kosub@lottoland.com" at bounding box center [784, 302] width 449 height 23
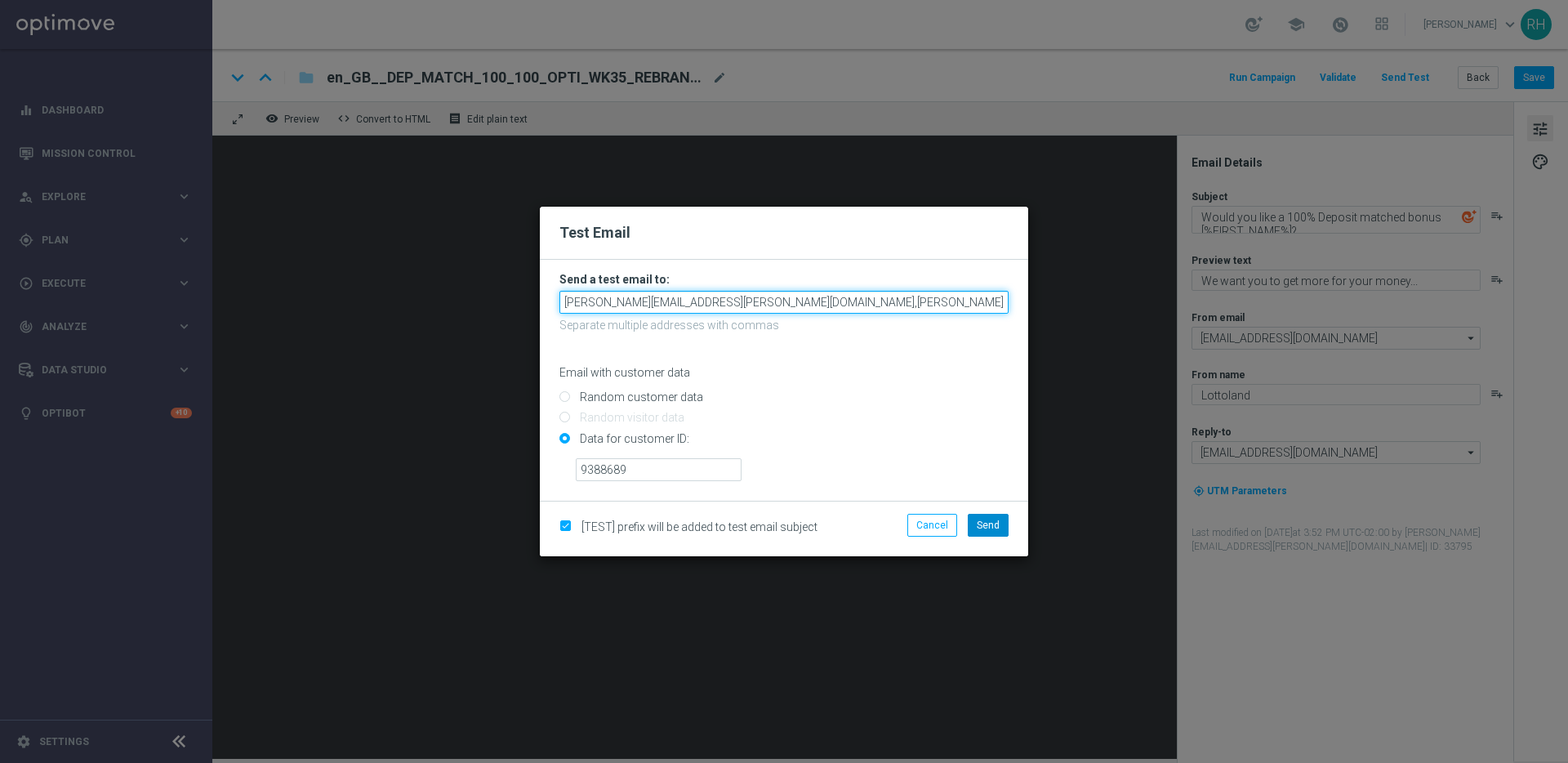
type input "nicholas.kosub@lottoland.com,ricky.hubbard@lottoland.com"
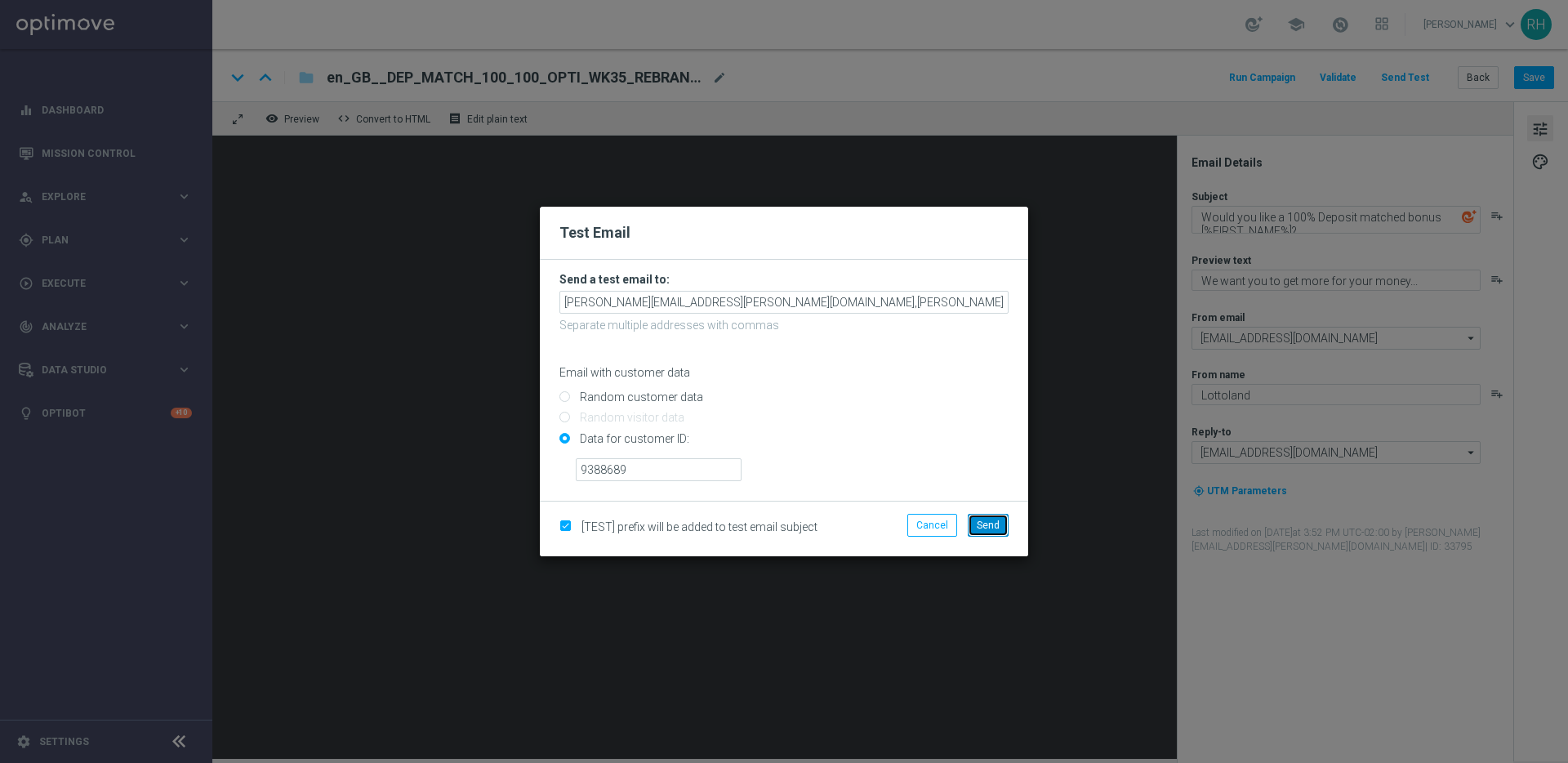
click at [980, 516] on button "Send" at bounding box center [988, 524] width 40 height 23
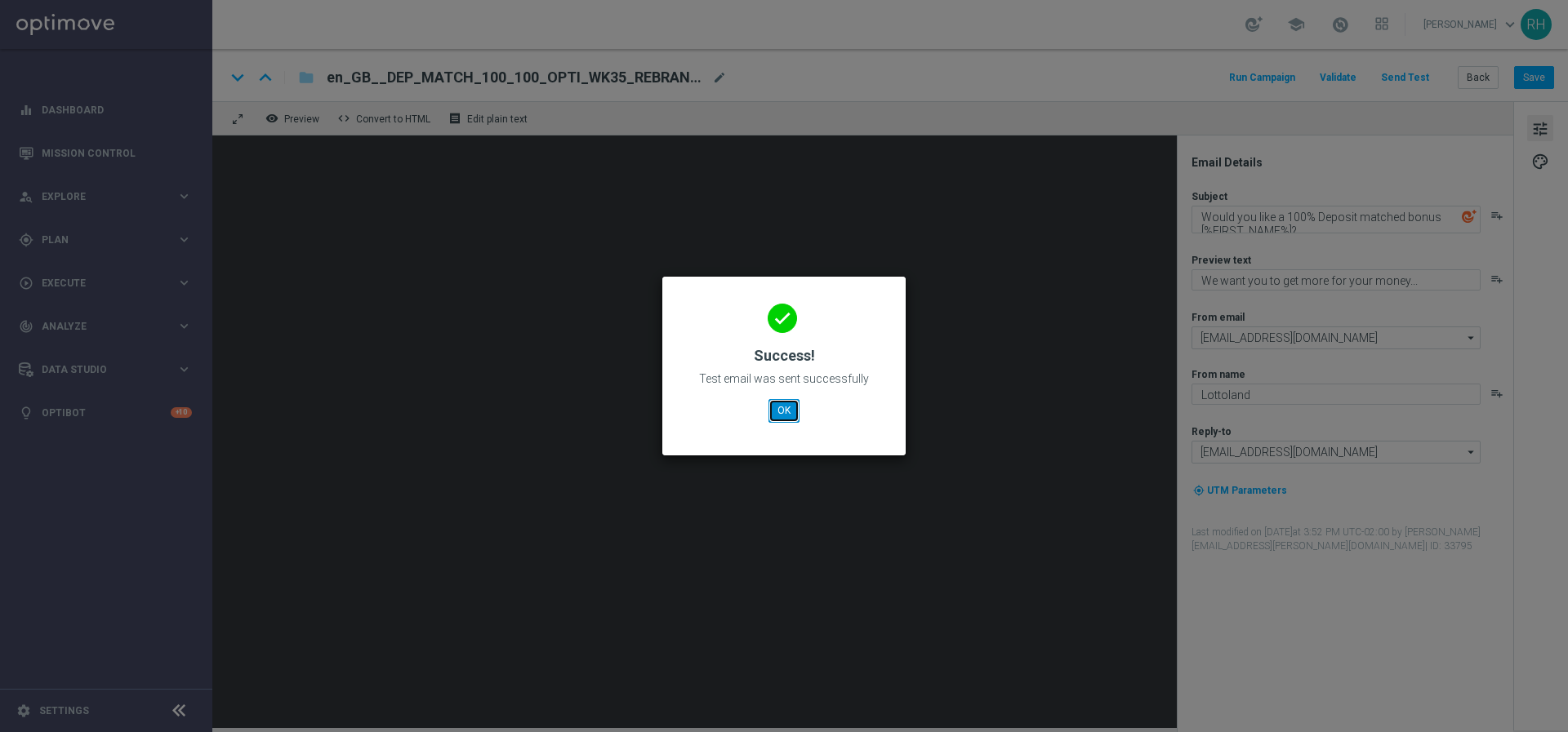
click at [783, 414] on button "OK" at bounding box center [784, 410] width 31 height 23
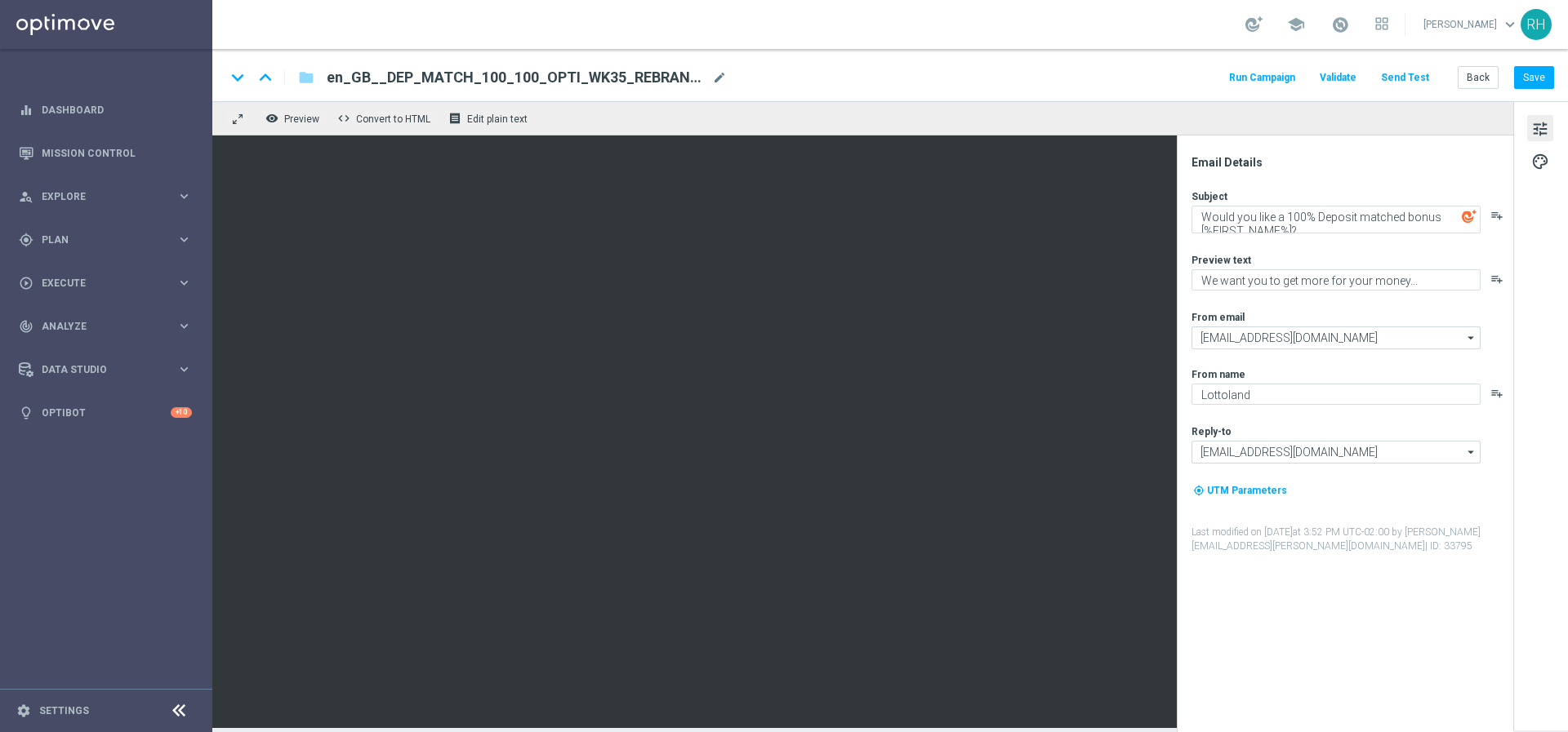
click at [1536, 120] on span "tune" at bounding box center [1539, 129] width 18 height 22
click at [1539, 154] on span "palette" at bounding box center [1539, 162] width 18 height 22
